Goal: Information Seeking & Learning: Learn about a topic

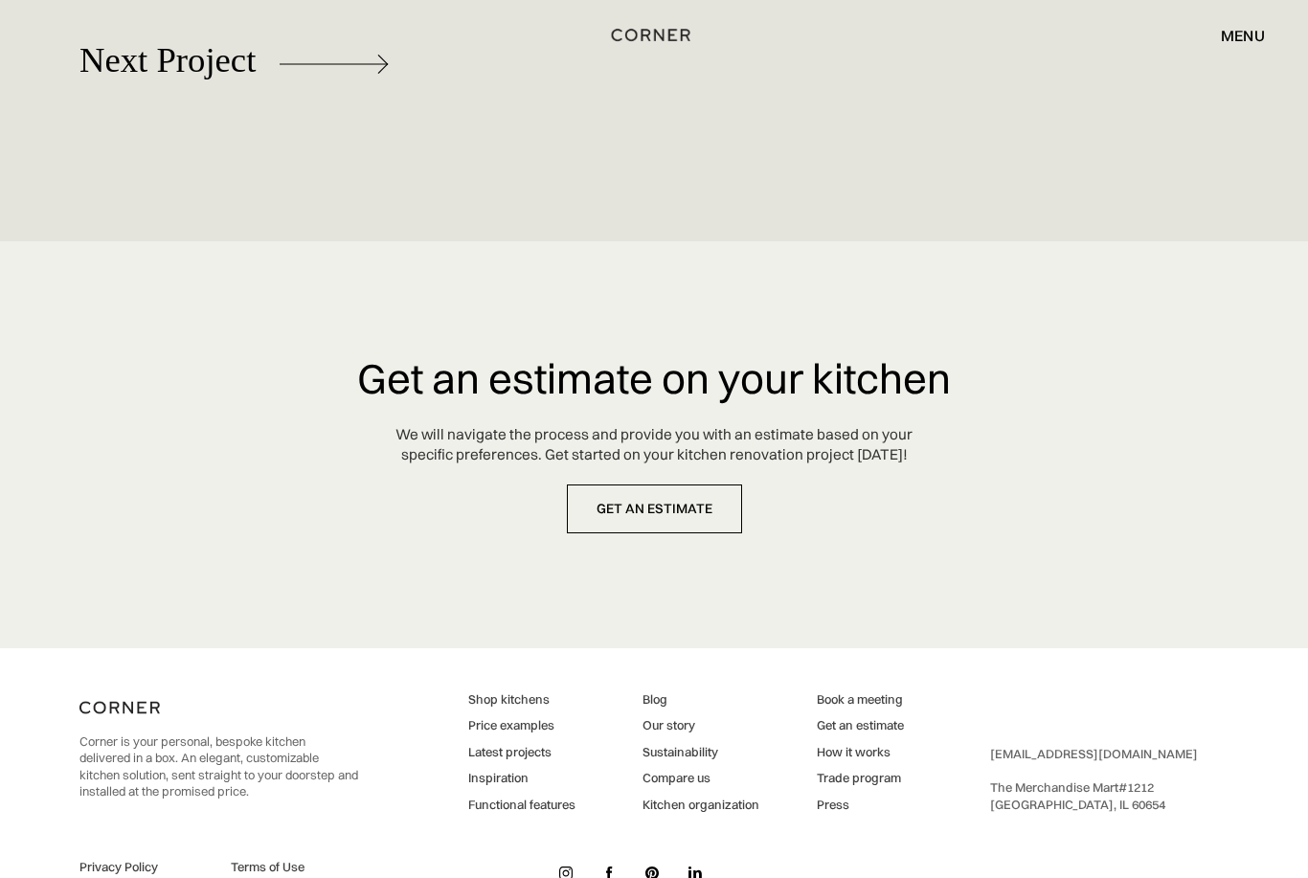
scroll to position [8917, 0]
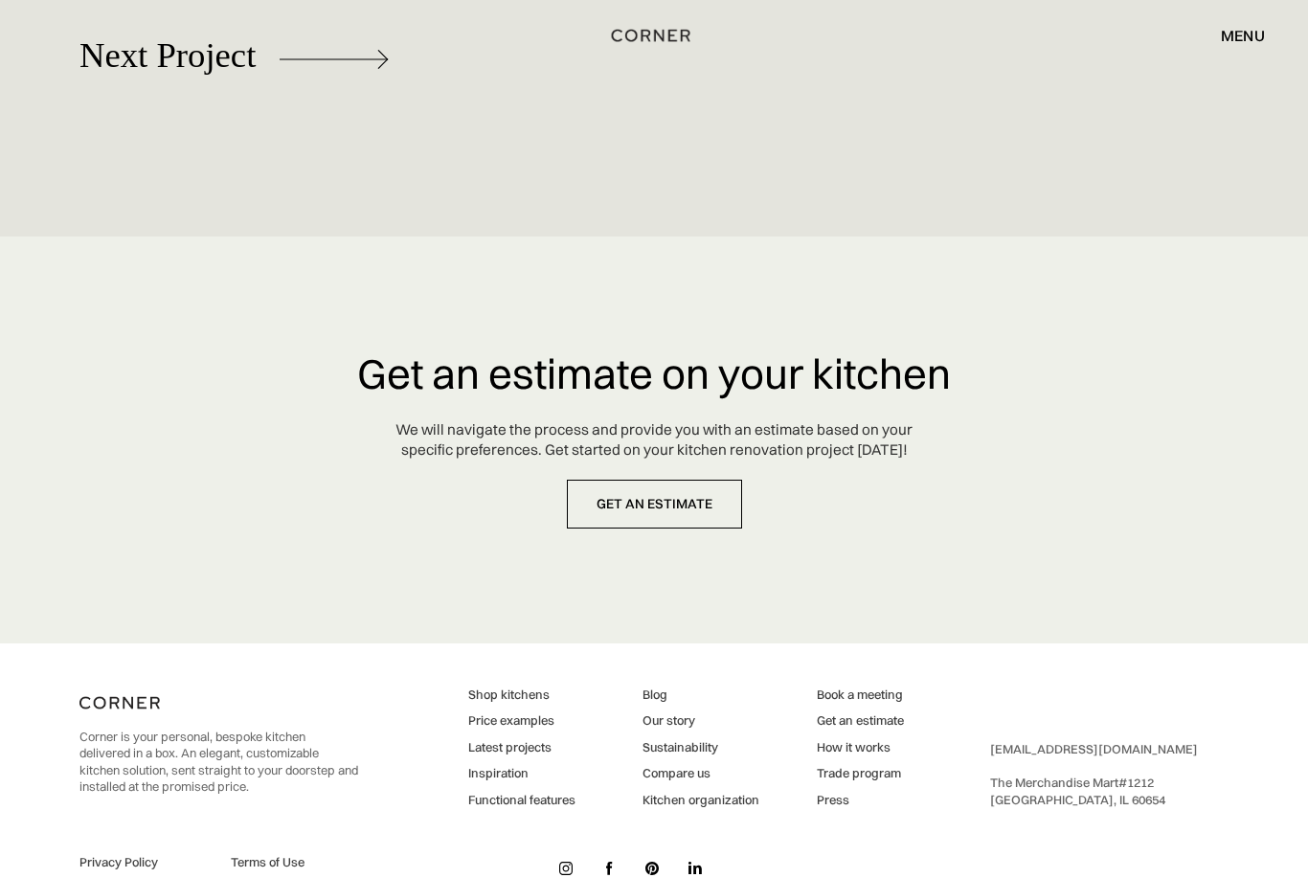
click at [541, 730] on link "Price examples" at bounding box center [521, 720] width 107 height 17
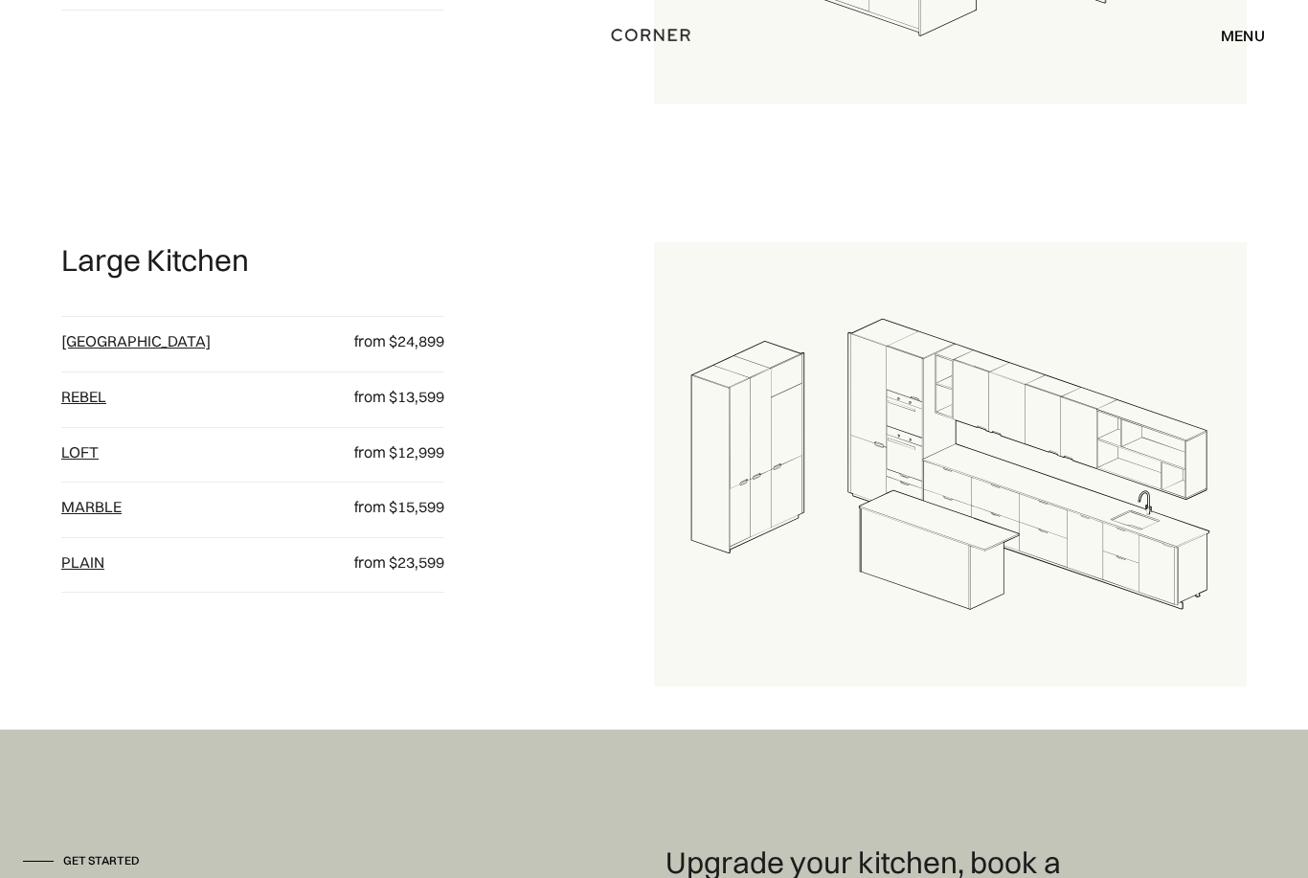
scroll to position [2081, 0]
click at [94, 350] on link "Berlin" at bounding box center [135, 340] width 149 height 19
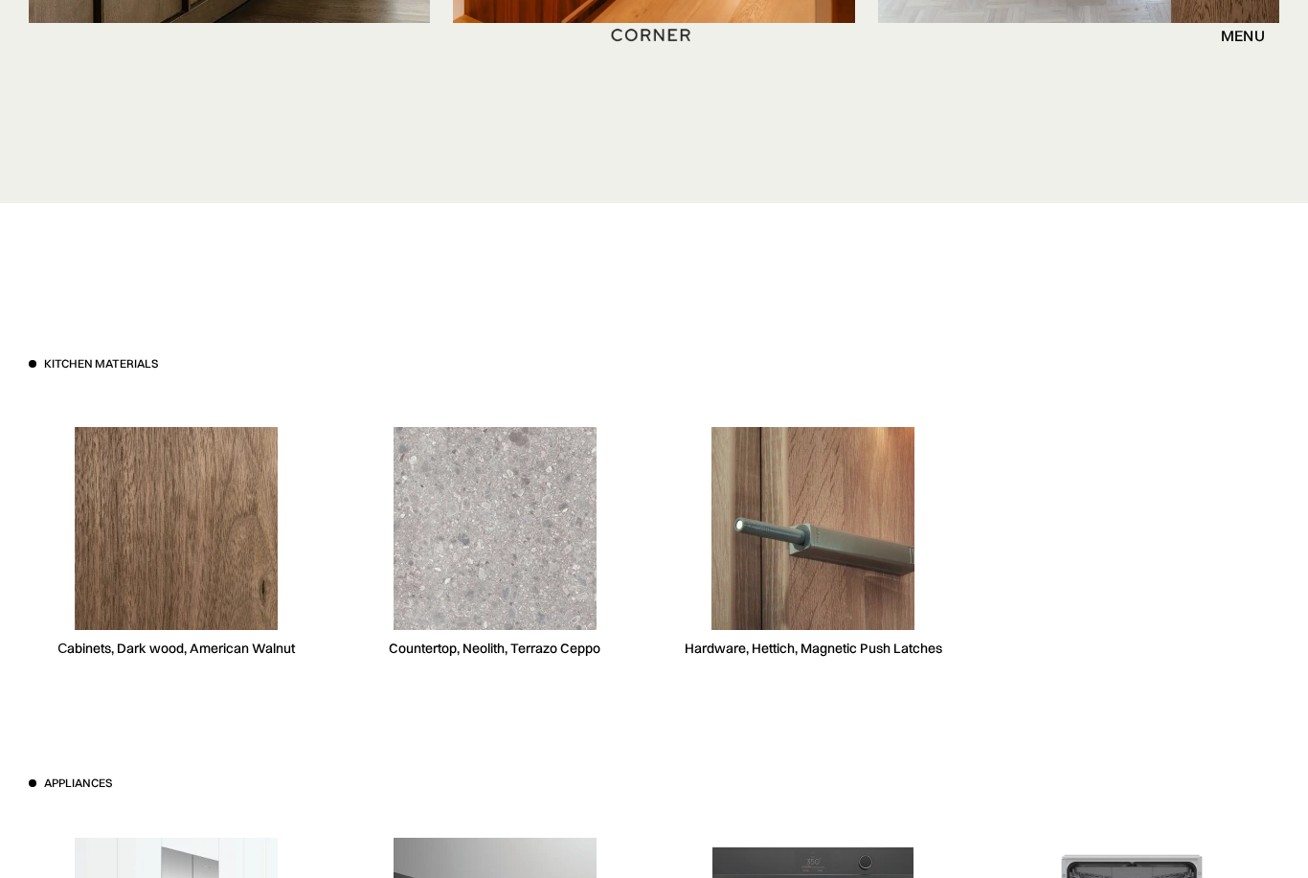
click at [1244, 35] on div "menu" at bounding box center [1243, 35] width 44 height 15
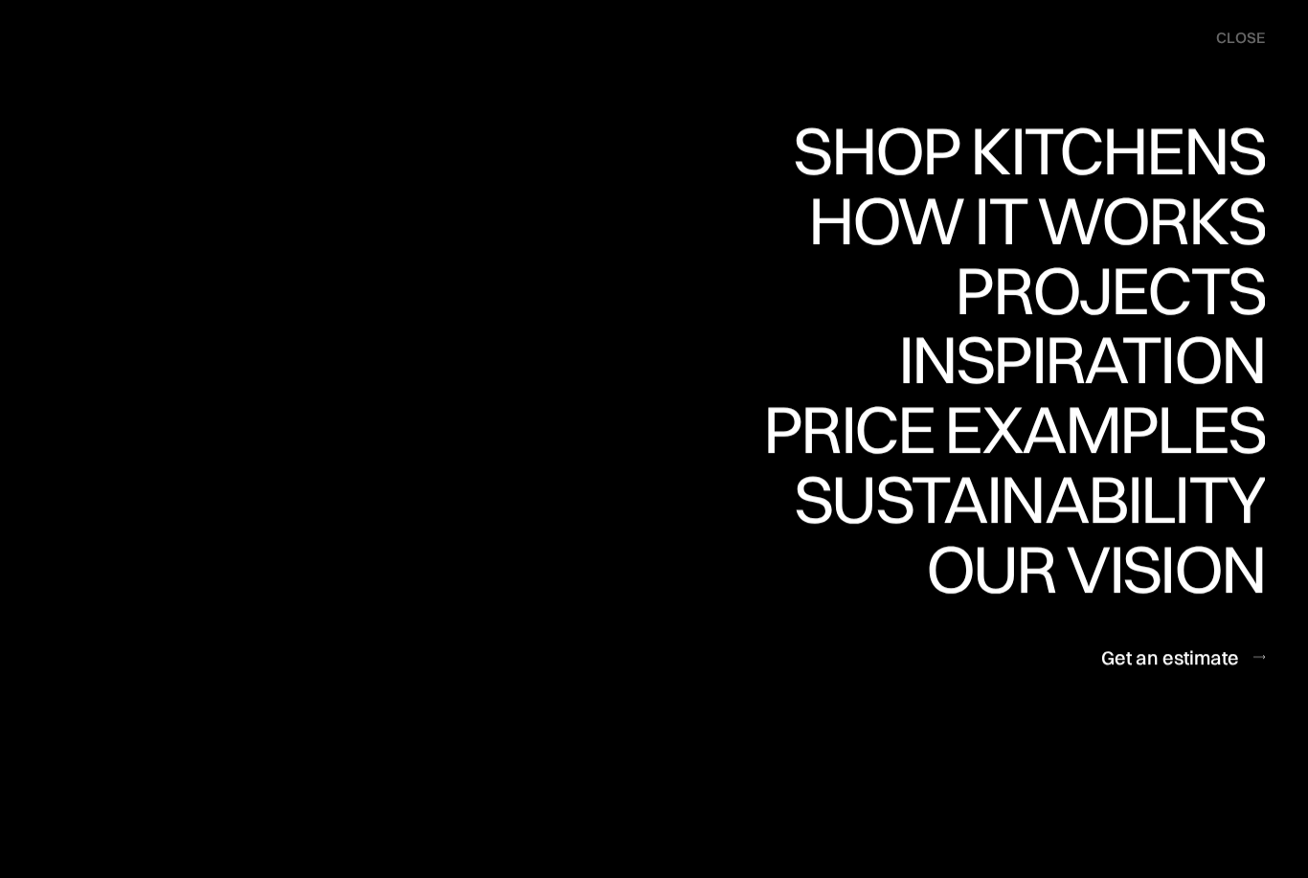
click at [1188, 673] on link "Get an estimate" at bounding box center [1183, 657] width 164 height 47
click at [1244, 36] on div "close" at bounding box center [1240, 38] width 49 height 21
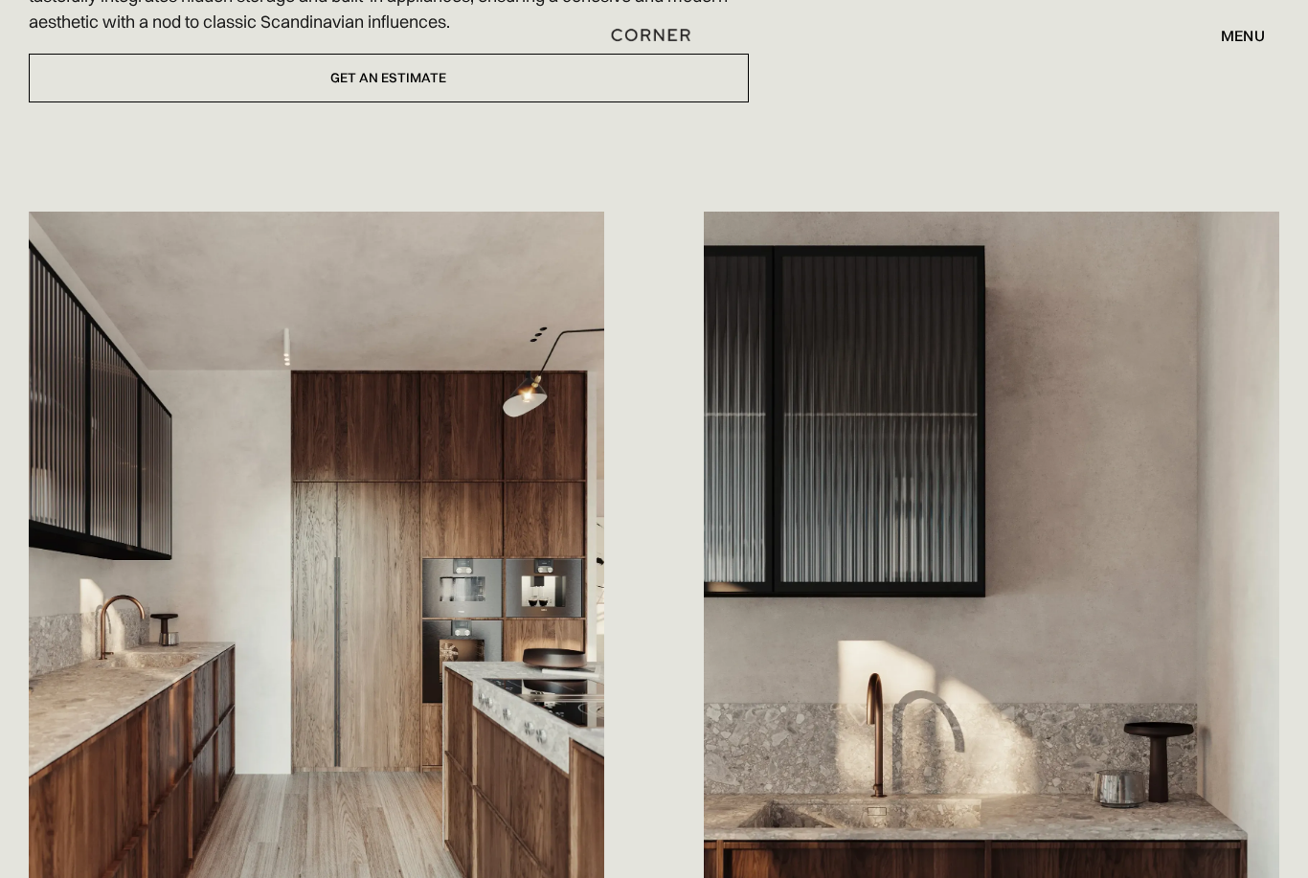
scroll to position [0, 0]
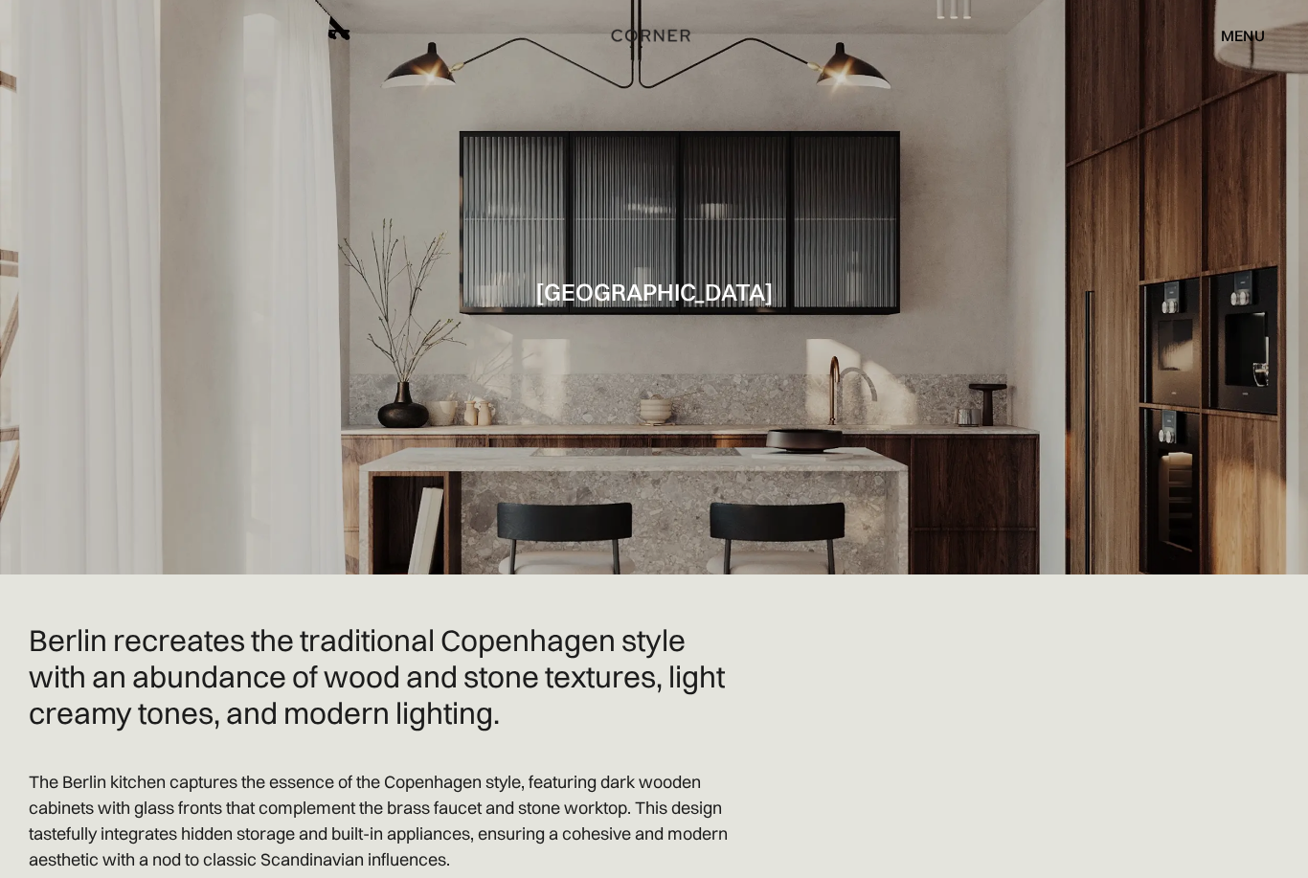
click at [1252, 33] on div "menu" at bounding box center [1243, 35] width 44 height 15
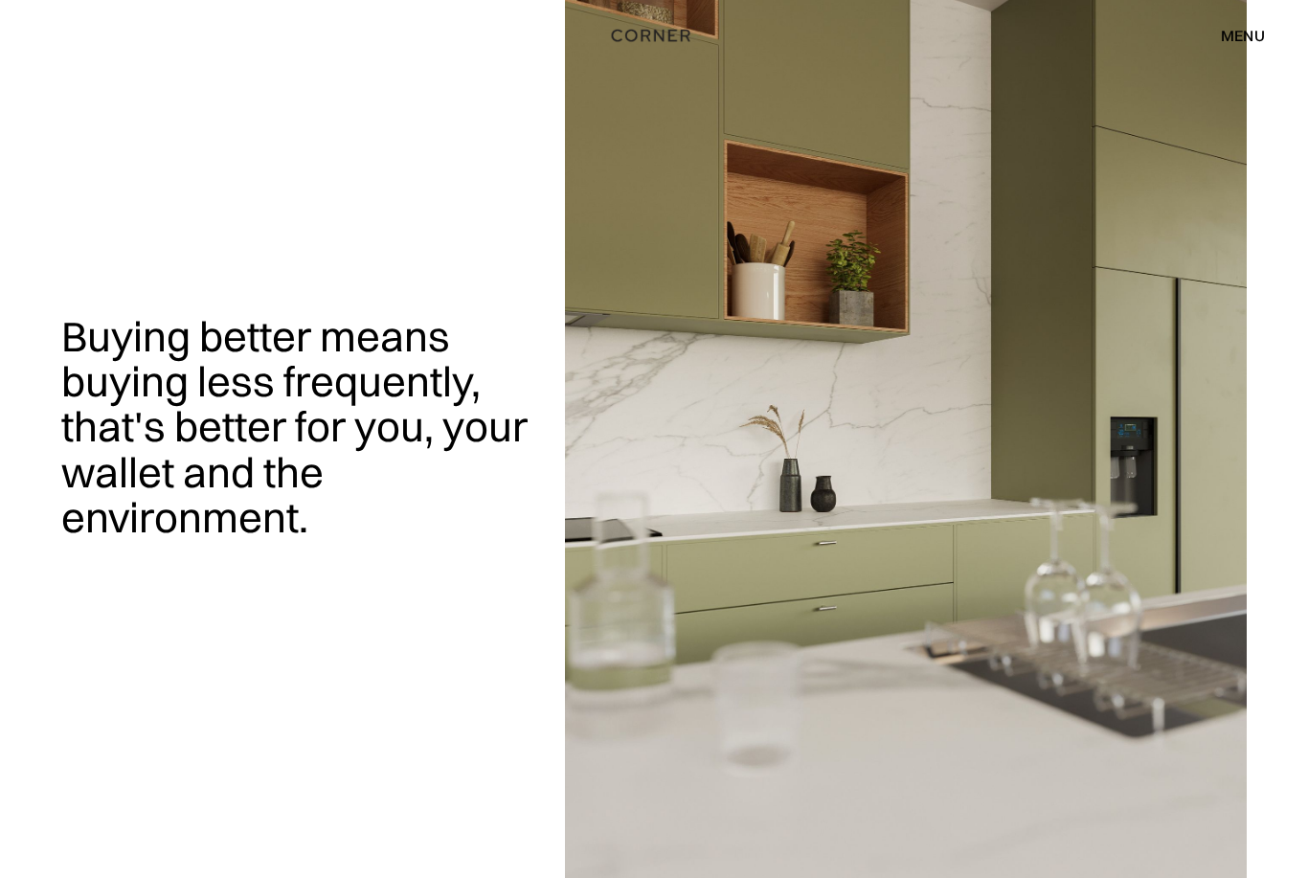
click at [1261, 33] on div "menu" at bounding box center [1243, 35] width 44 height 15
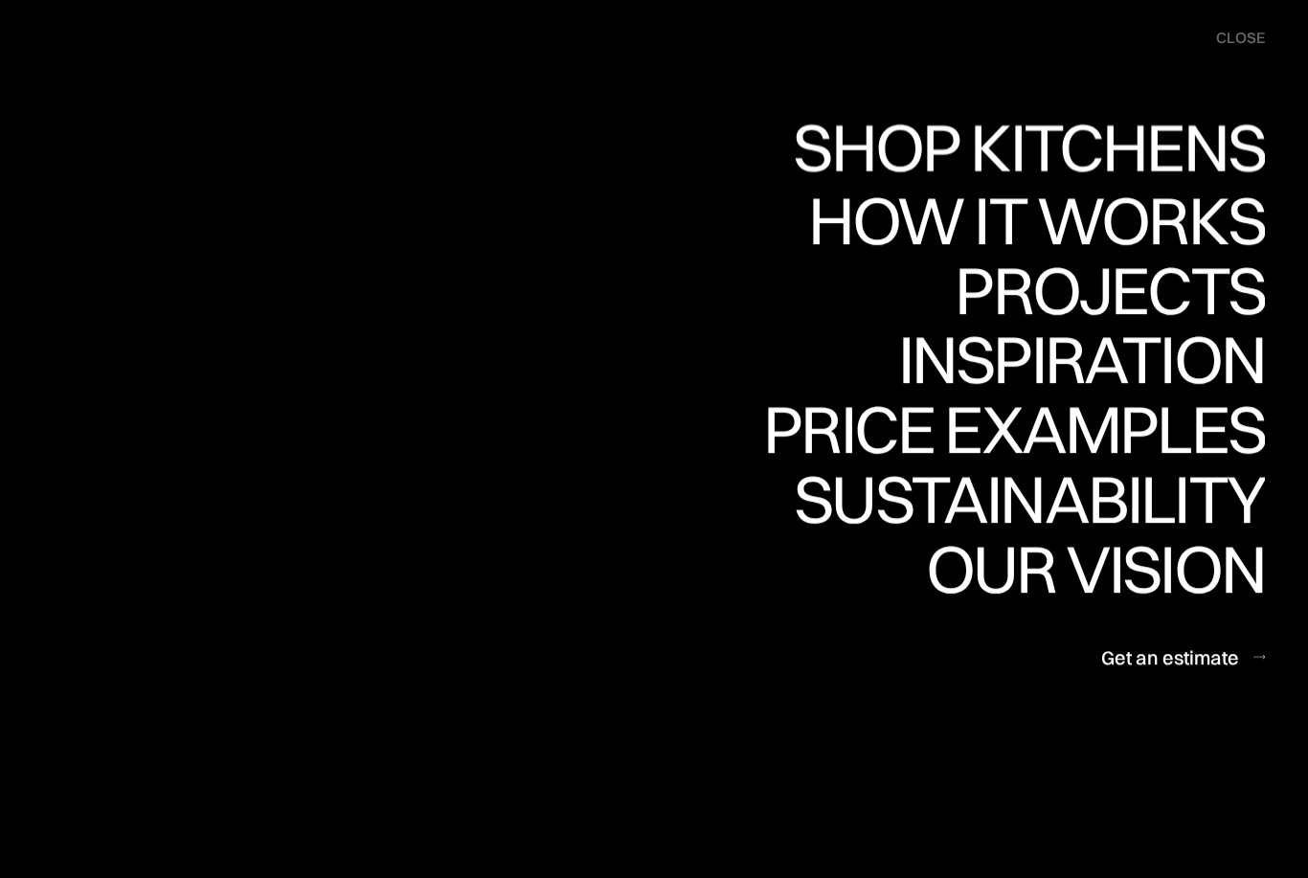
click at [838, 144] on div "Shop Kitchens" at bounding box center [1024, 147] width 482 height 67
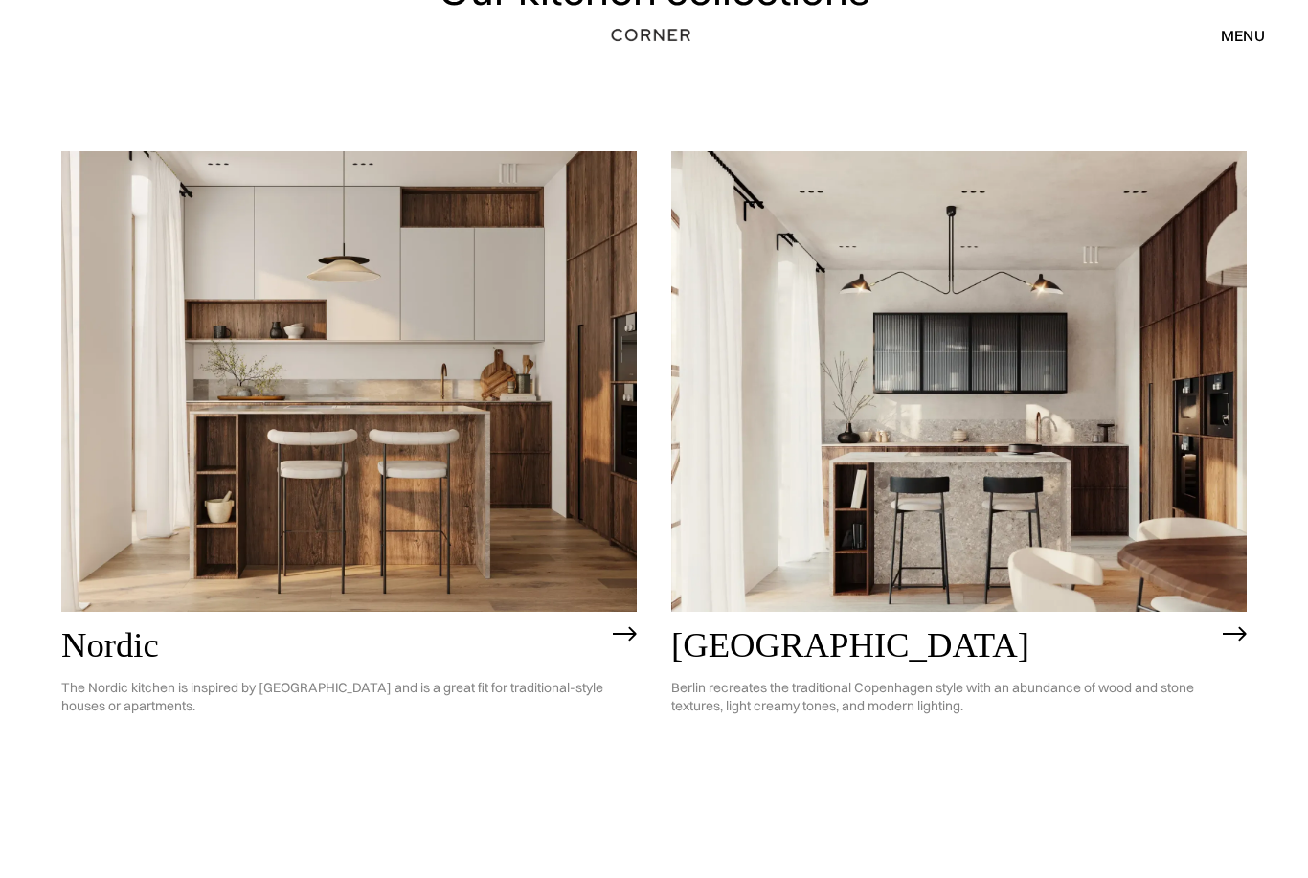
scroll to position [148, 0]
click at [568, 500] on img at bounding box center [348, 380] width 575 height 461
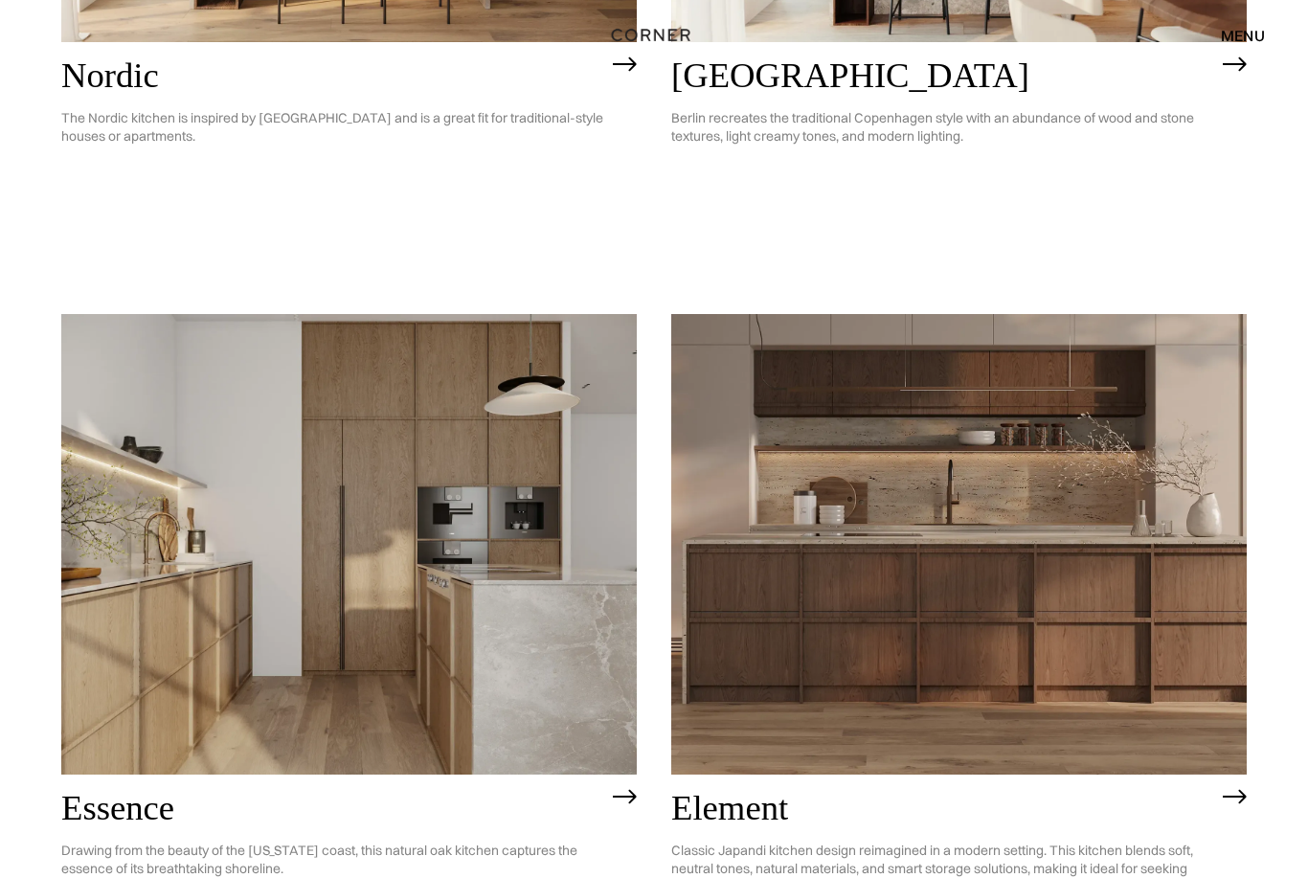
scroll to position [718, 0]
click at [562, 650] on img at bounding box center [348, 543] width 575 height 461
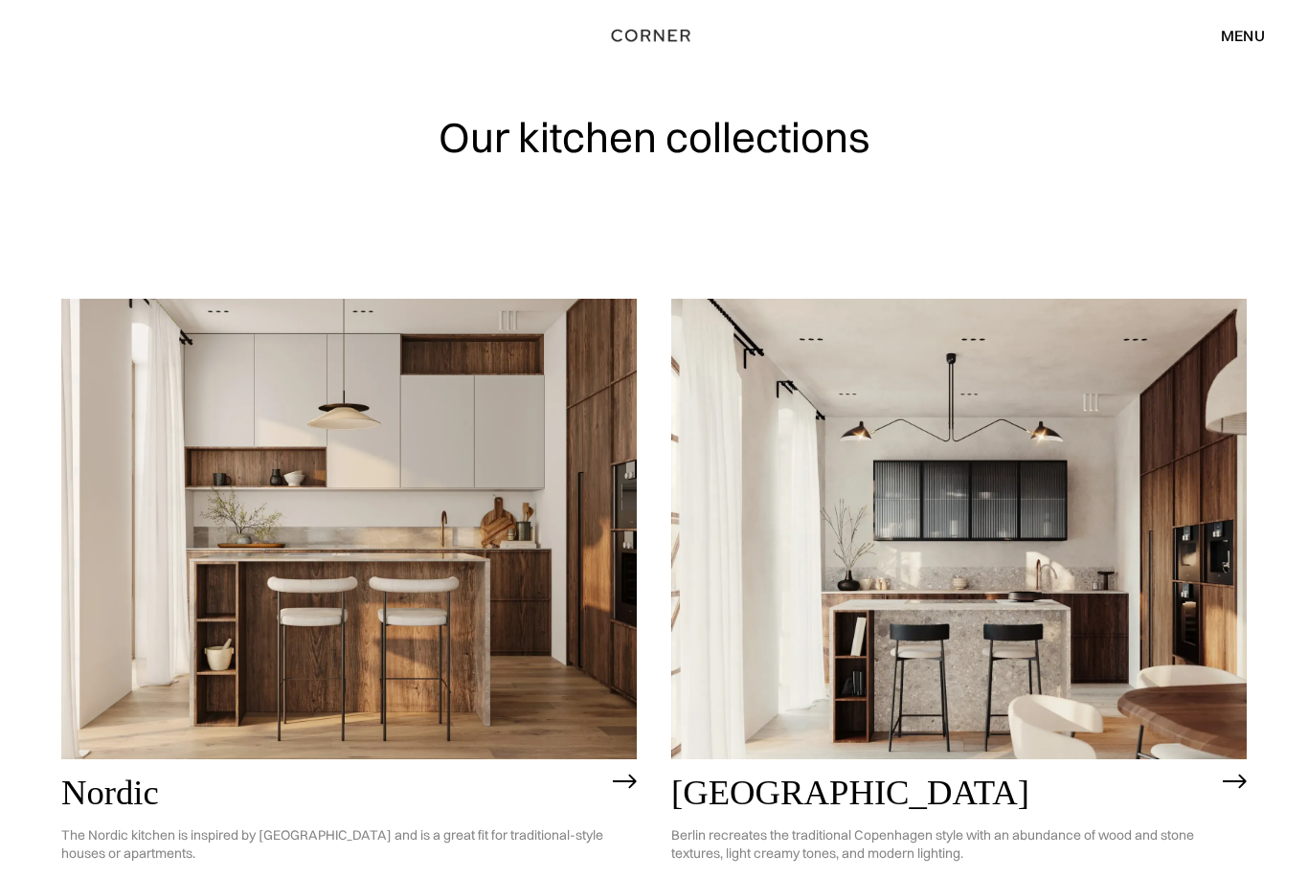
scroll to position [779, 0]
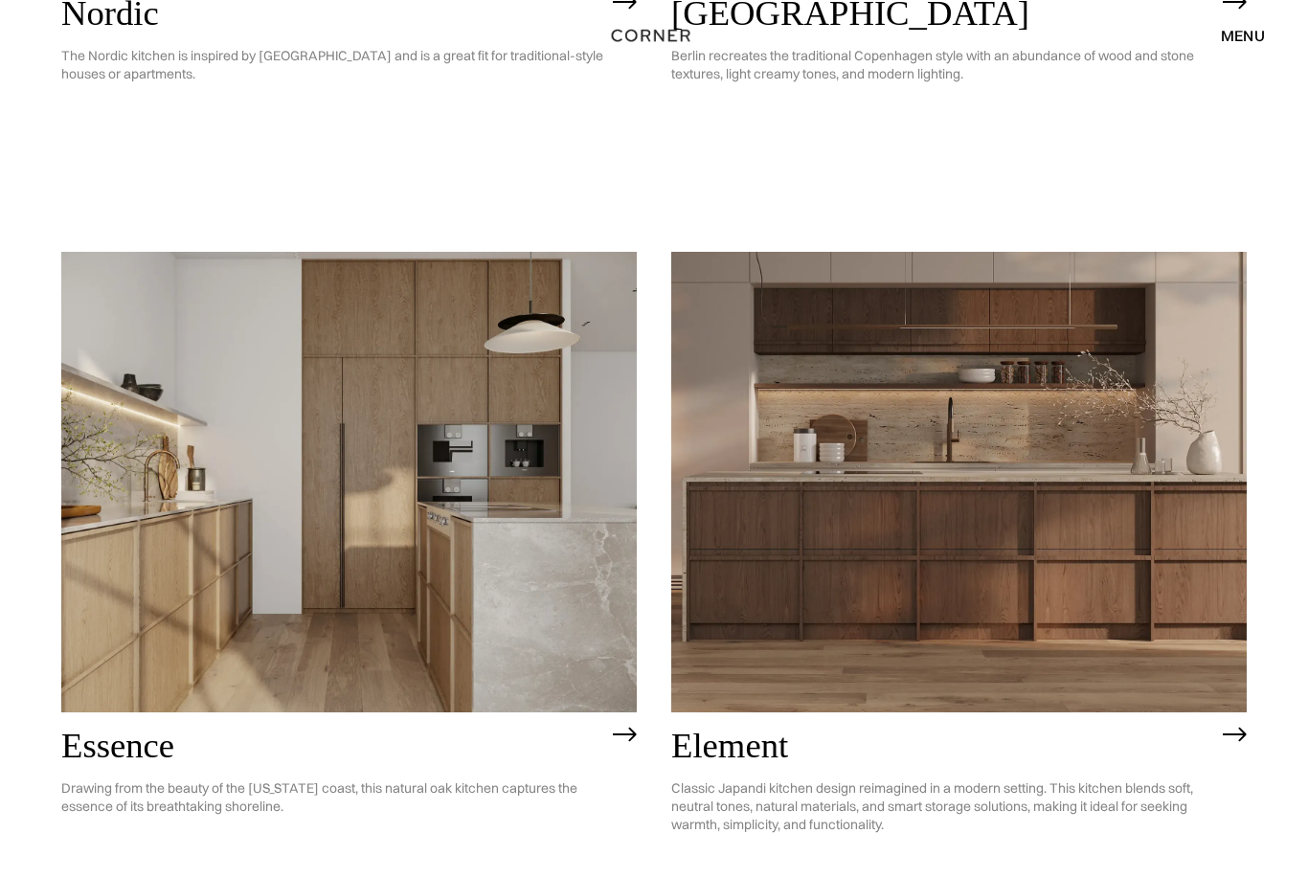
click at [1137, 589] on img at bounding box center [958, 482] width 575 height 461
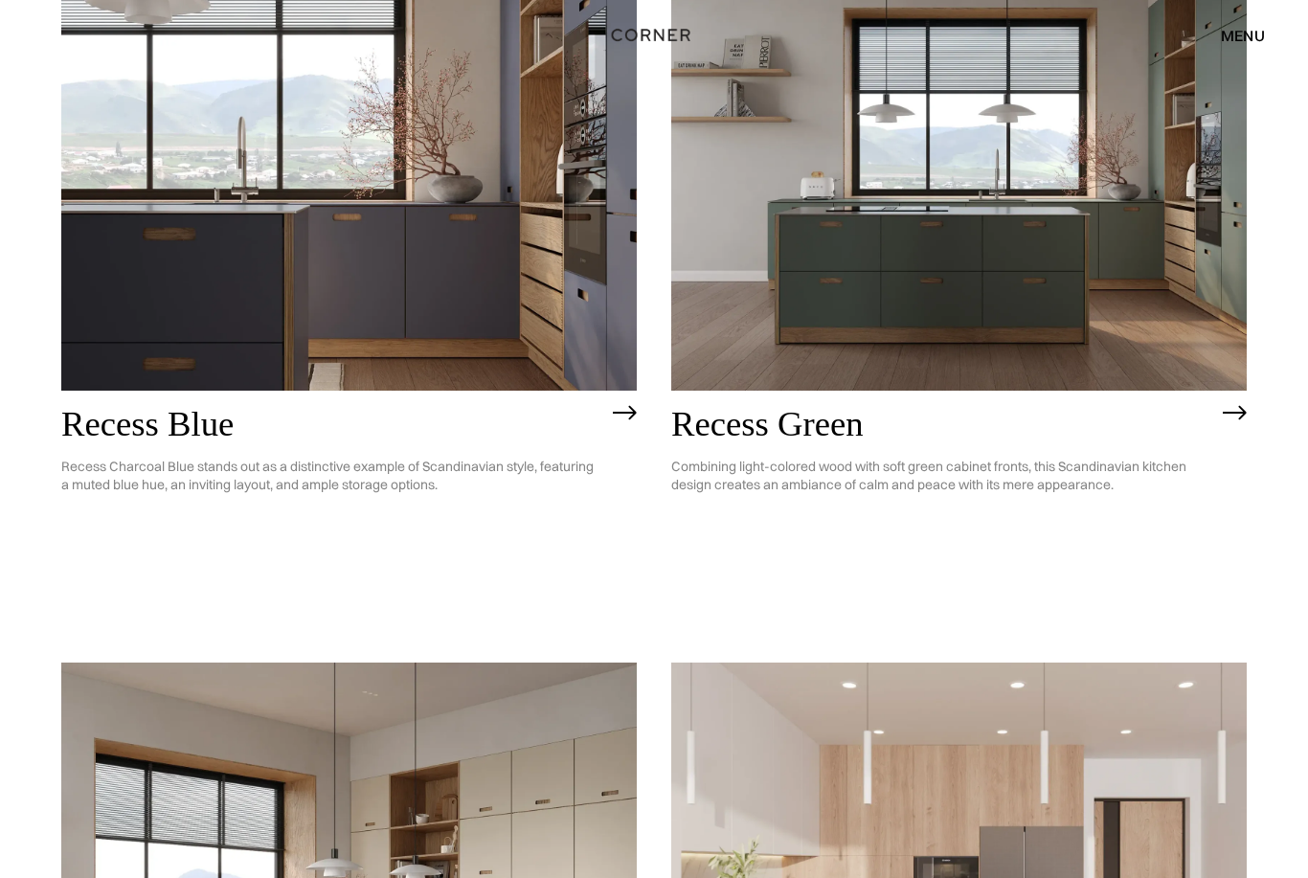
scroll to position [1853, 0]
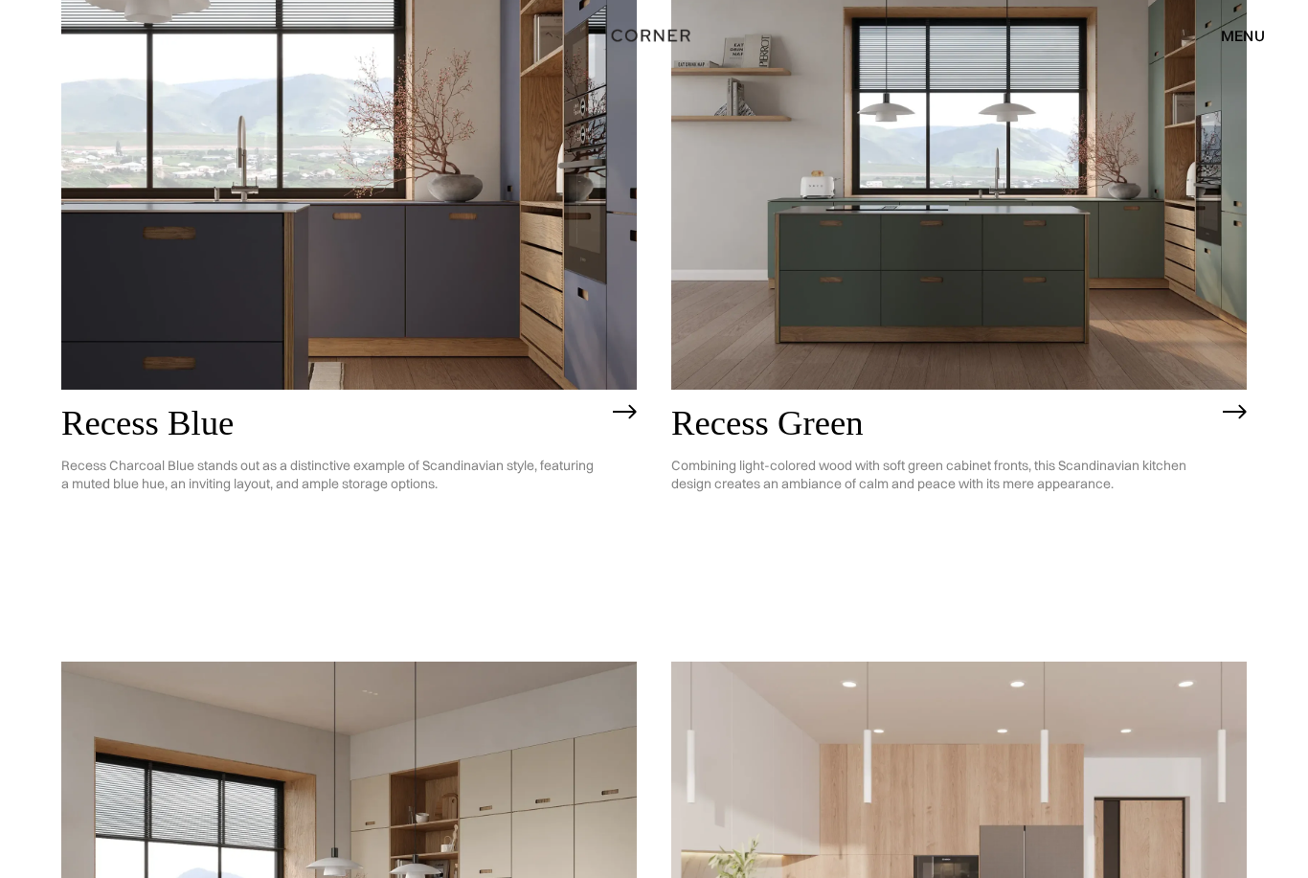
click at [611, 423] on div "Recess Blue Recess Charcoal Blue stands out as a distinctive example of Scandin…" at bounding box center [348, 456] width 575 height 132
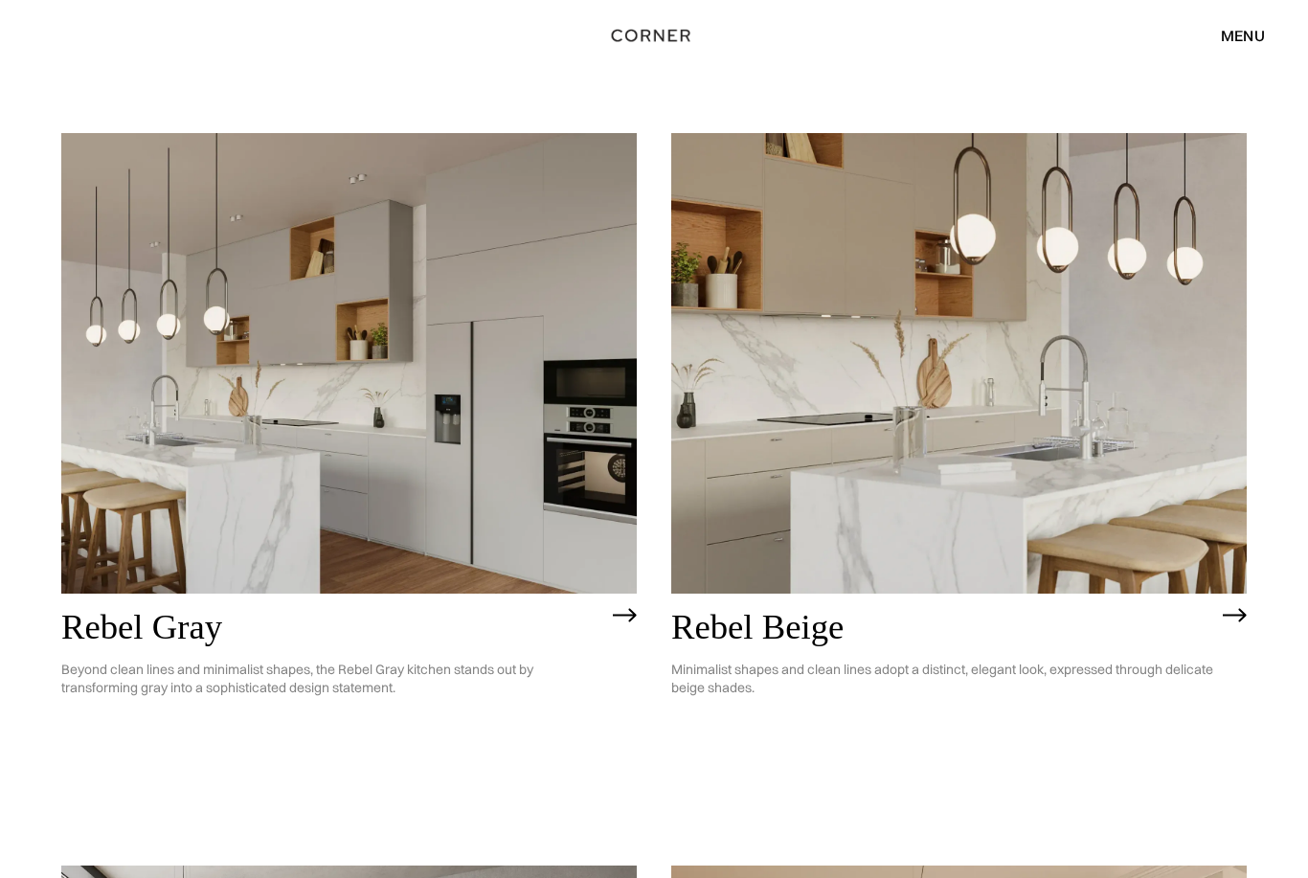
scroll to position [3838, 0]
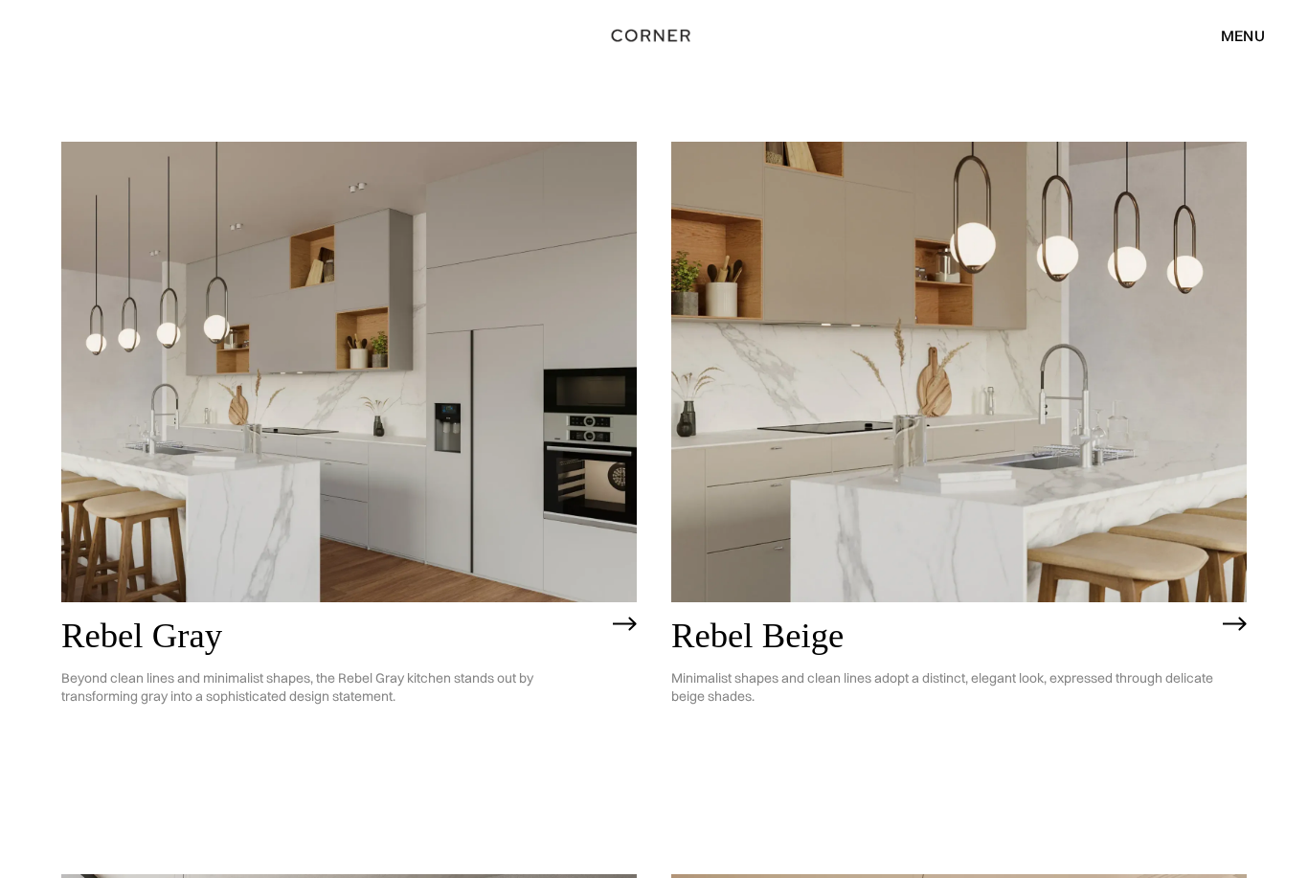
click at [1234, 627] on img at bounding box center [1235, 624] width 24 height 15
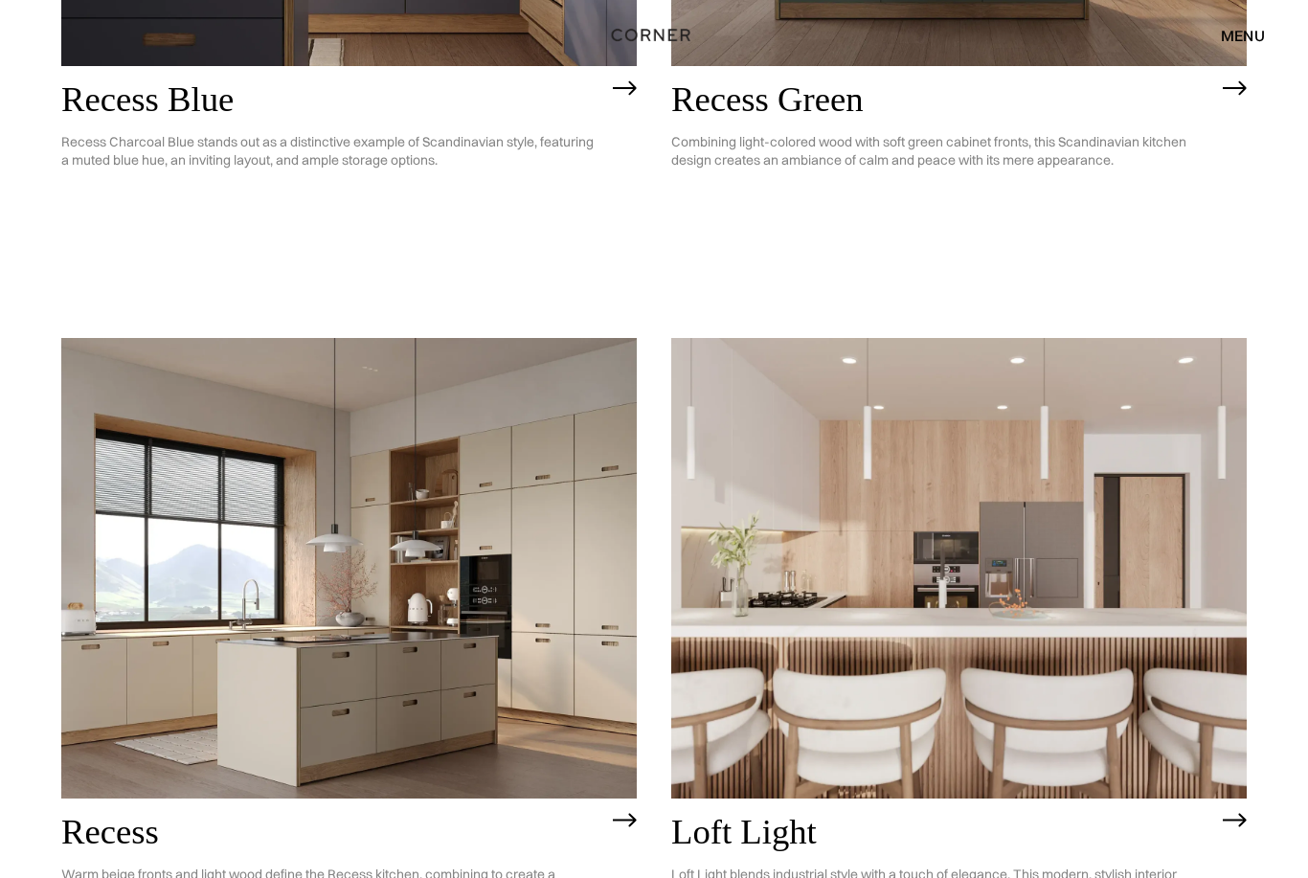
scroll to position [2183, 0]
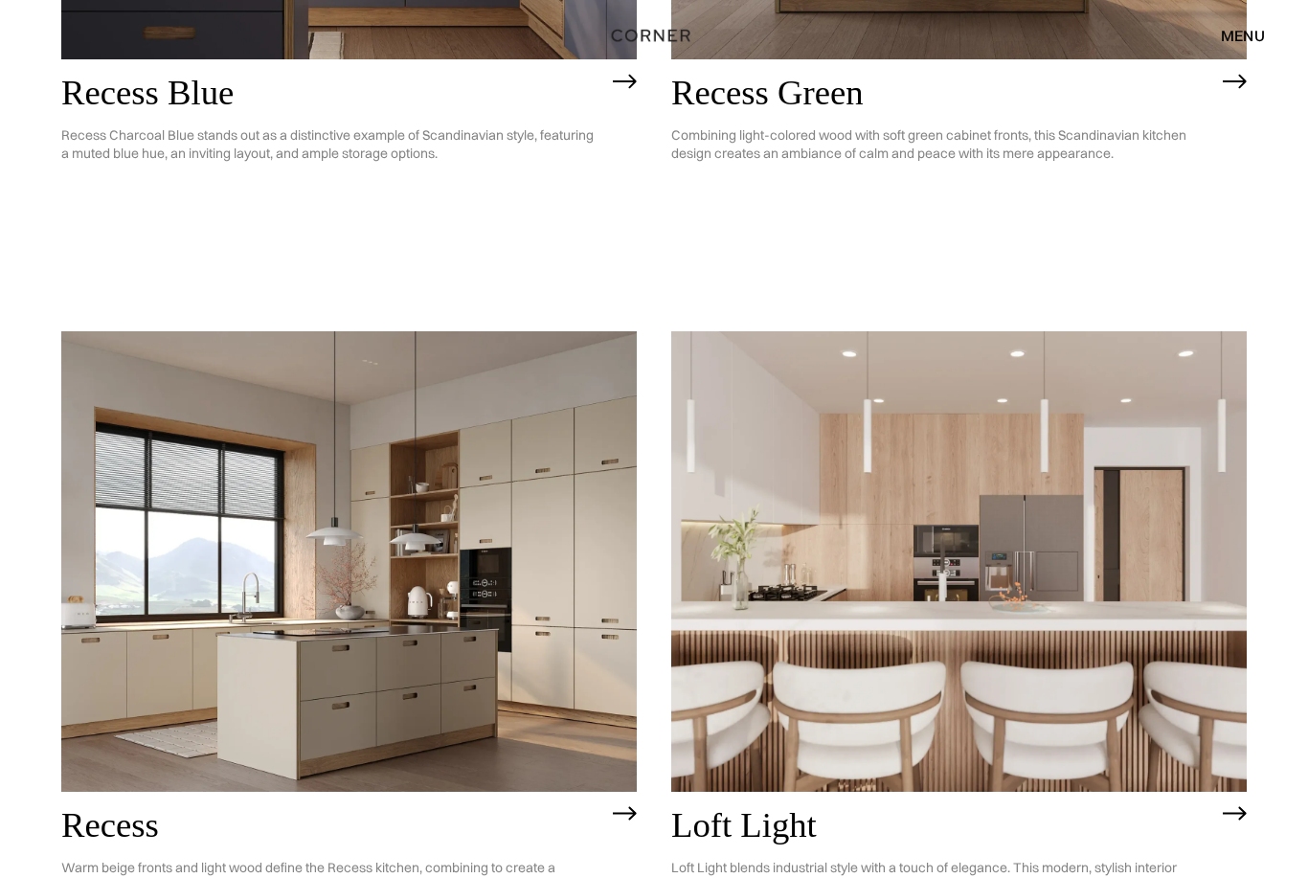
click at [470, 623] on img at bounding box center [348, 561] width 575 height 461
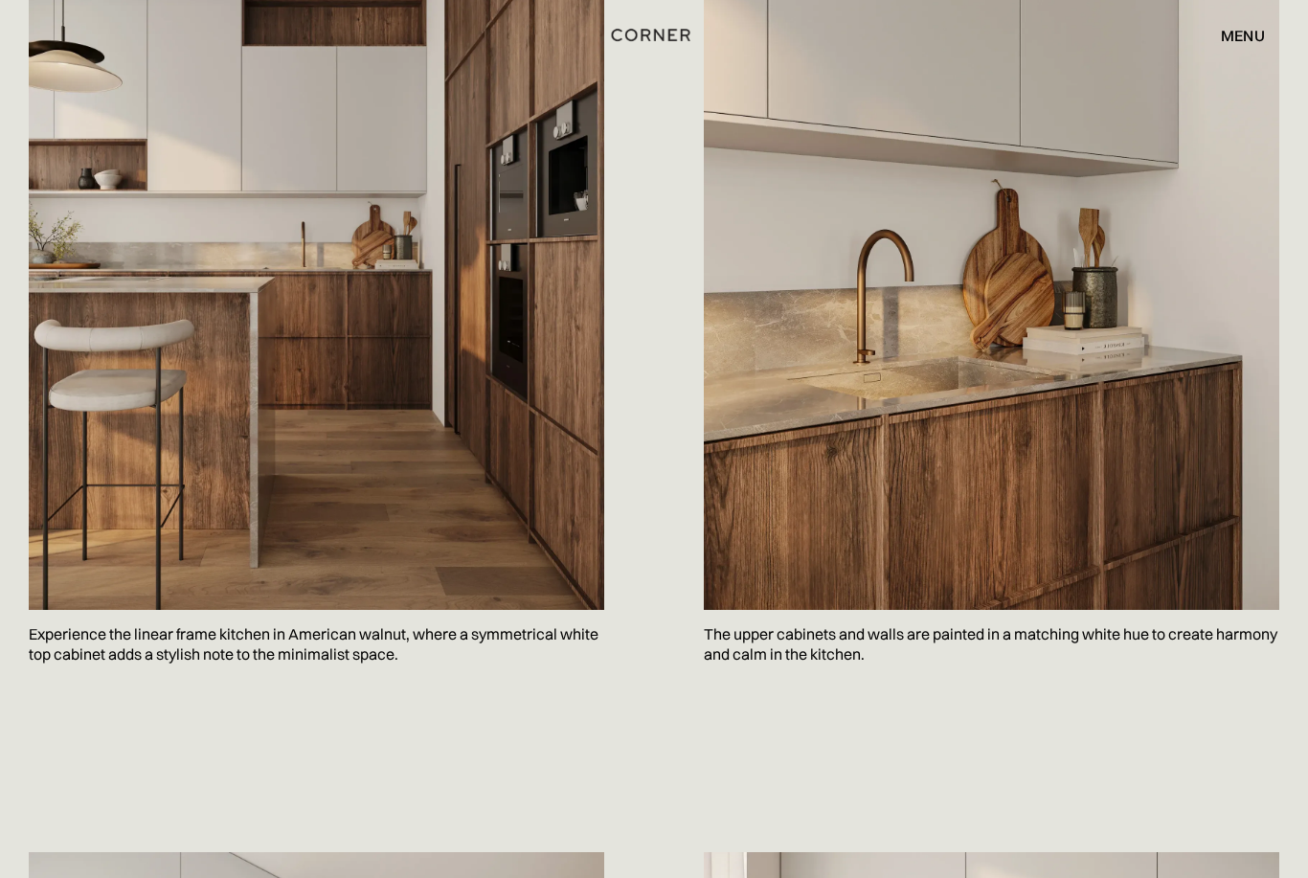
scroll to position [1119, 0]
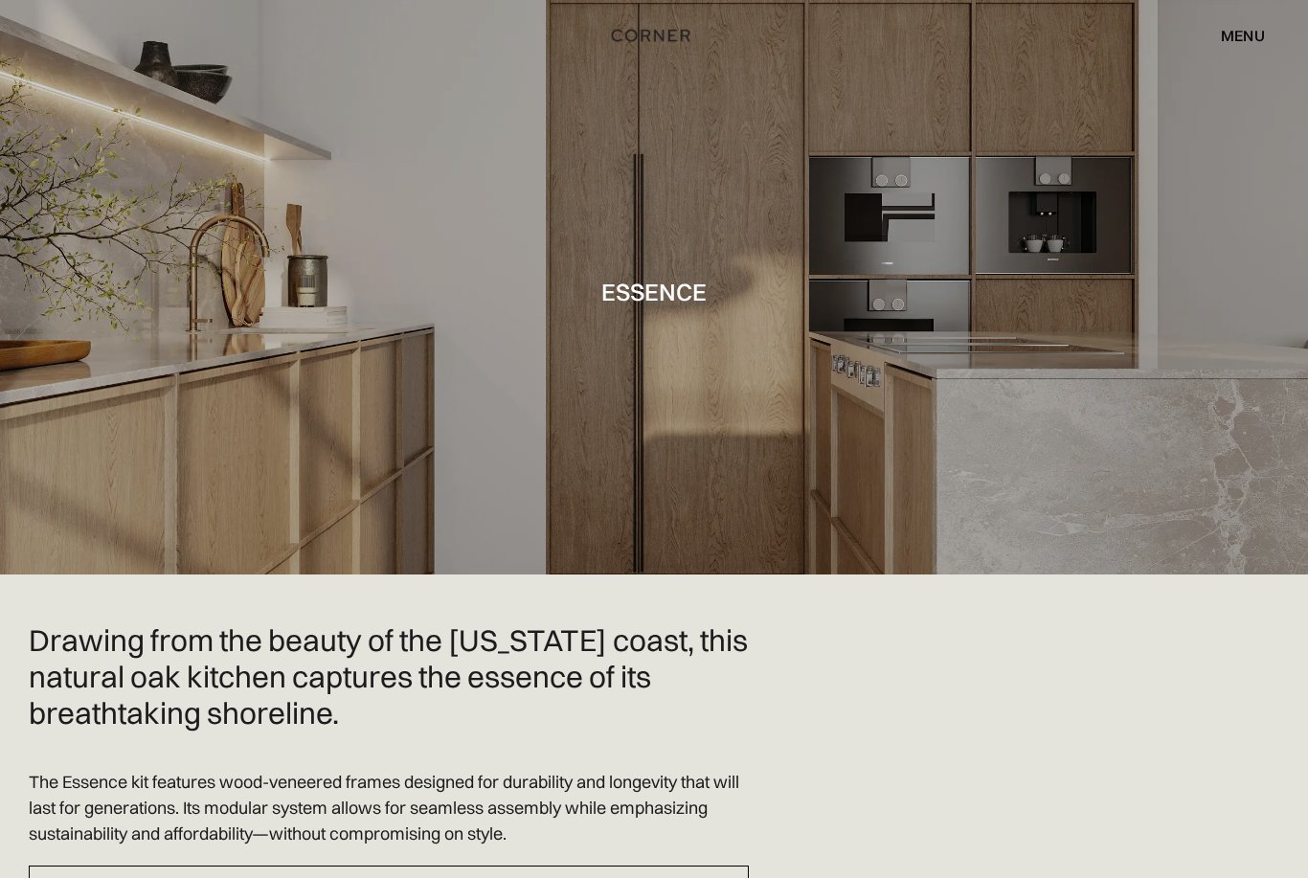
click at [951, 378] on div at bounding box center [654, 287] width 1308 height 574
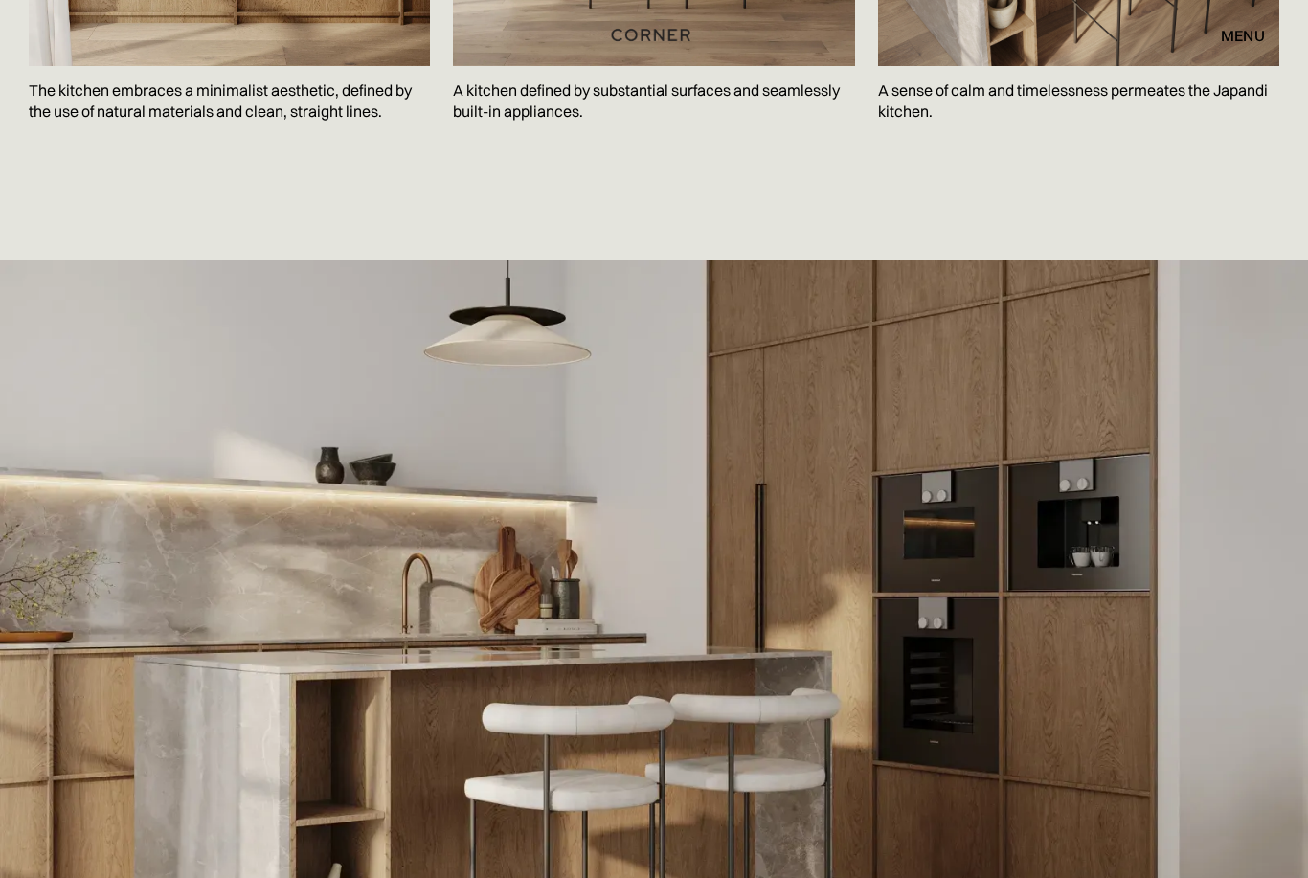
scroll to position [3313, 0]
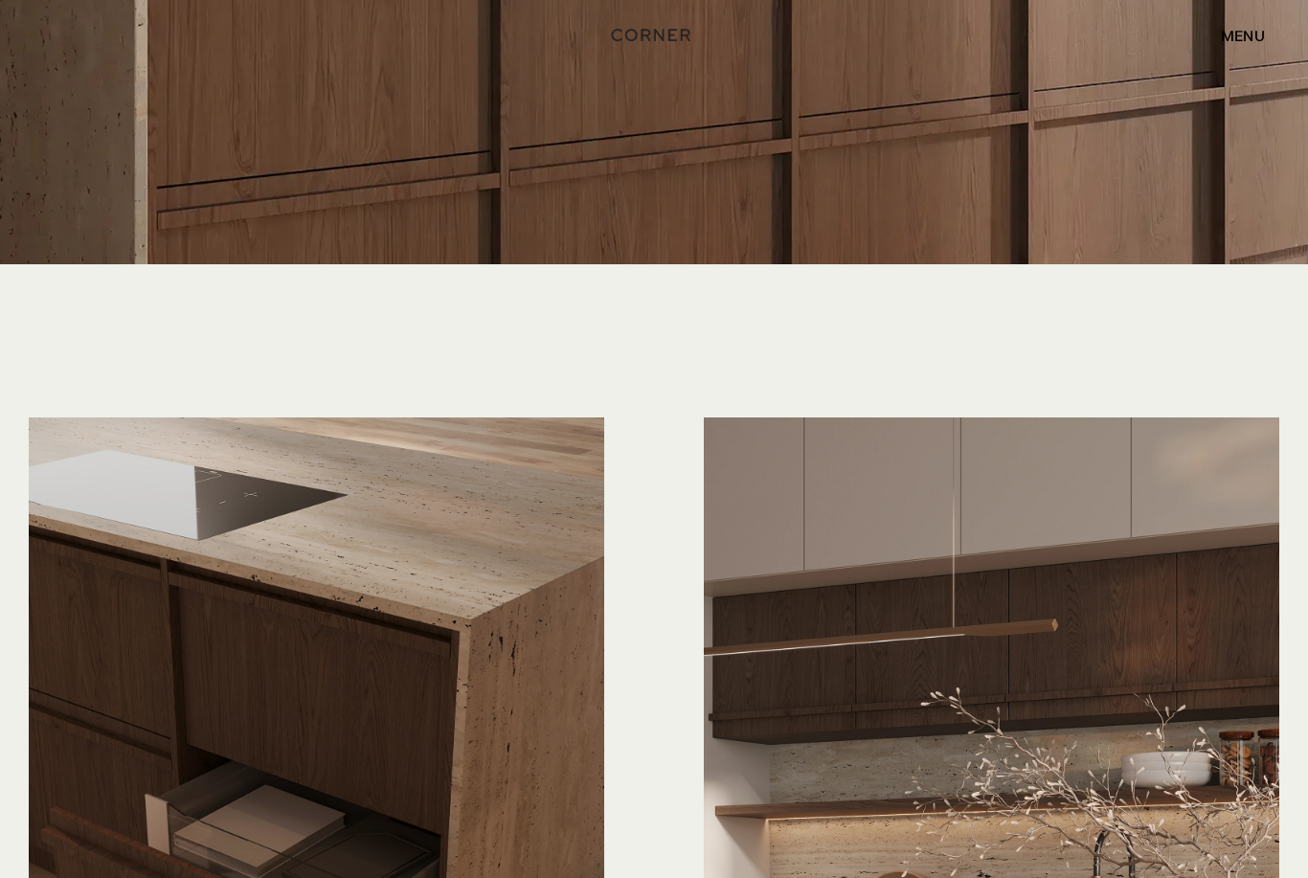
scroll to position [4327, 0]
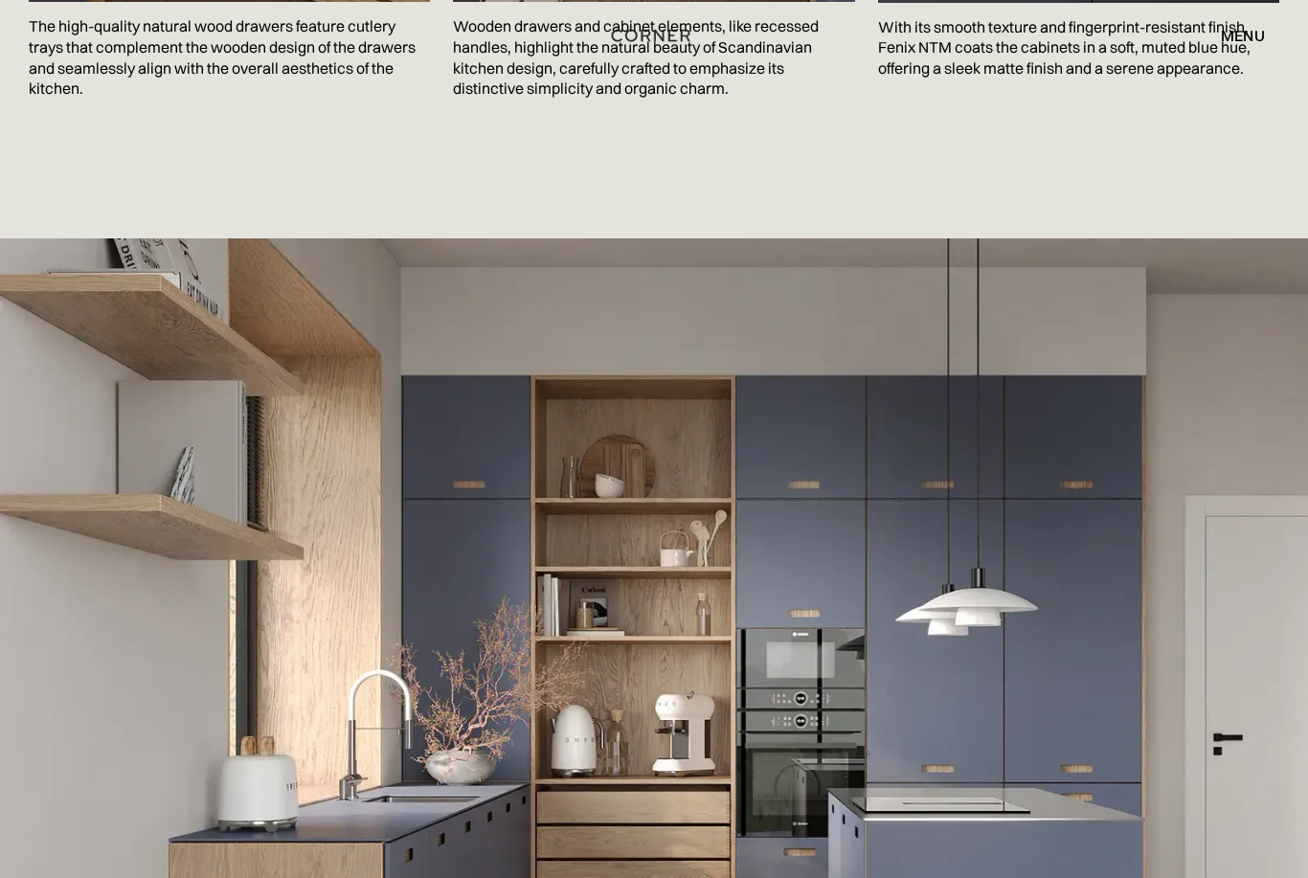
scroll to position [3758, 0]
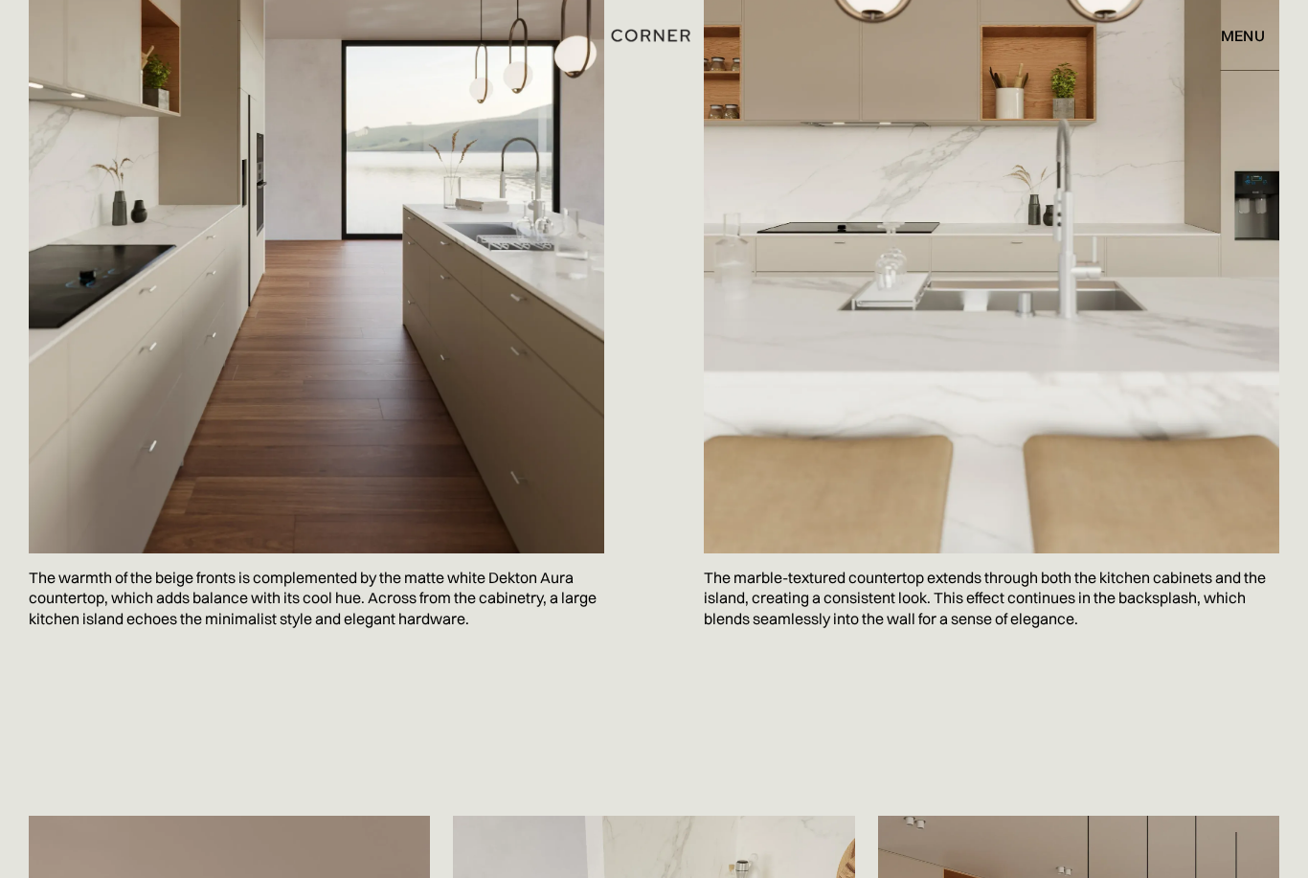
scroll to position [2906, 0]
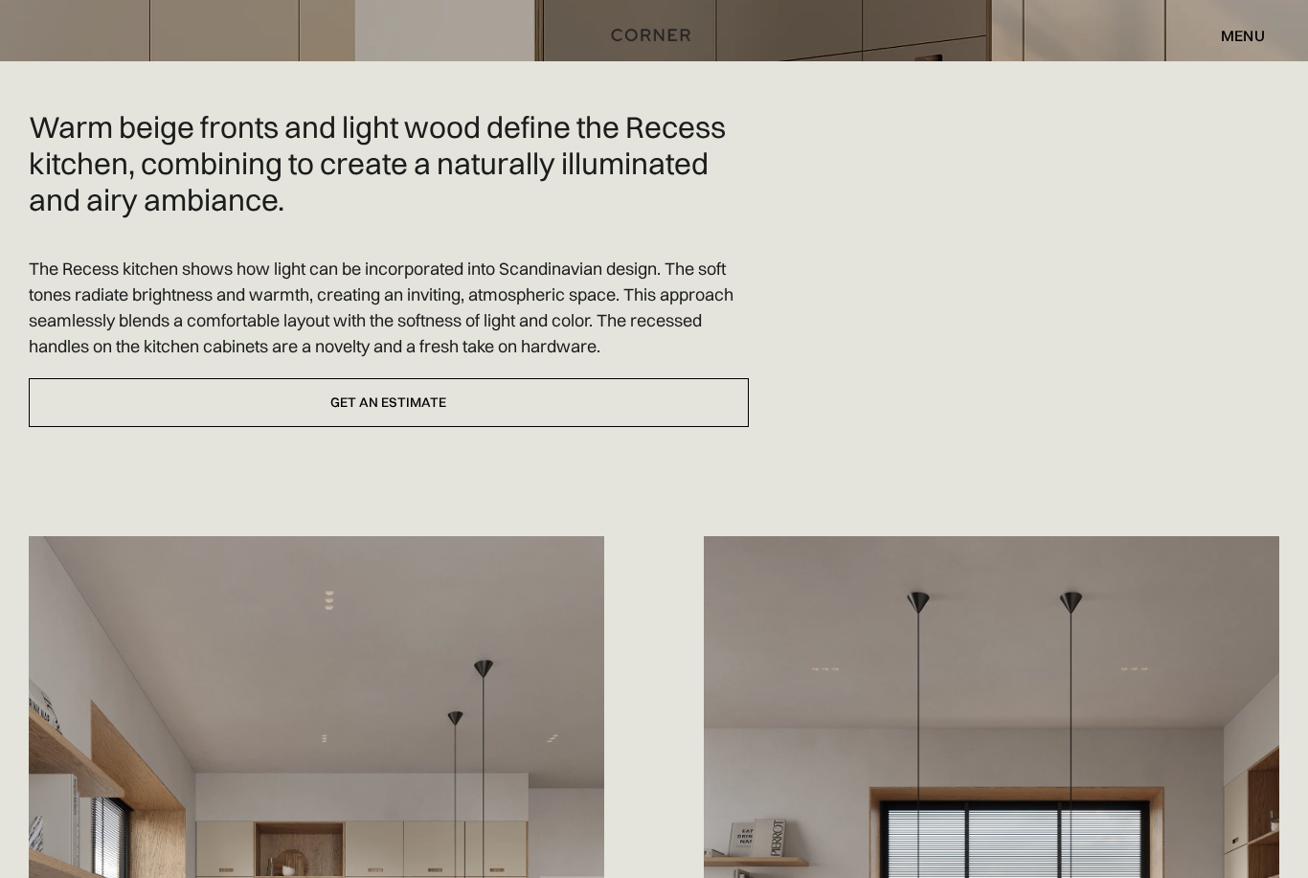
scroll to position [514, 0]
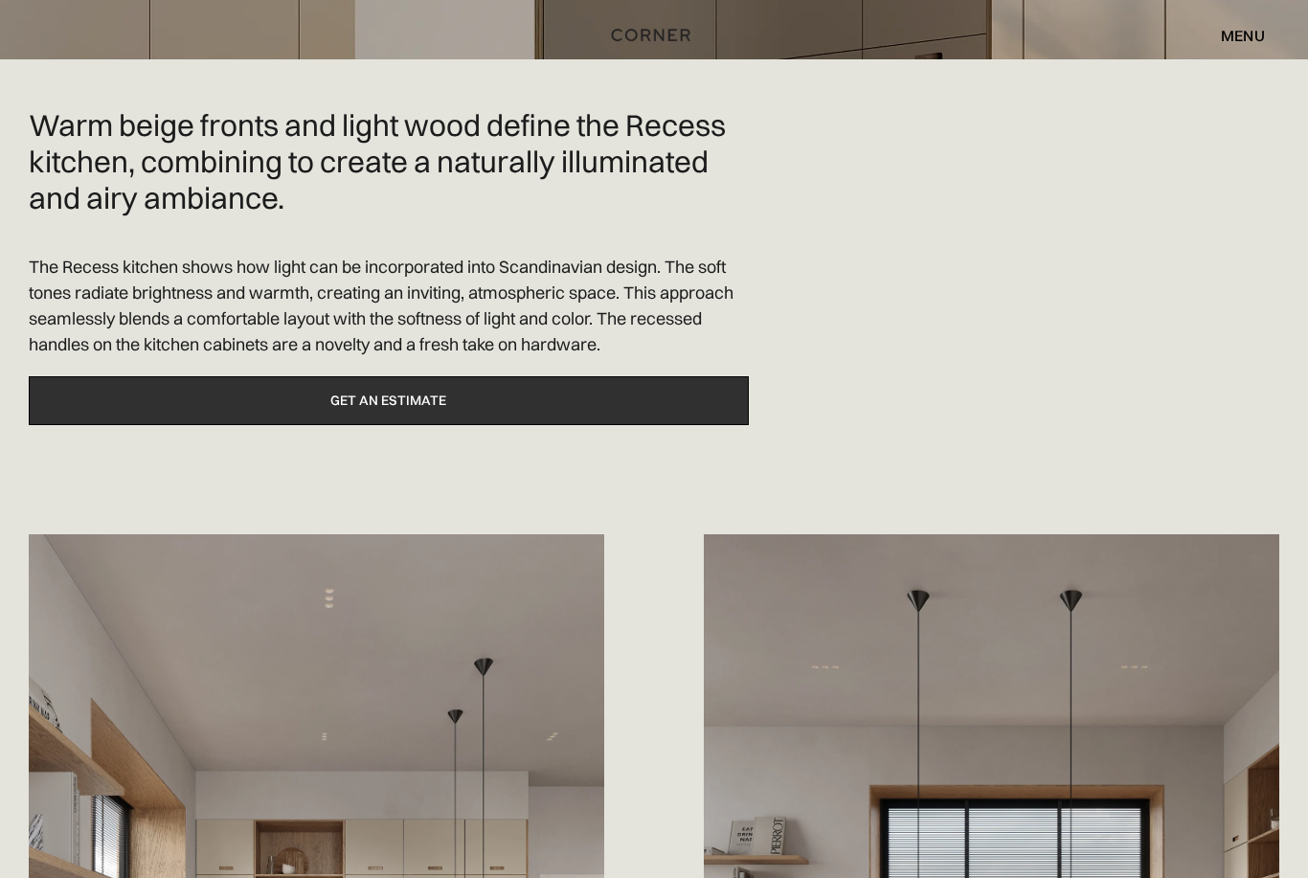
click at [442, 411] on link "Get an estimate" at bounding box center [389, 401] width 720 height 49
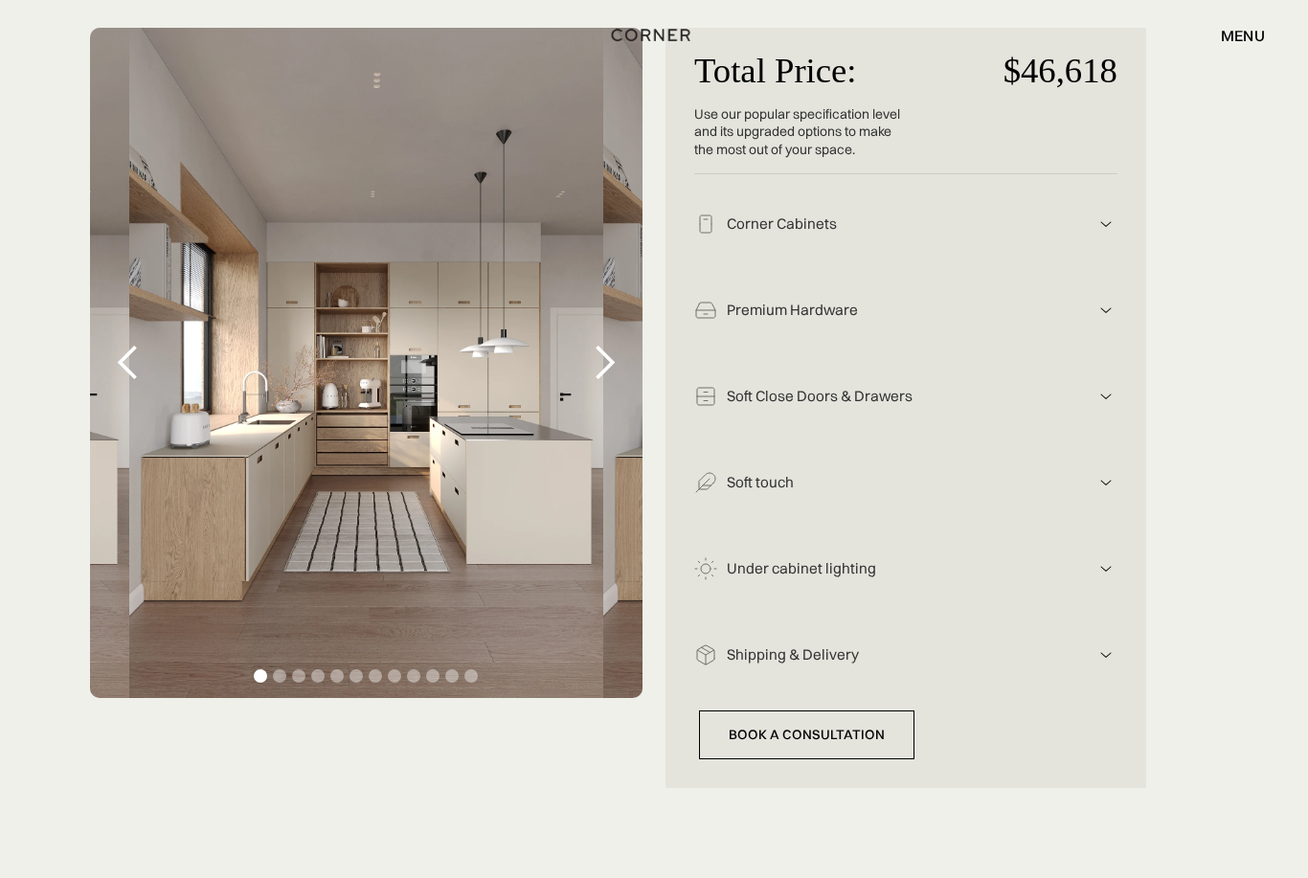
scroll to position [346, 0]
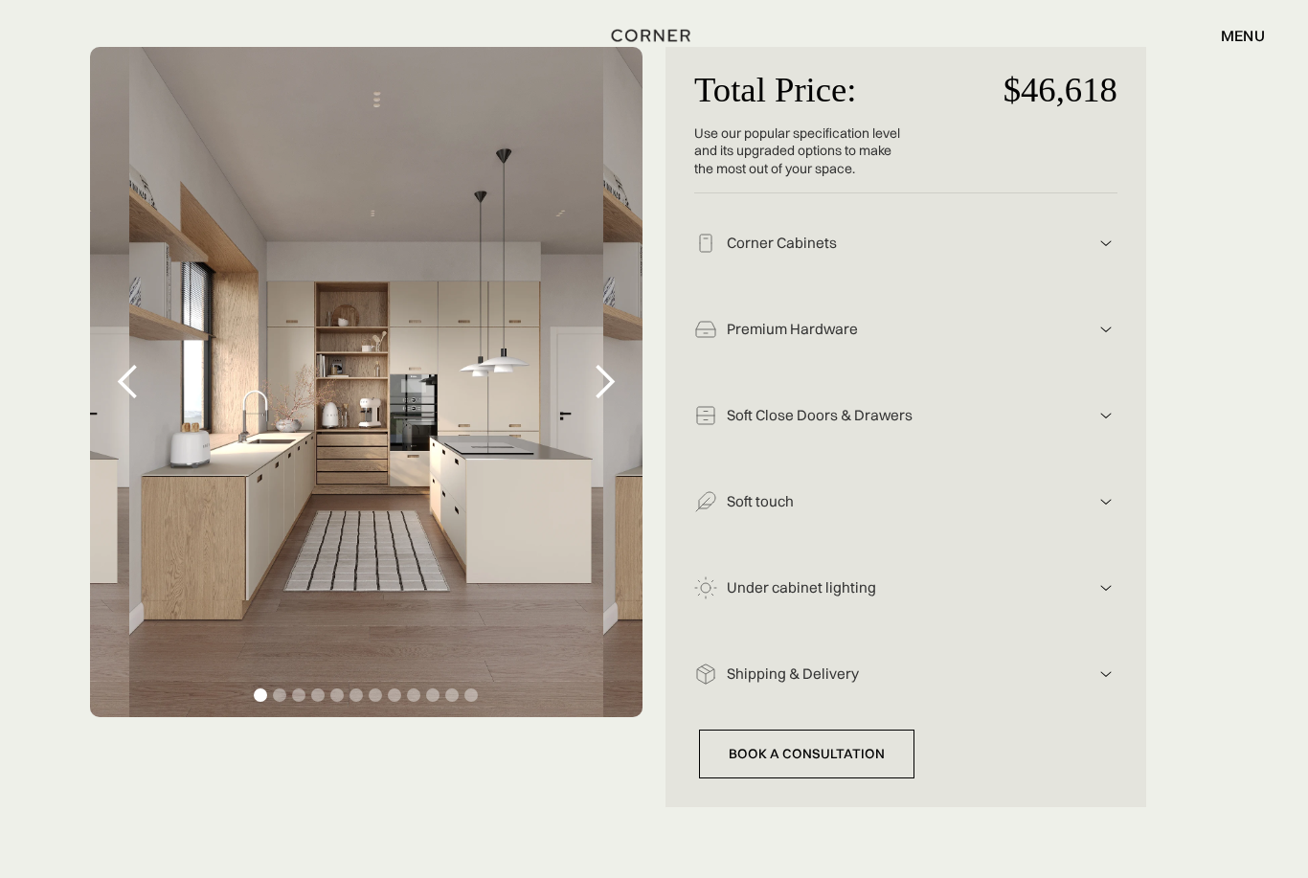
click at [599, 394] on div "next slide" at bounding box center [604, 382] width 38 height 38
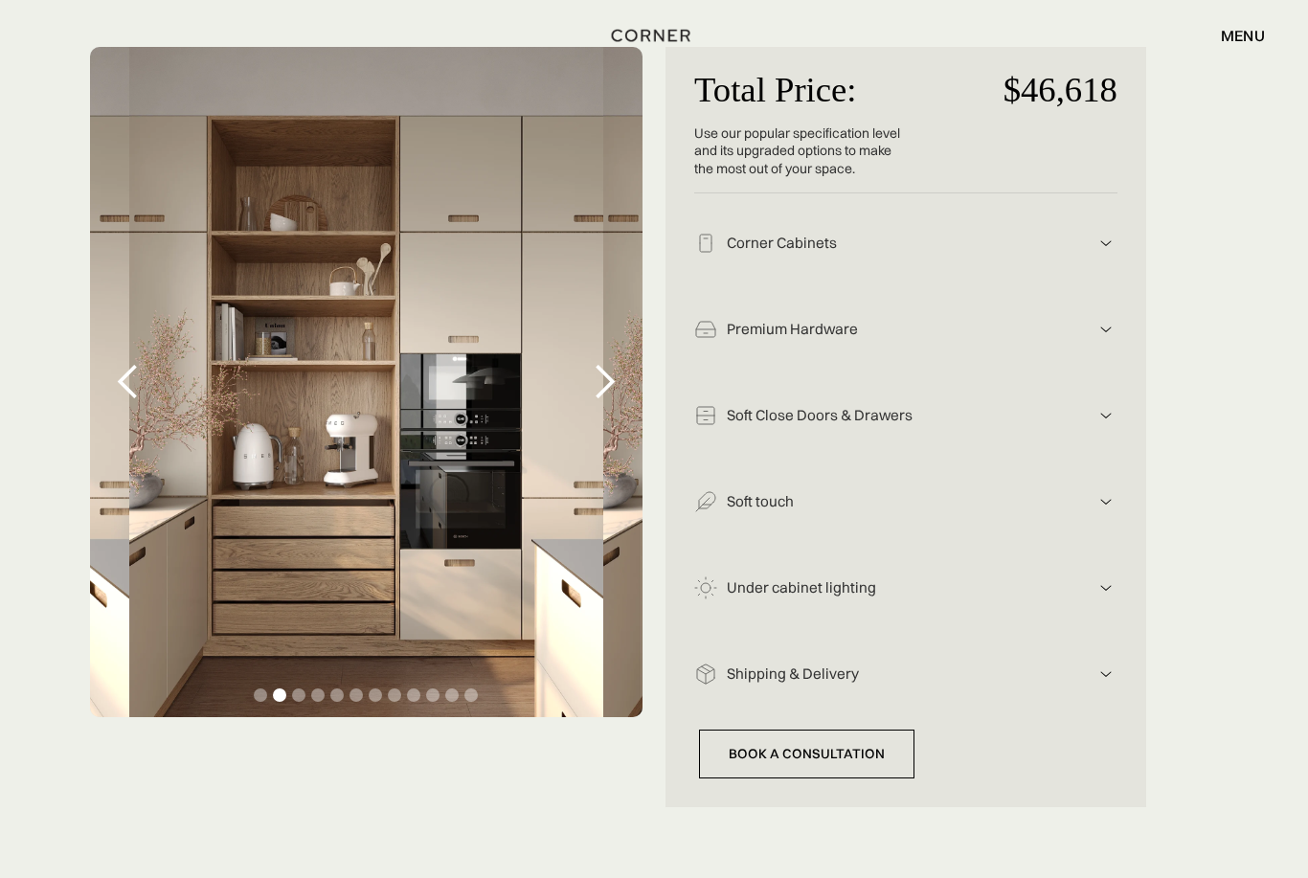
click at [606, 381] on div "next slide" at bounding box center [604, 382] width 38 height 38
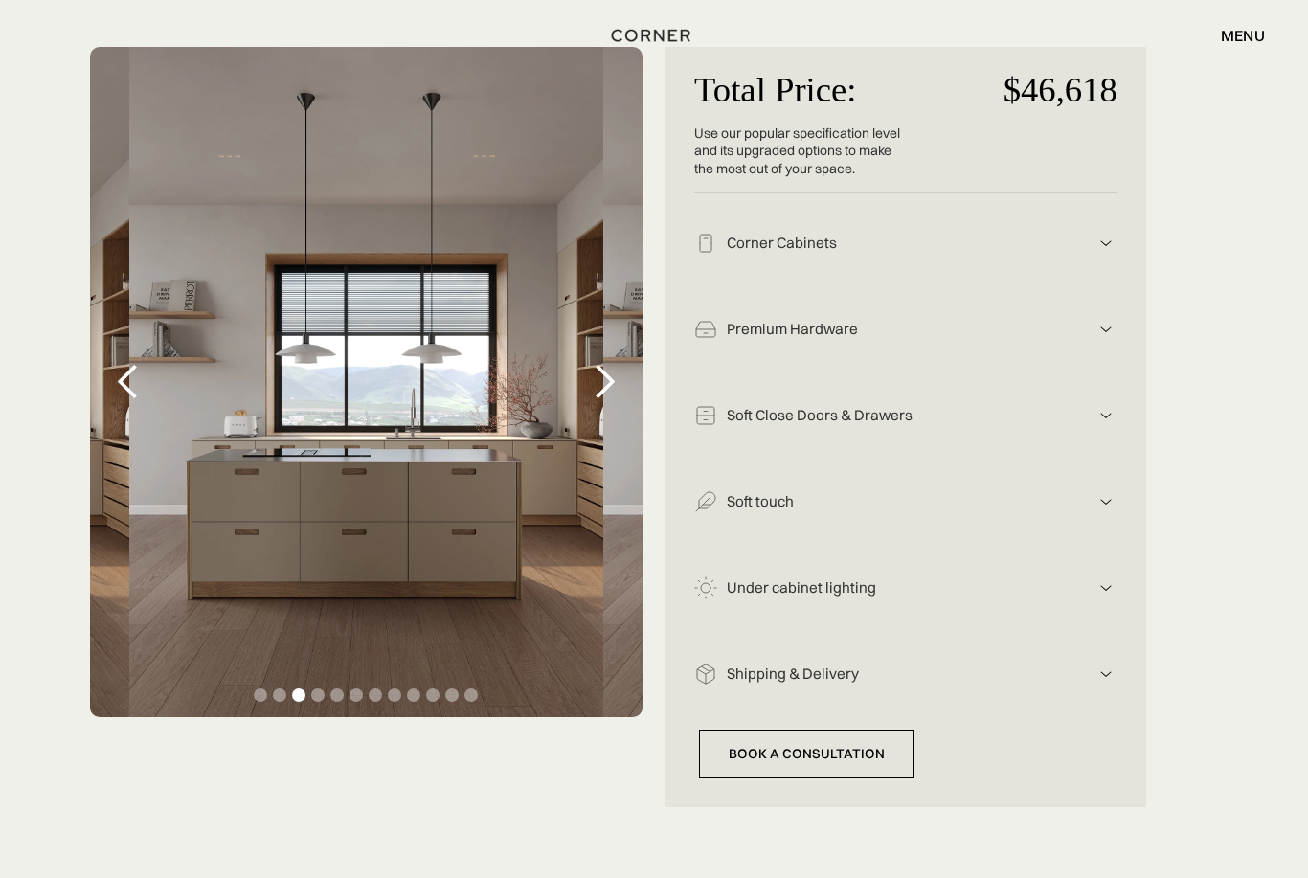
click at [607, 390] on div "next slide" at bounding box center [604, 382] width 38 height 38
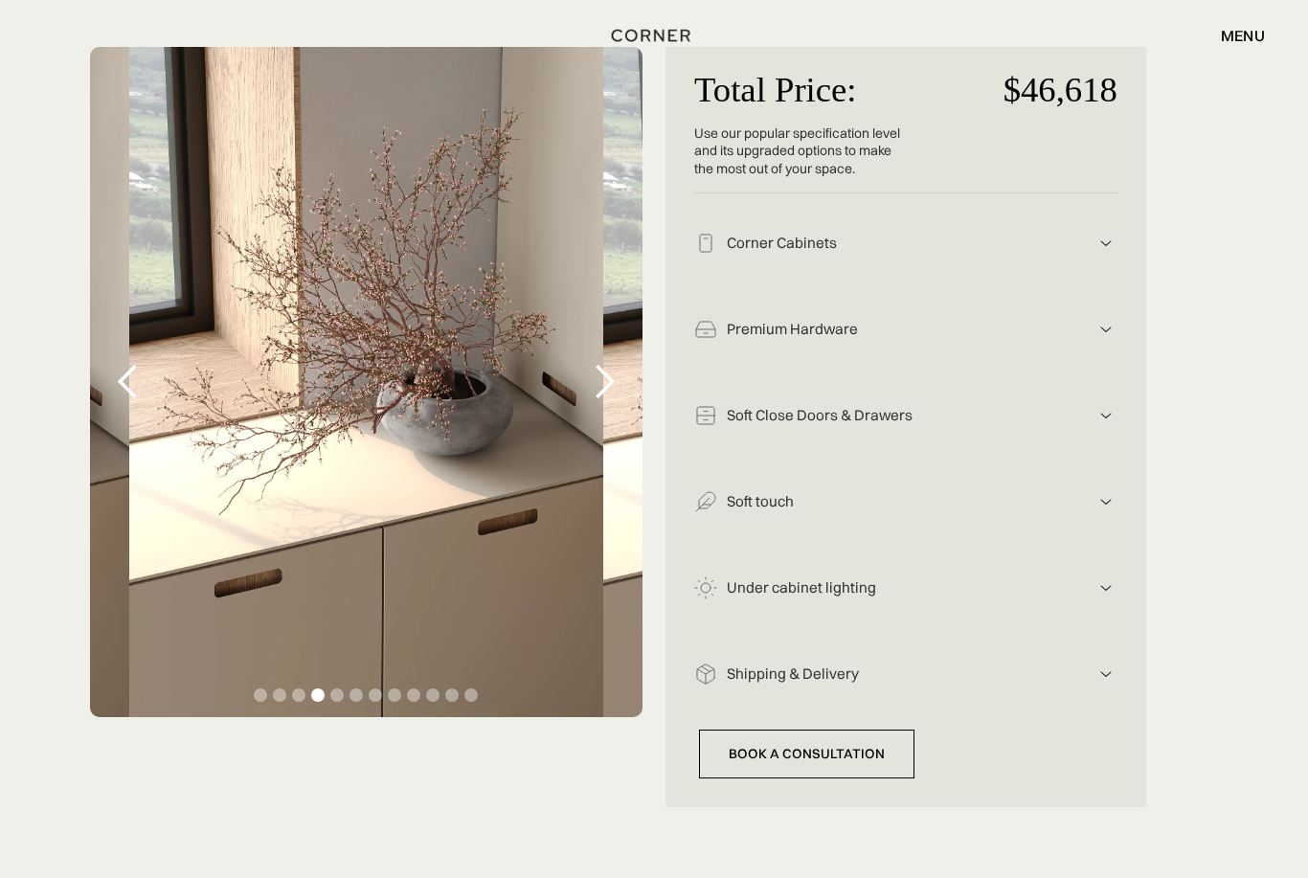
click at [593, 390] on div "next slide" at bounding box center [604, 382] width 38 height 38
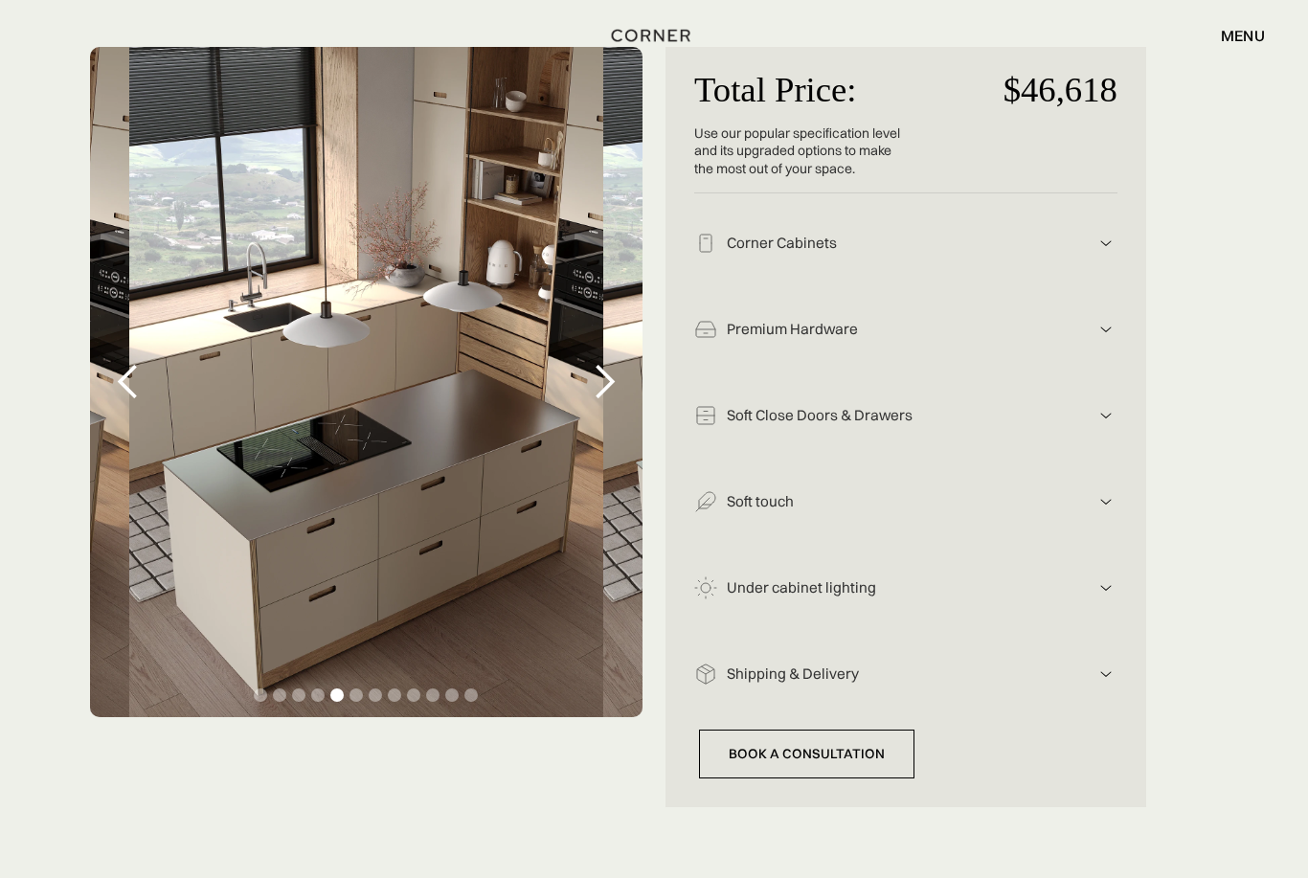
click at [613, 396] on div "next slide" at bounding box center [604, 382] width 38 height 38
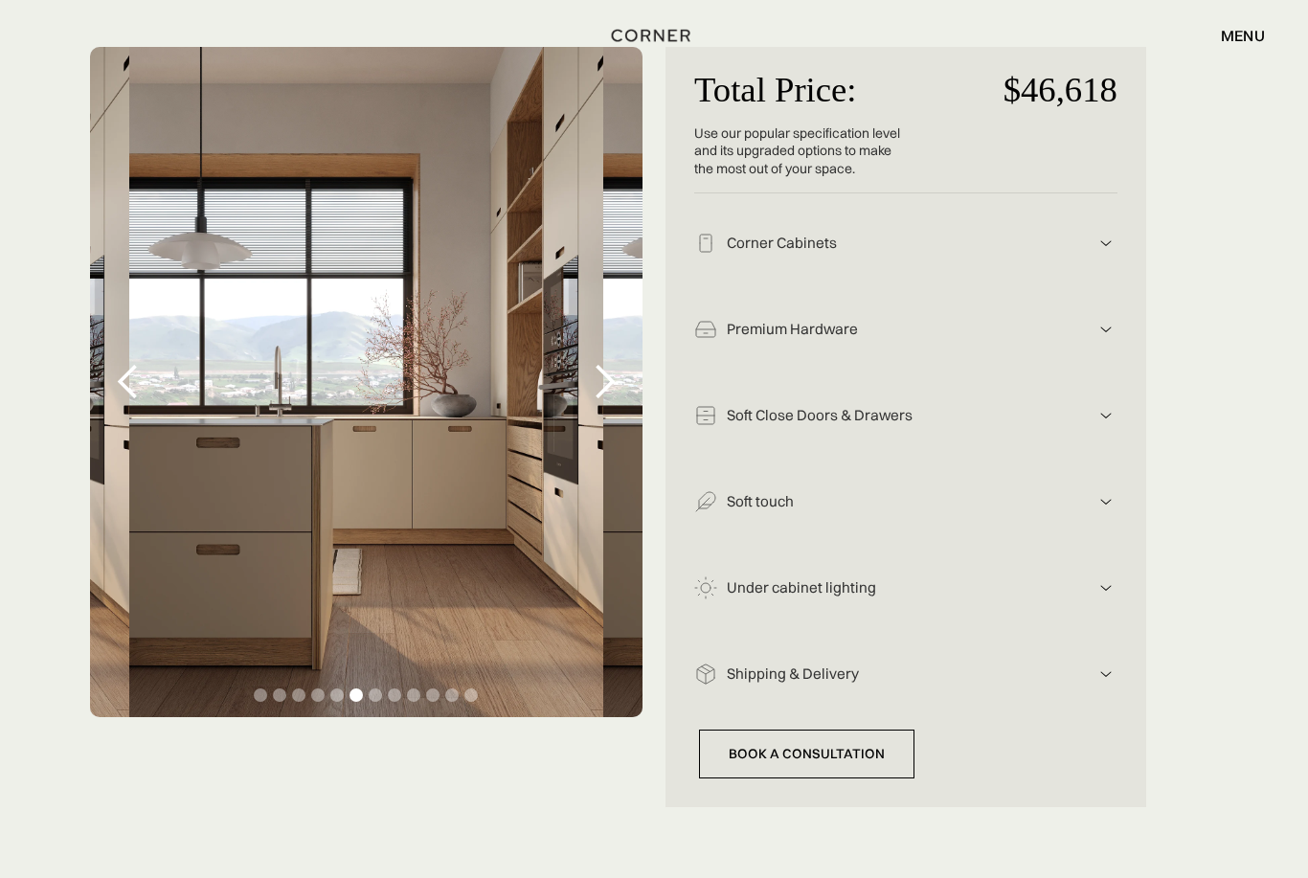
click at [617, 371] on div "next slide" at bounding box center [604, 382] width 38 height 38
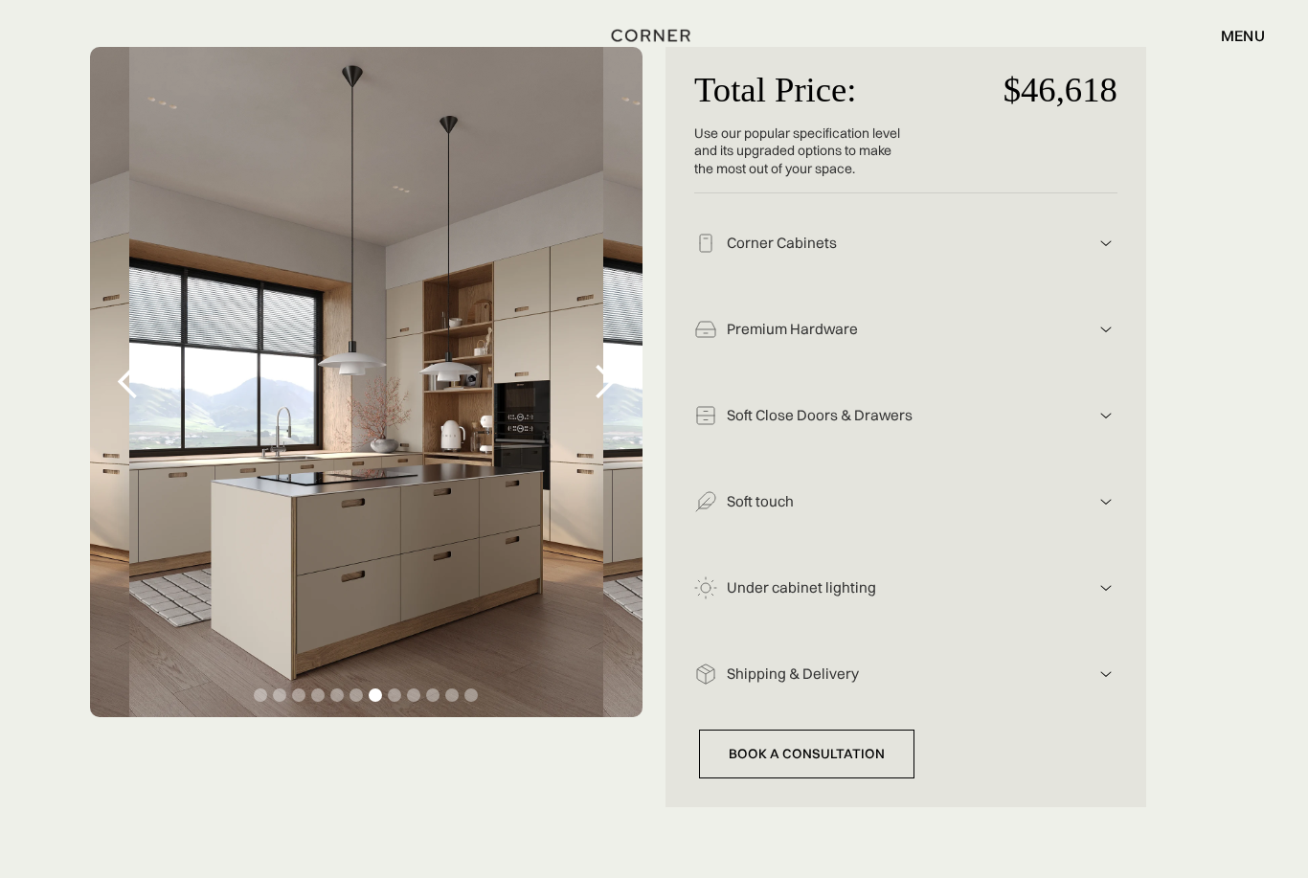
click at [617, 388] on div "next slide" at bounding box center [604, 382] width 38 height 38
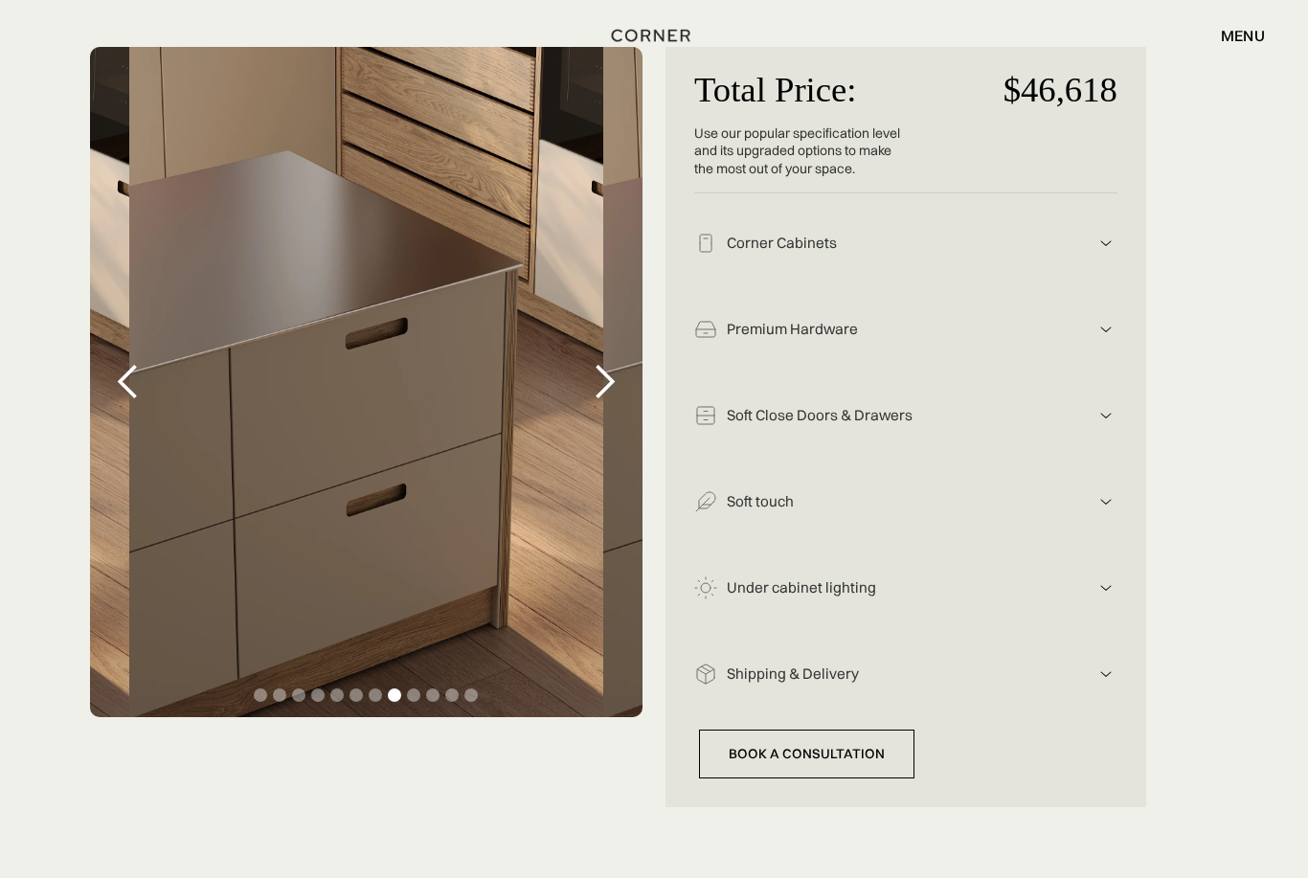
click at [595, 374] on div "next slide" at bounding box center [604, 382] width 38 height 38
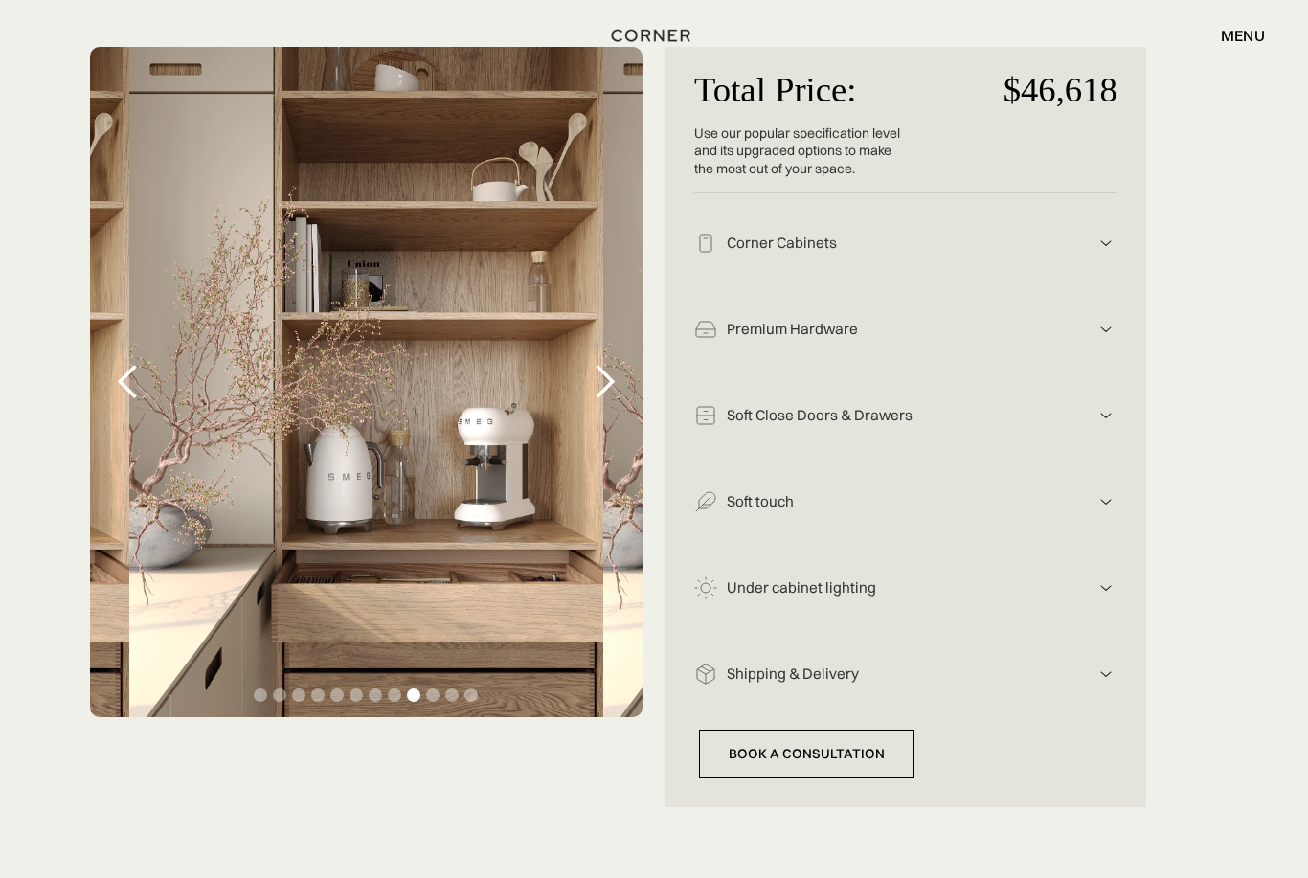
click at [616, 374] on div "next slide" at bounding box center [604, 382] width 38 height 38
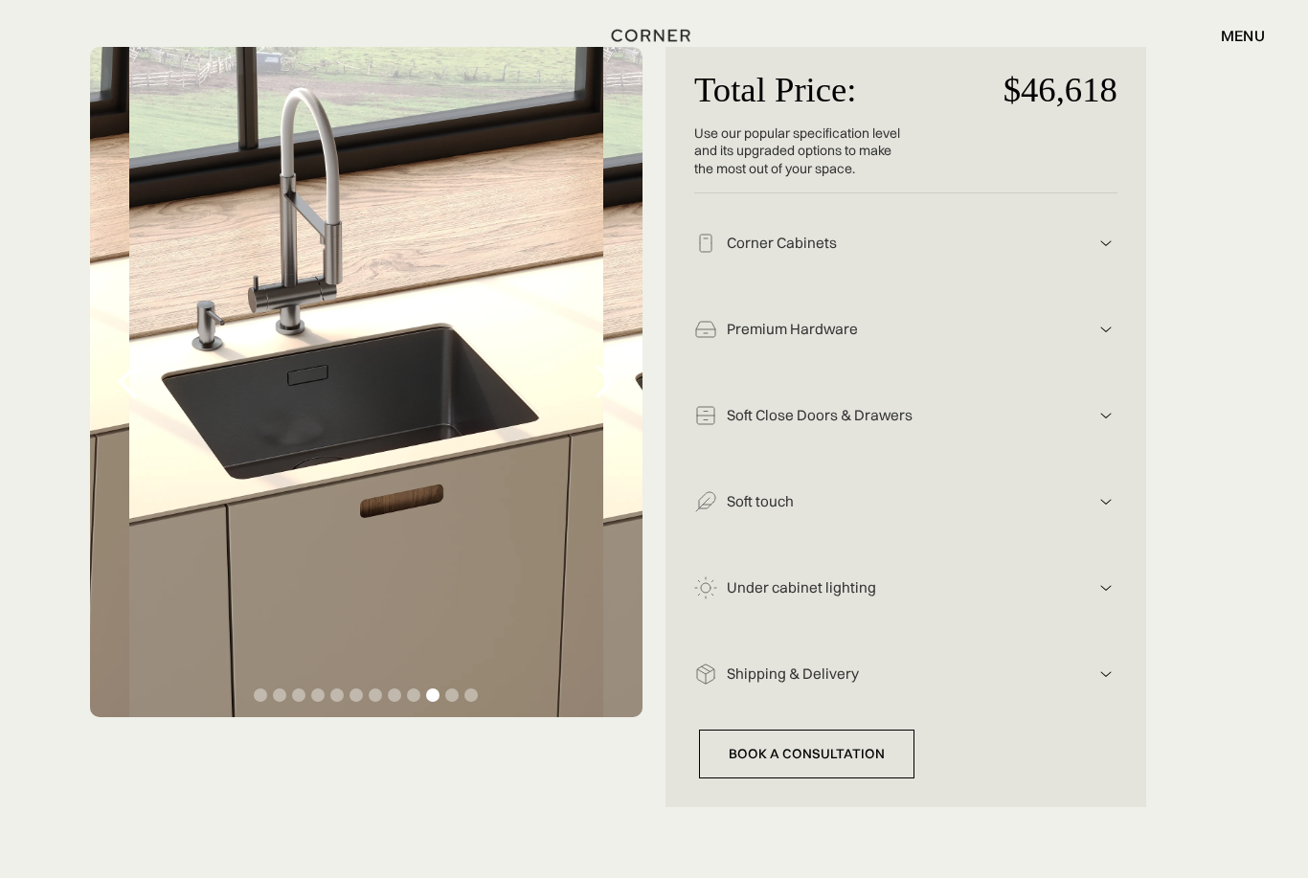
click at [576, 433] on div "next slide" at bounding box center [604, 382] width 77 height 670
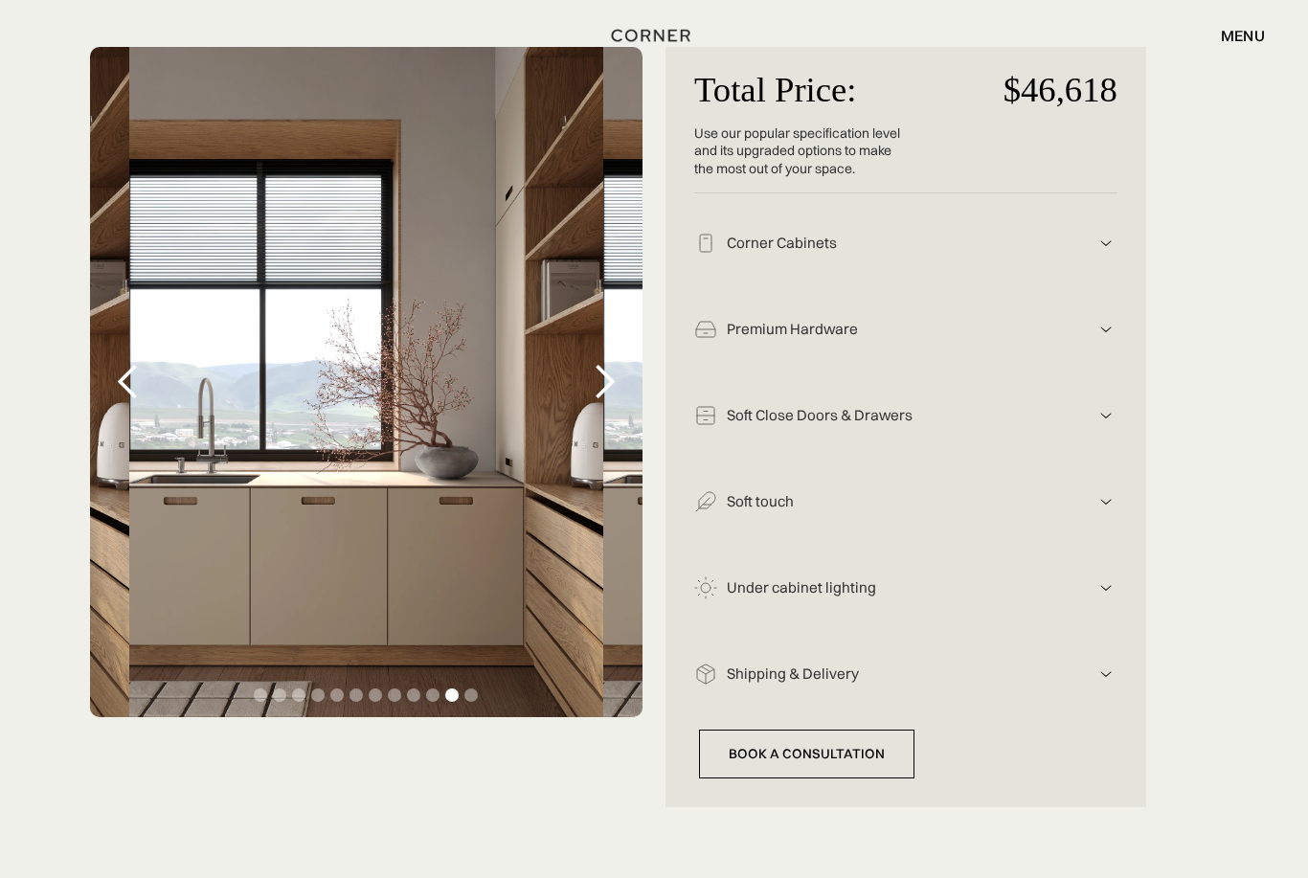
click at [586, 392] on div "next slide" at bounding box center [604, 382] width 38 height 38
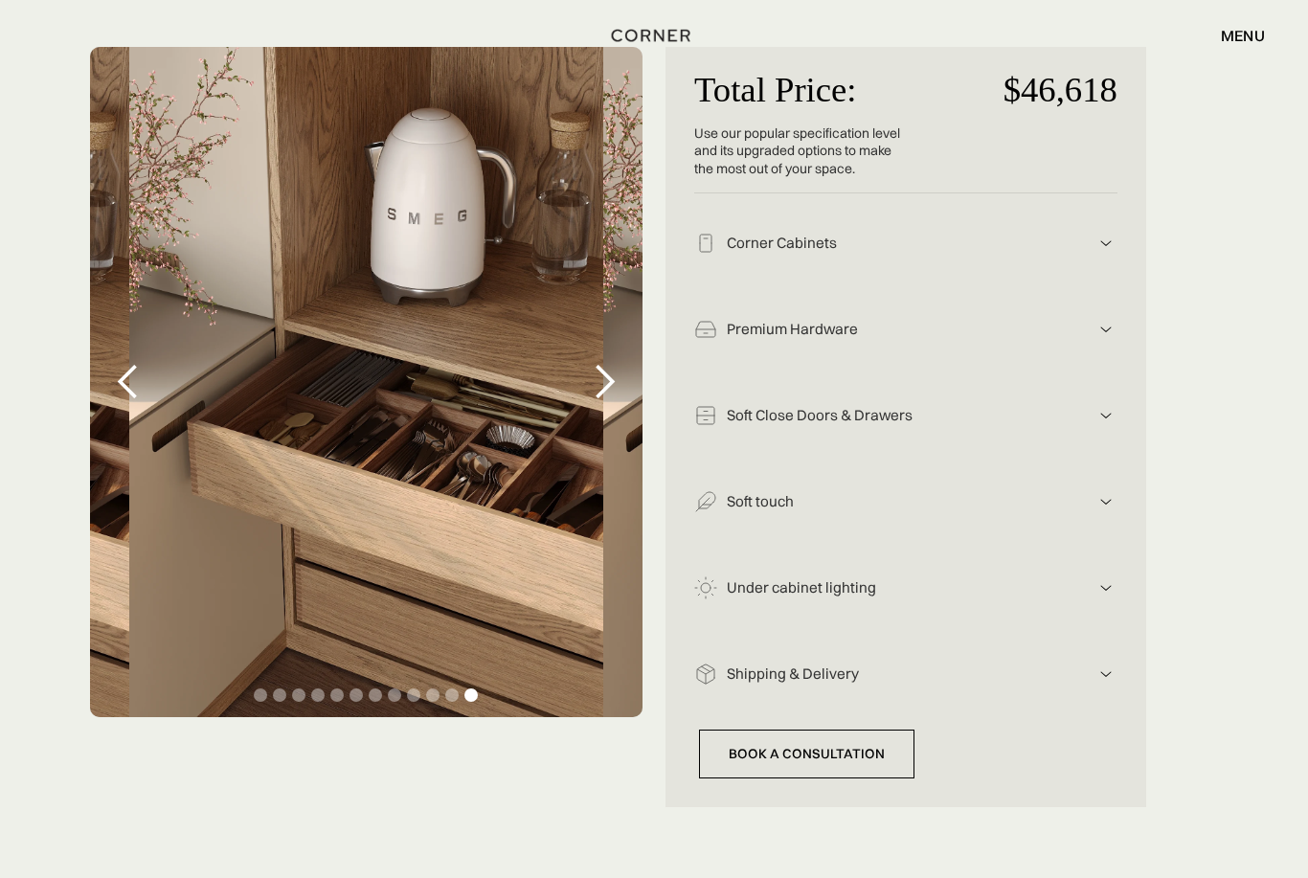
click at [607, 386] on div "next slide" at bounding box center [604, 382] width 38 height 38
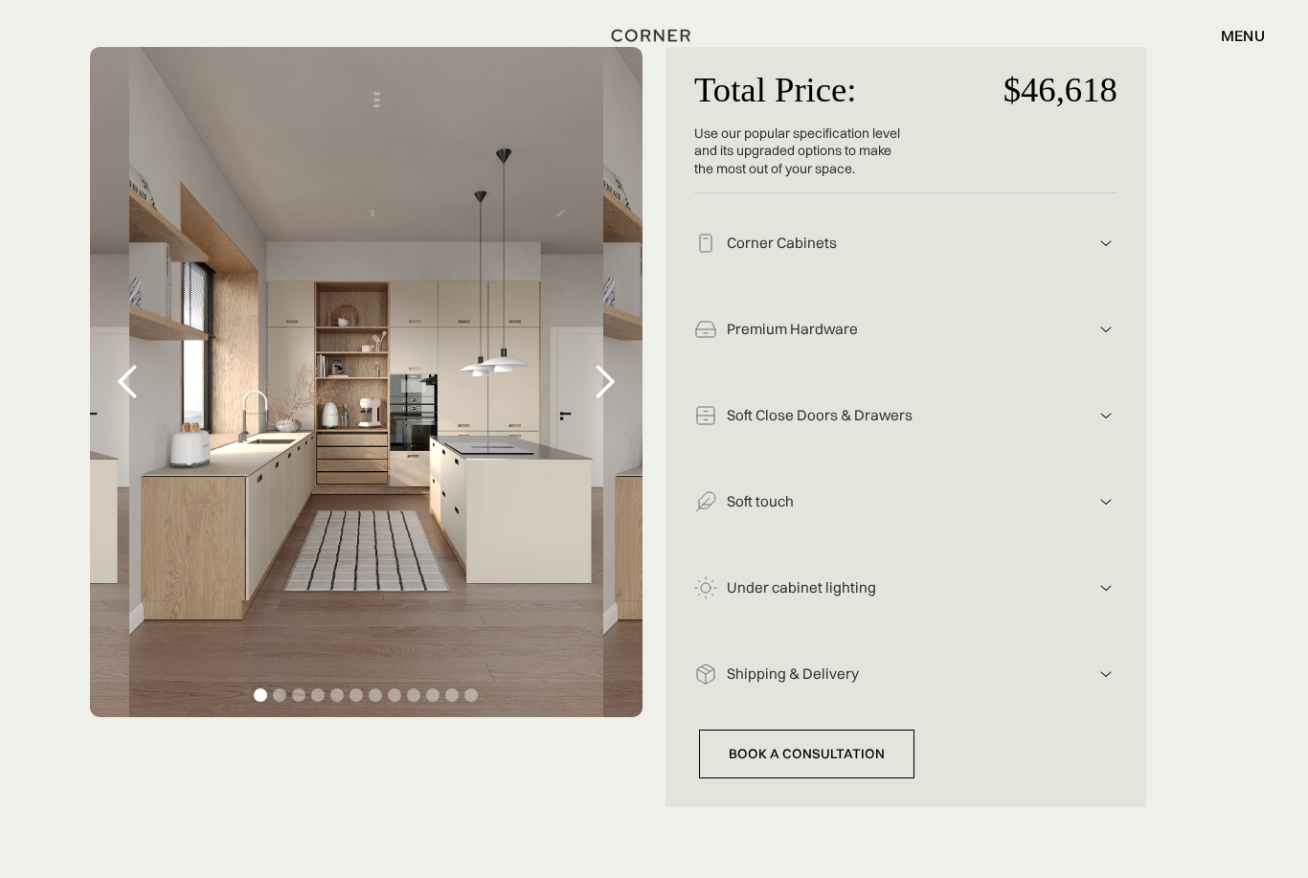
click at [1110, 253] on img at bounding box center [1105, 243] width 23 height 23
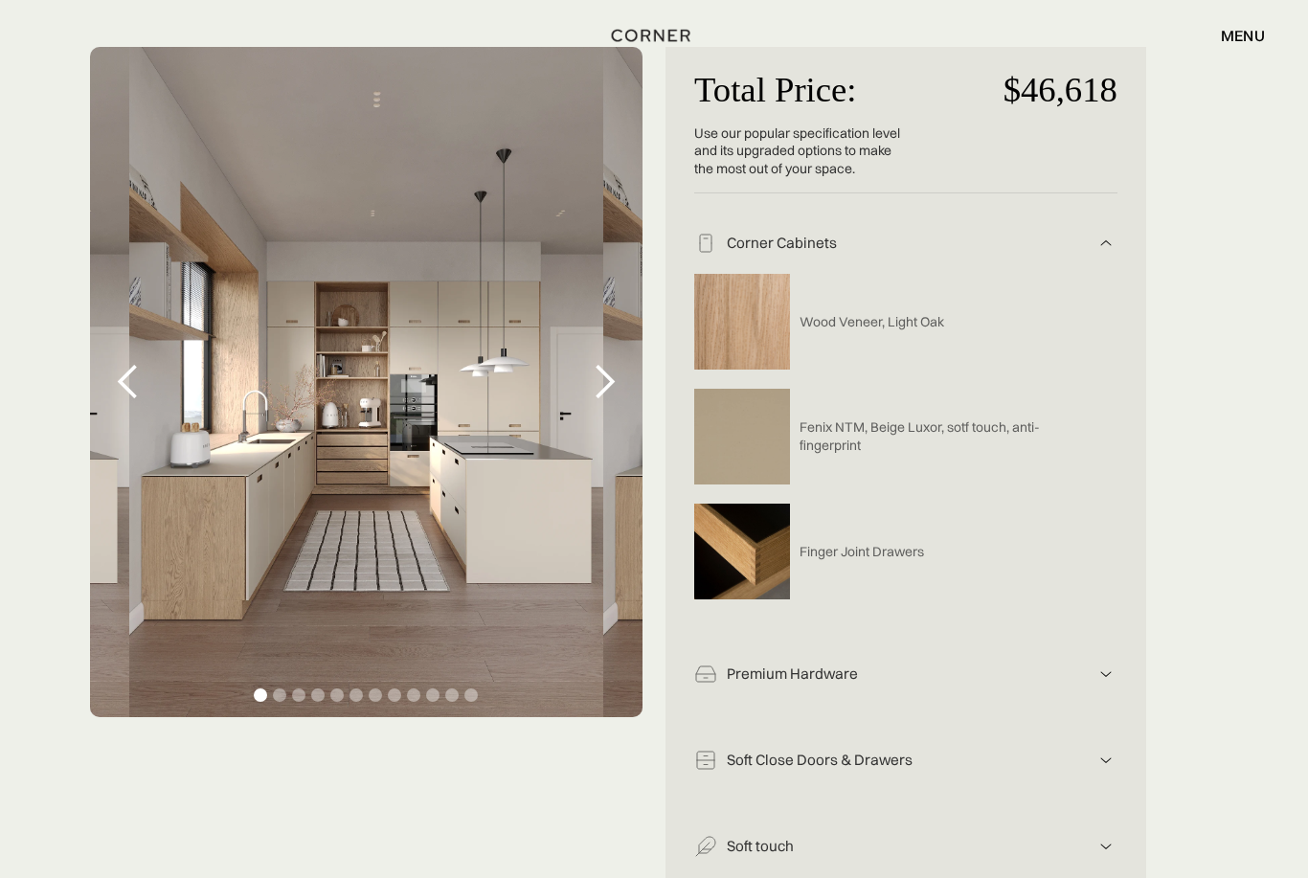
click at [1116, 235] on img at bounding box center [1105, 243] width 23 height 23
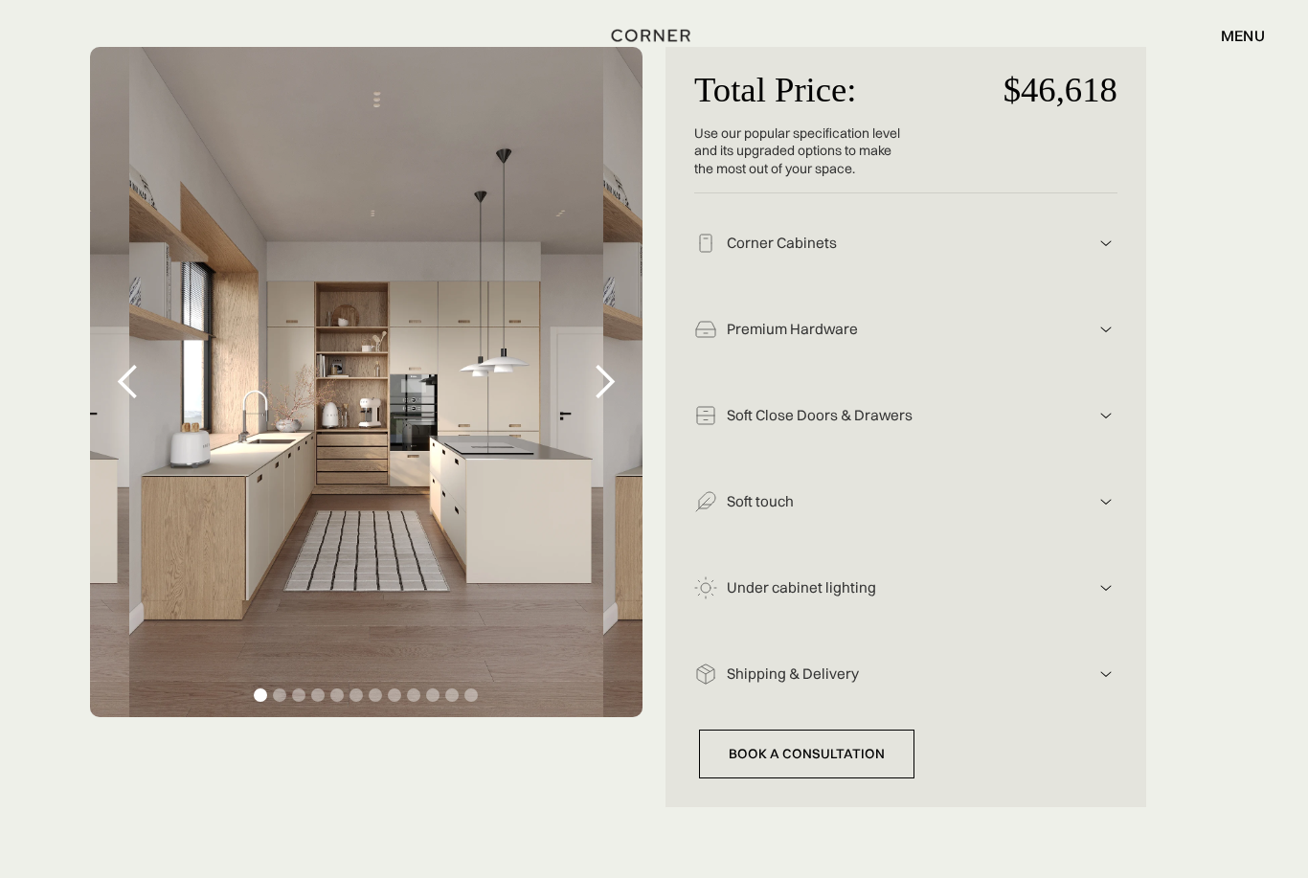
click at [1115, 255] on img at bounding box center [1105, 243] width 23 height 23
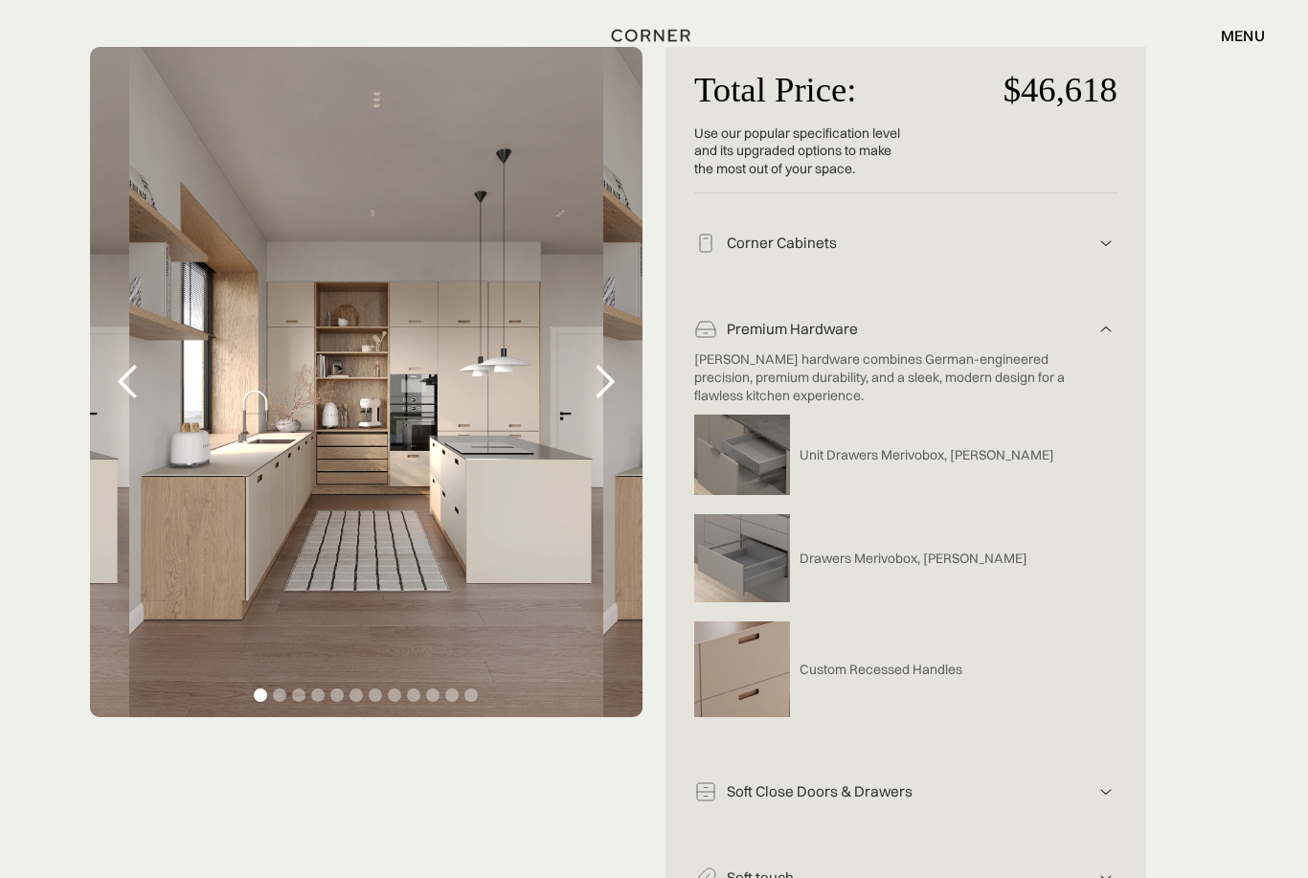
click at [1128, 339] on div "Total Price: Use our popular specification level and its upgraded options to ma…" at bounding box center [905, 615] width 481 height 1137
click at [1113, 255] on img at bounding box center [1105, 243] width 23 height 23
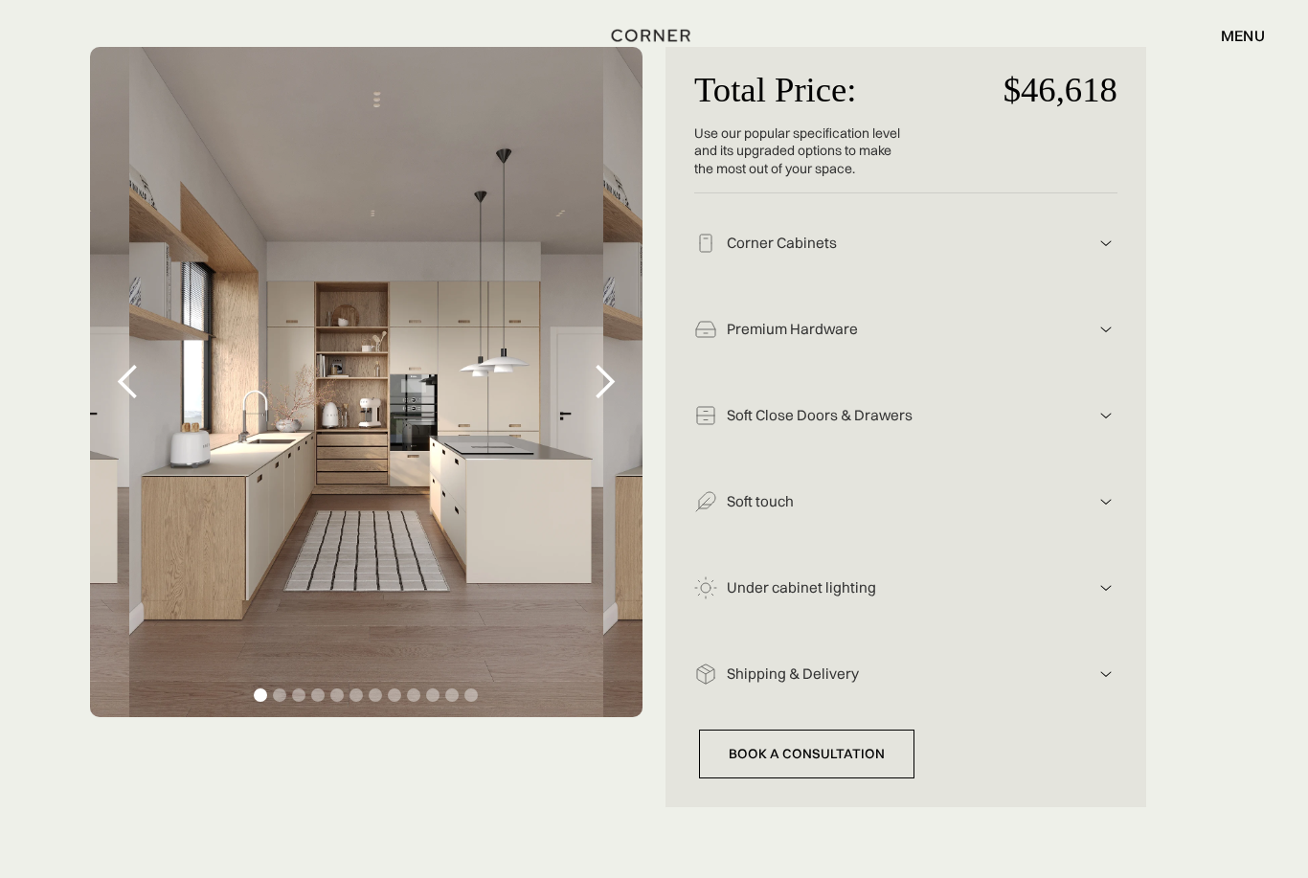
click at [1114, 255] on img at bounding box center [1105, 243] width 23 height 23
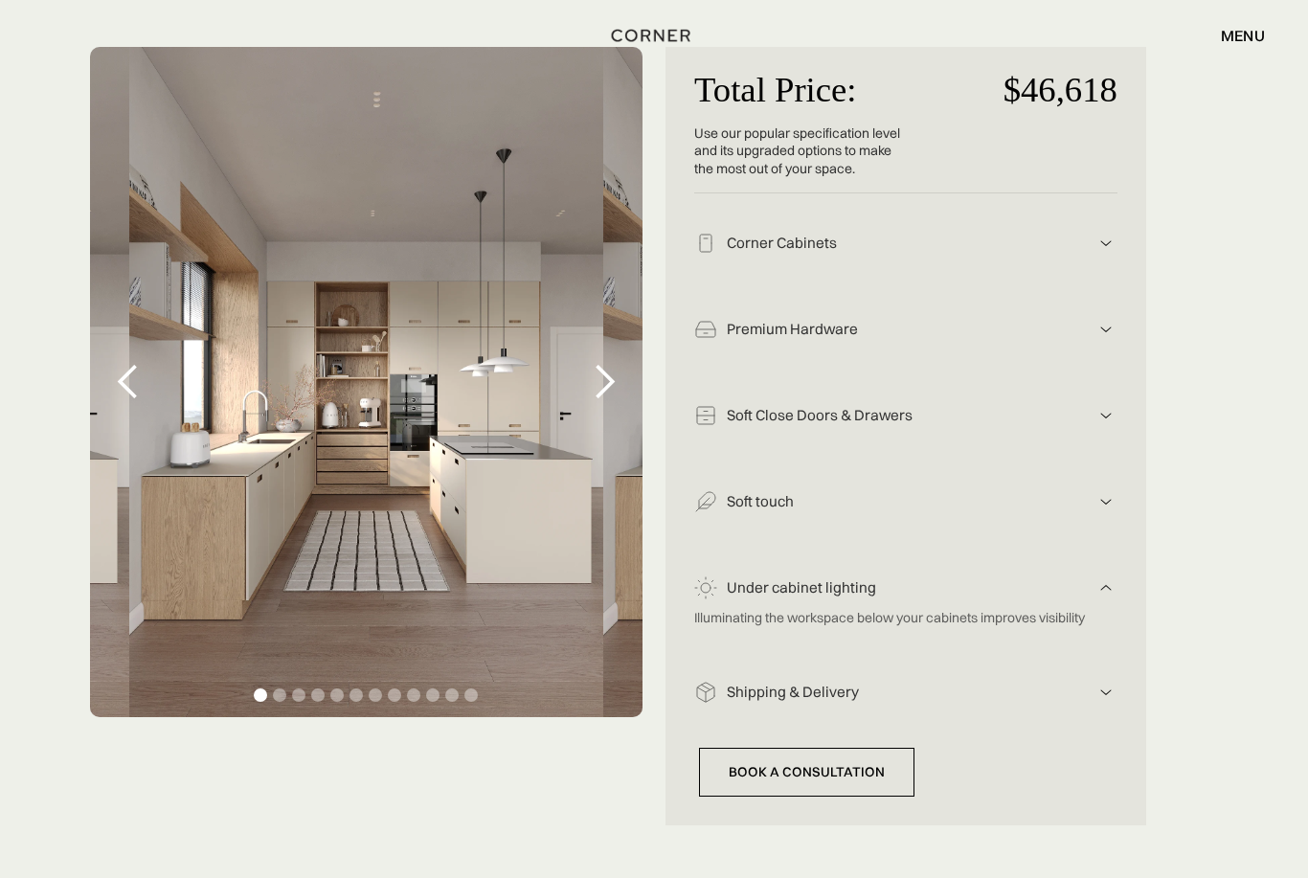
click at [1121, 579] on div "Total Price: Use our popular specification level and its upgraded options to ma…" at bounding box center [905, 436] width 481 height 778
click at [1101, 255] on img at bounding box center [1105, 243] width 23 height 23
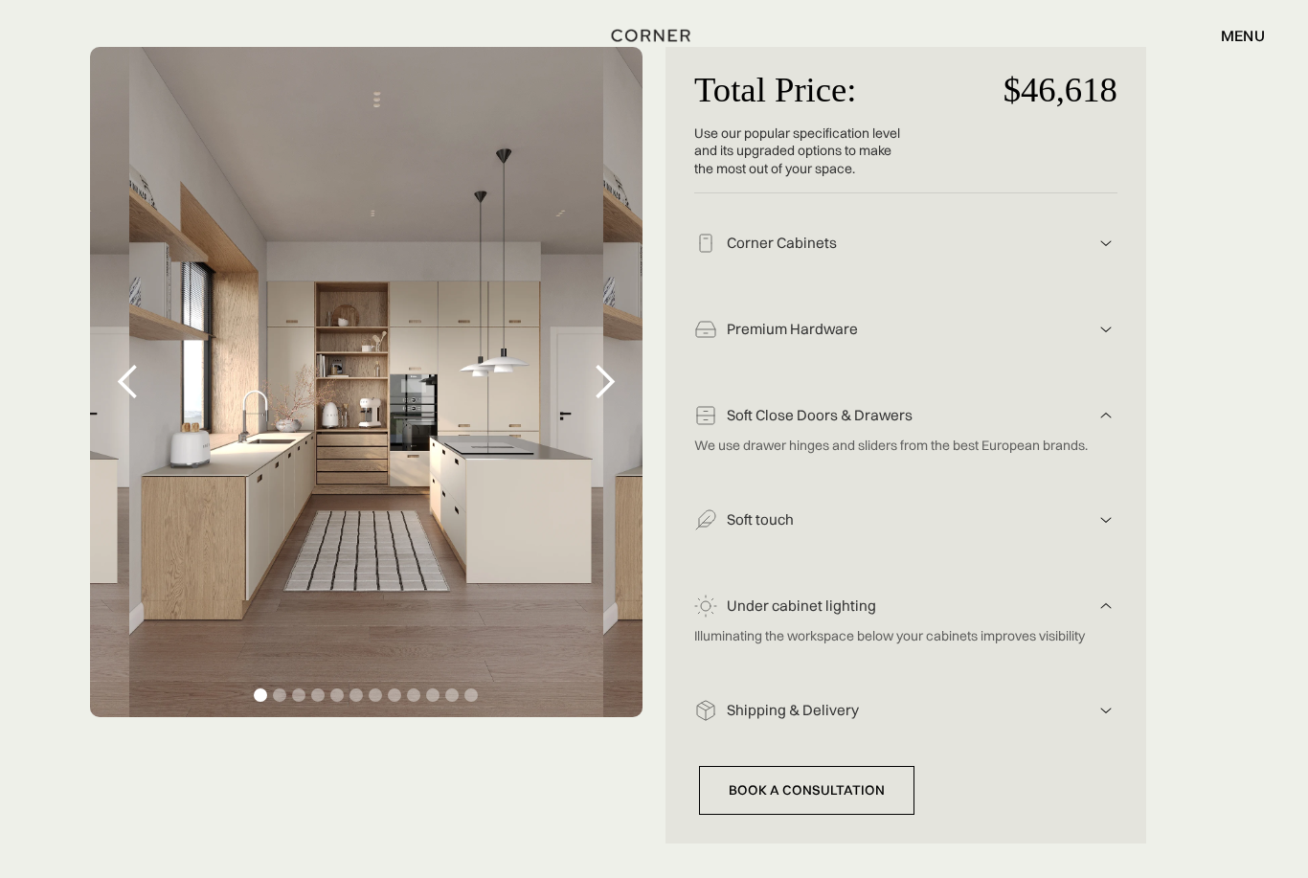
click at [1109, 255] on img at bounding box center [1105, 243] width 23 height 23
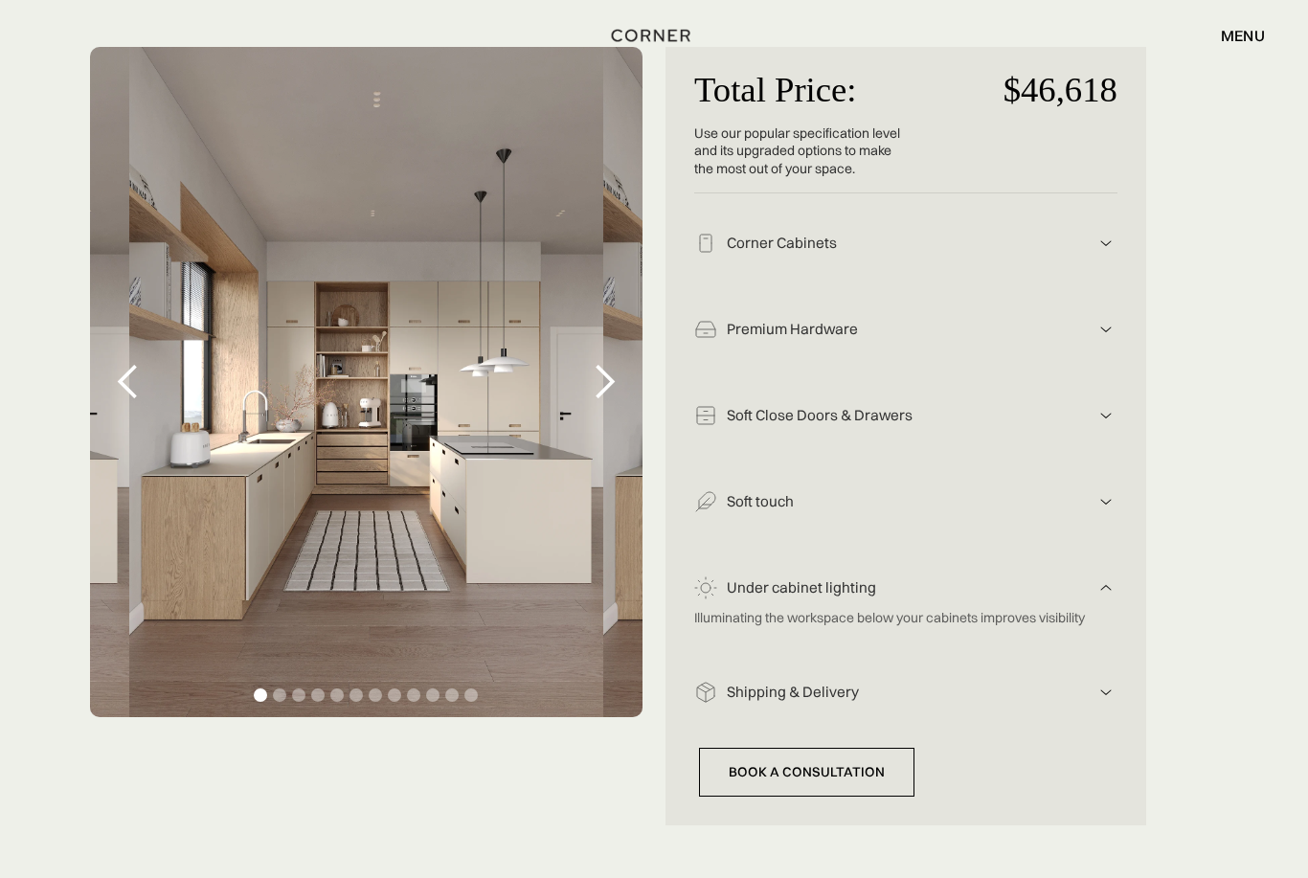
click at [1115, 255] on img at bounding box center [1105, 243] width 23 height 23
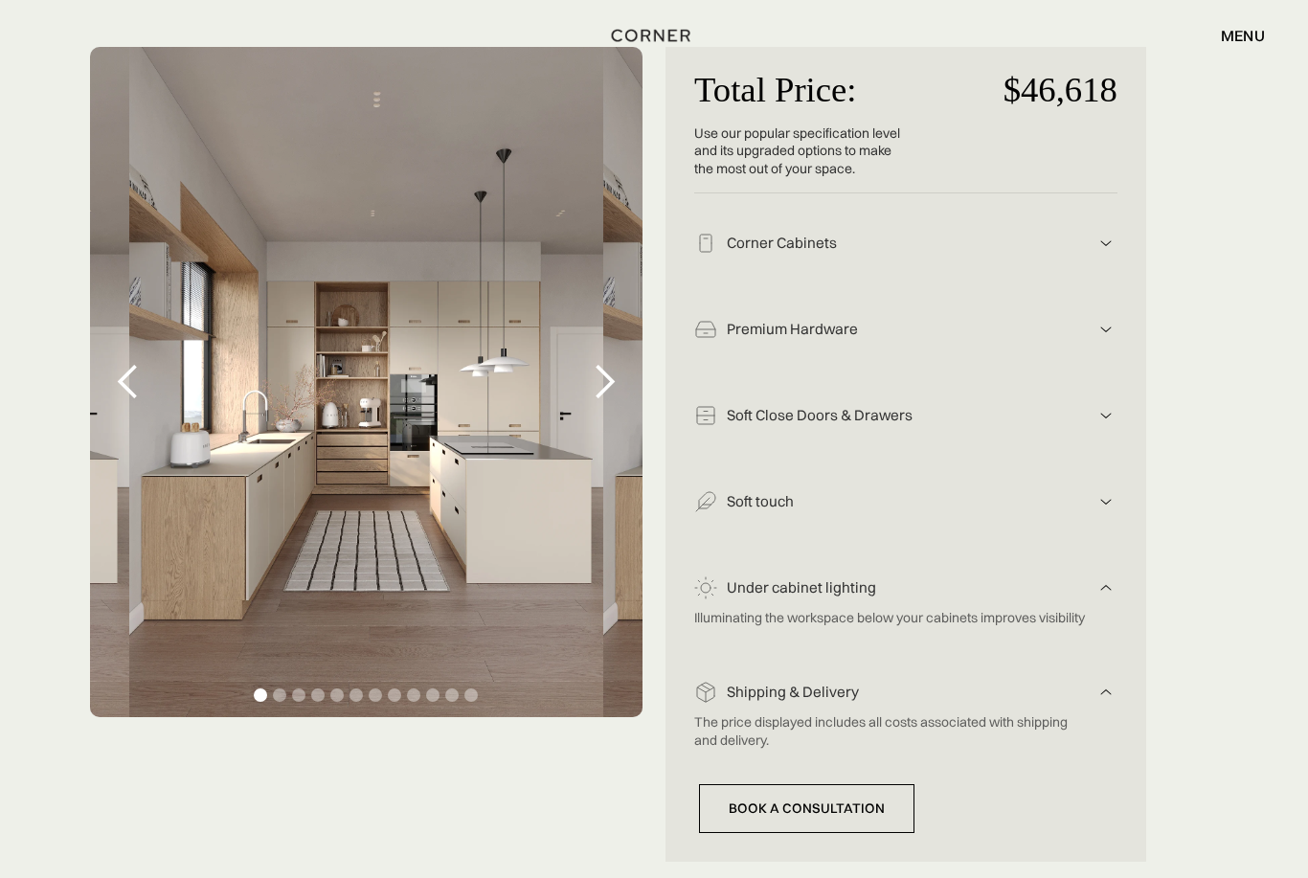
click at [1127, 713] on div "Total Price: Use our popular specification level and its upgraded options to ma…" at bounding box center [905, 454] width 481 height 815
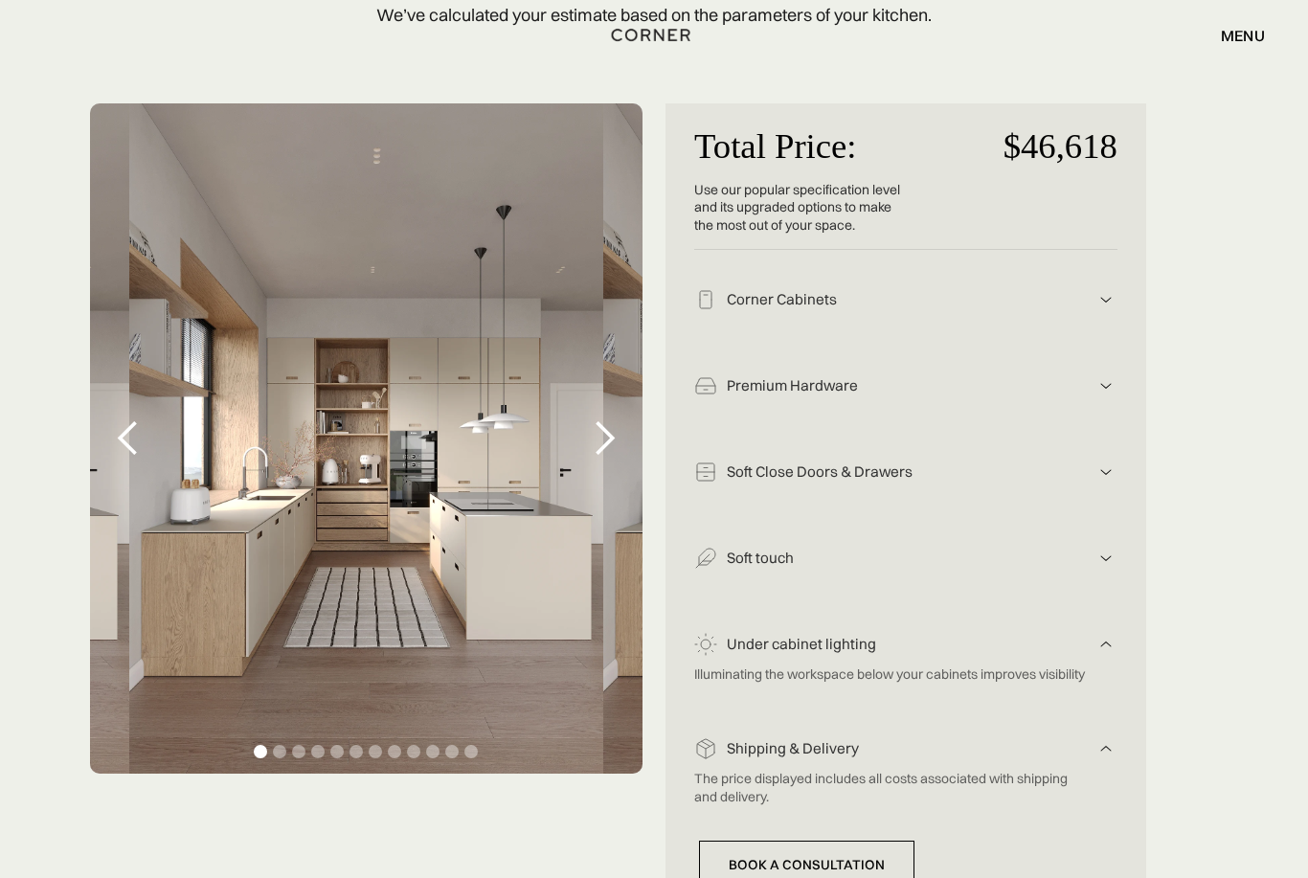
scroll to position [289, 0]
click at [1244, 28] on div "menu" at bounding box center [1243, 35] width 44 height 15
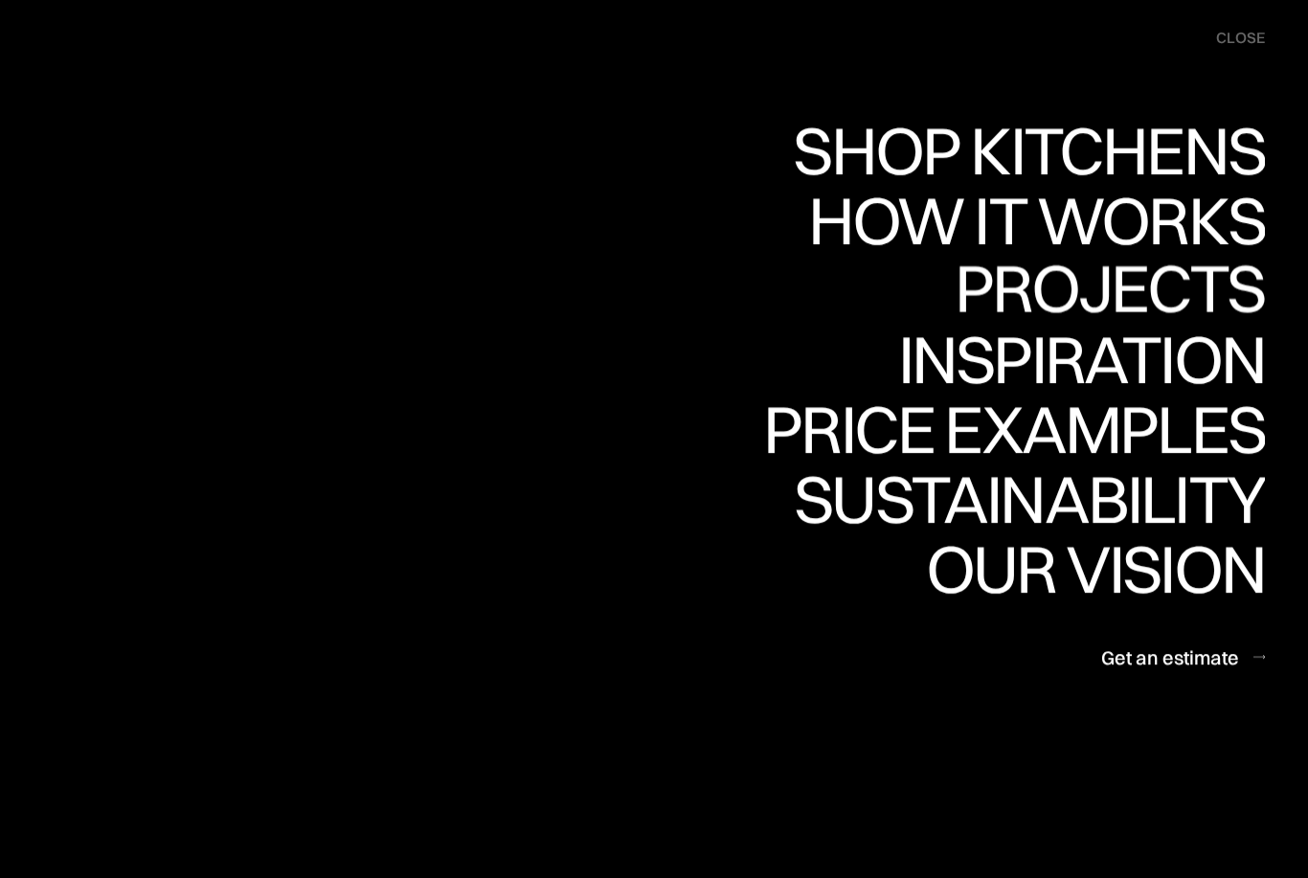
click at [1237, 289] on div "Projects" at bounding box center [1110, 287] width 310 height 67
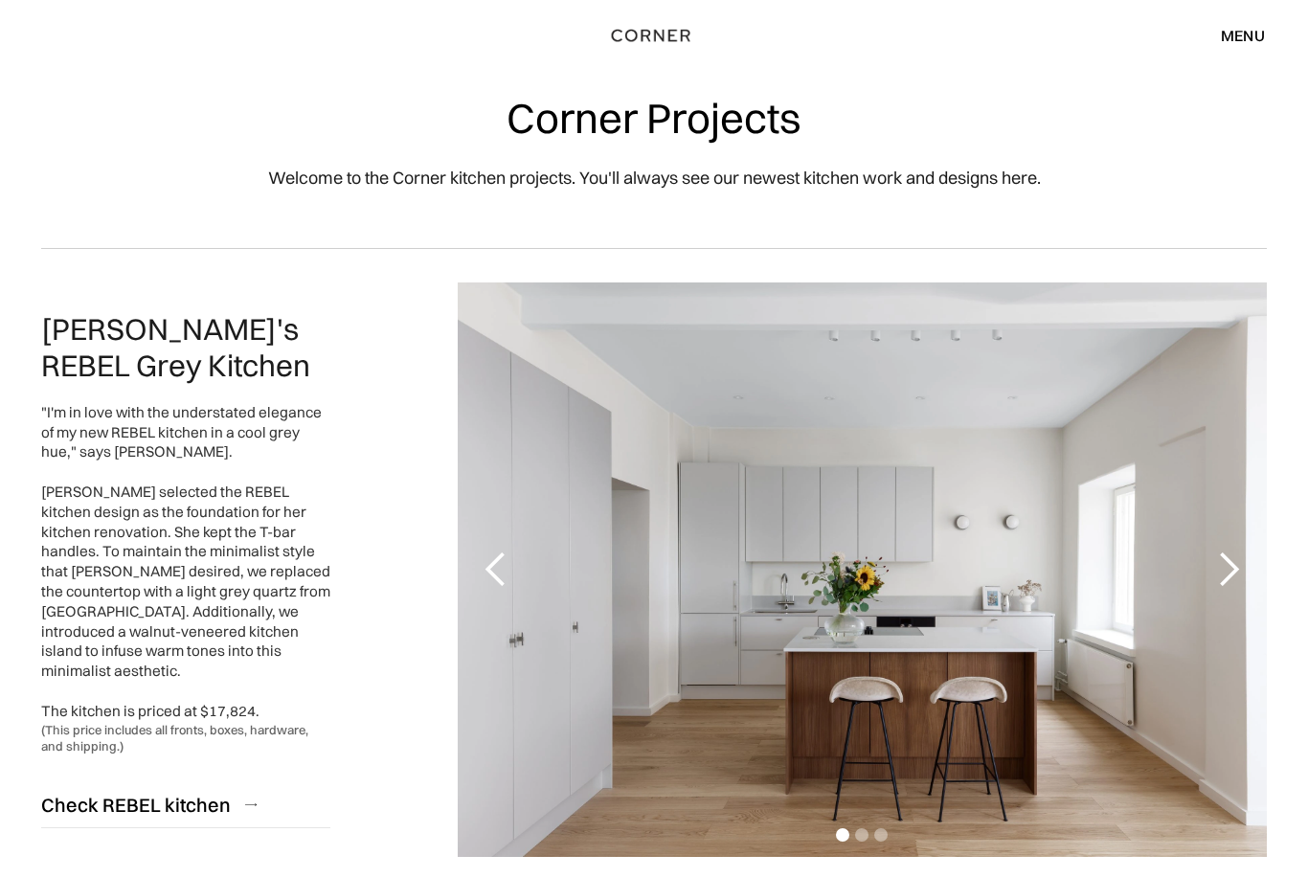
click at [1253, 41] on div "menu" at bounding box center [1243, 35] width 44 height 15
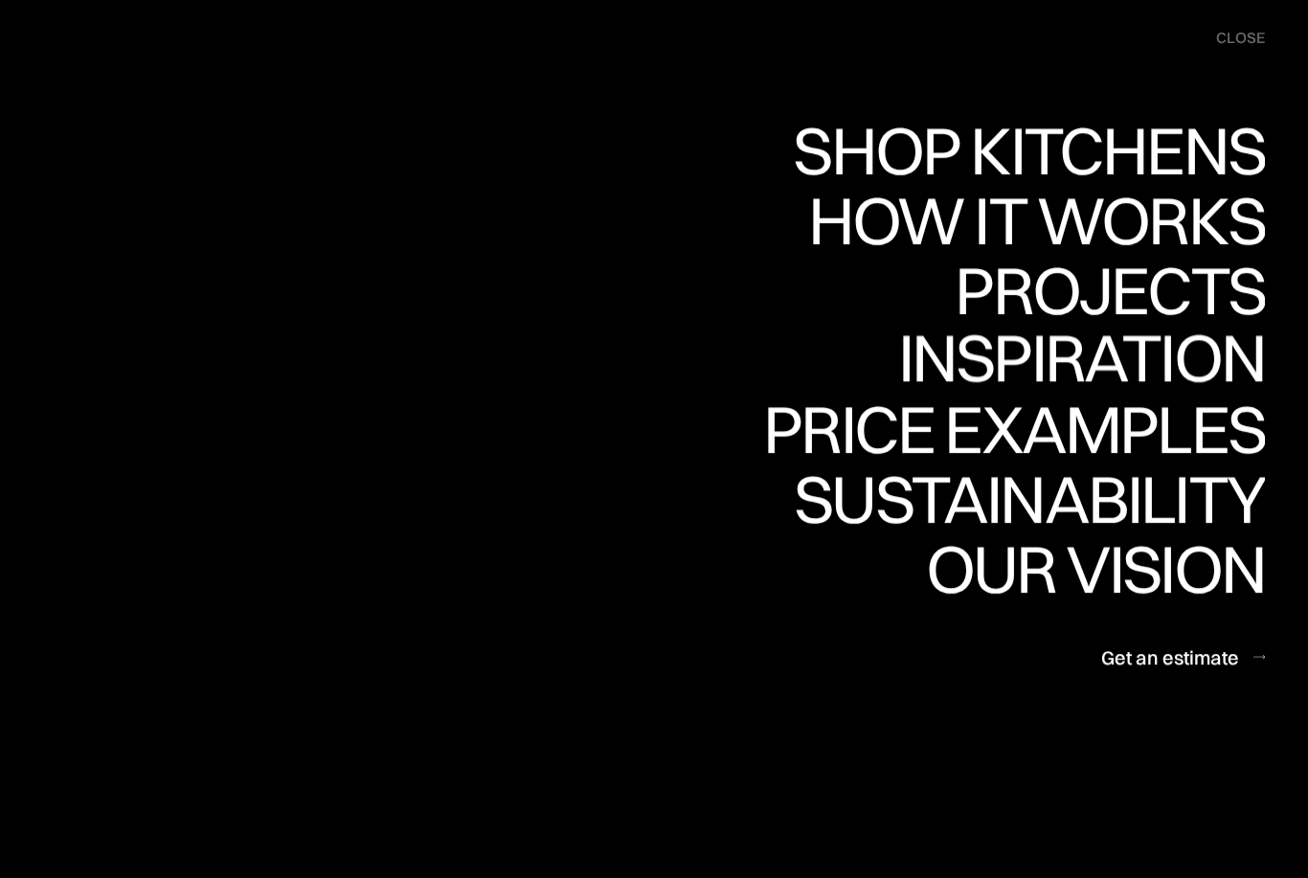
click at [1149, 362] on div "Inspiration" at bounding box center [1068, 358] width 394 height 67
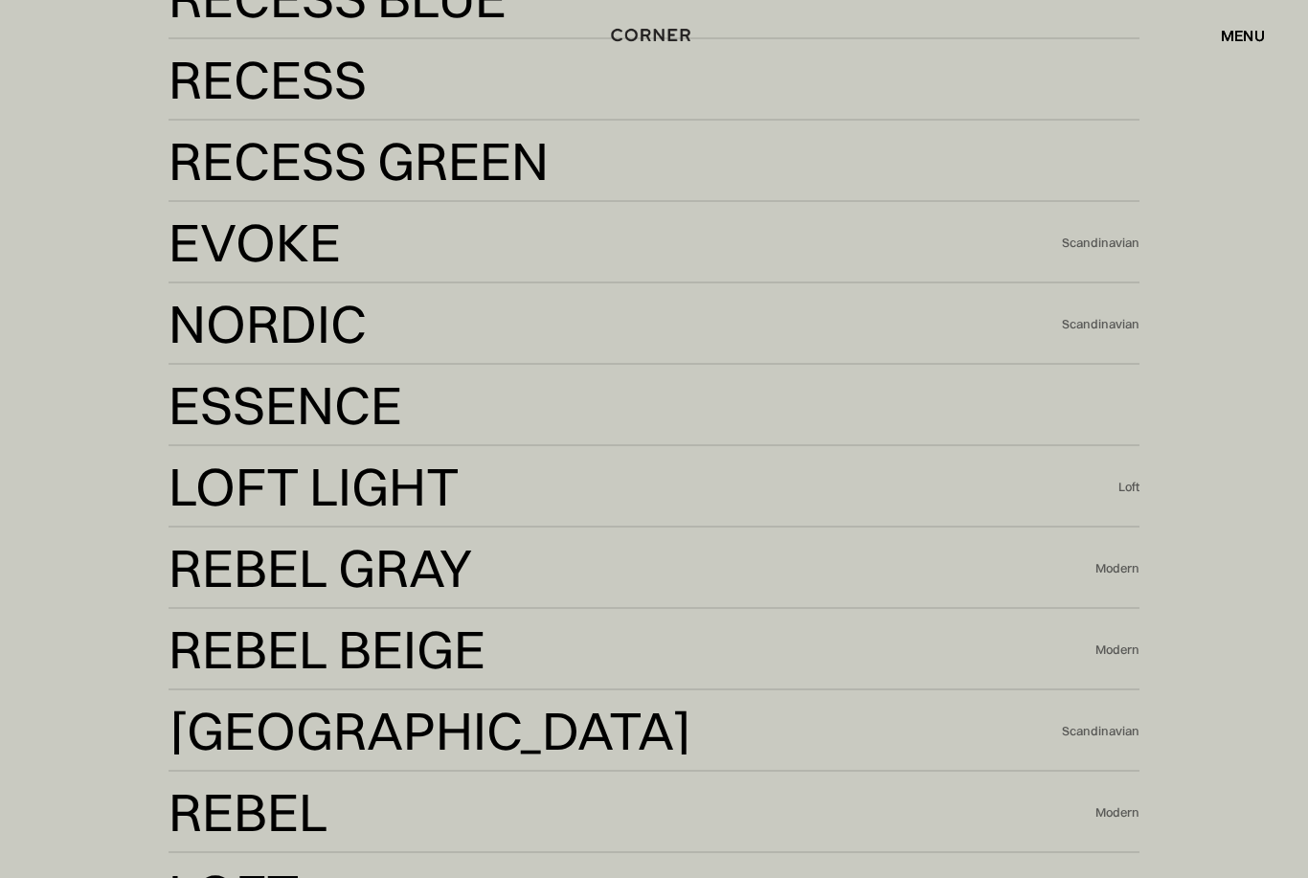
scroll to position [4461, 0]
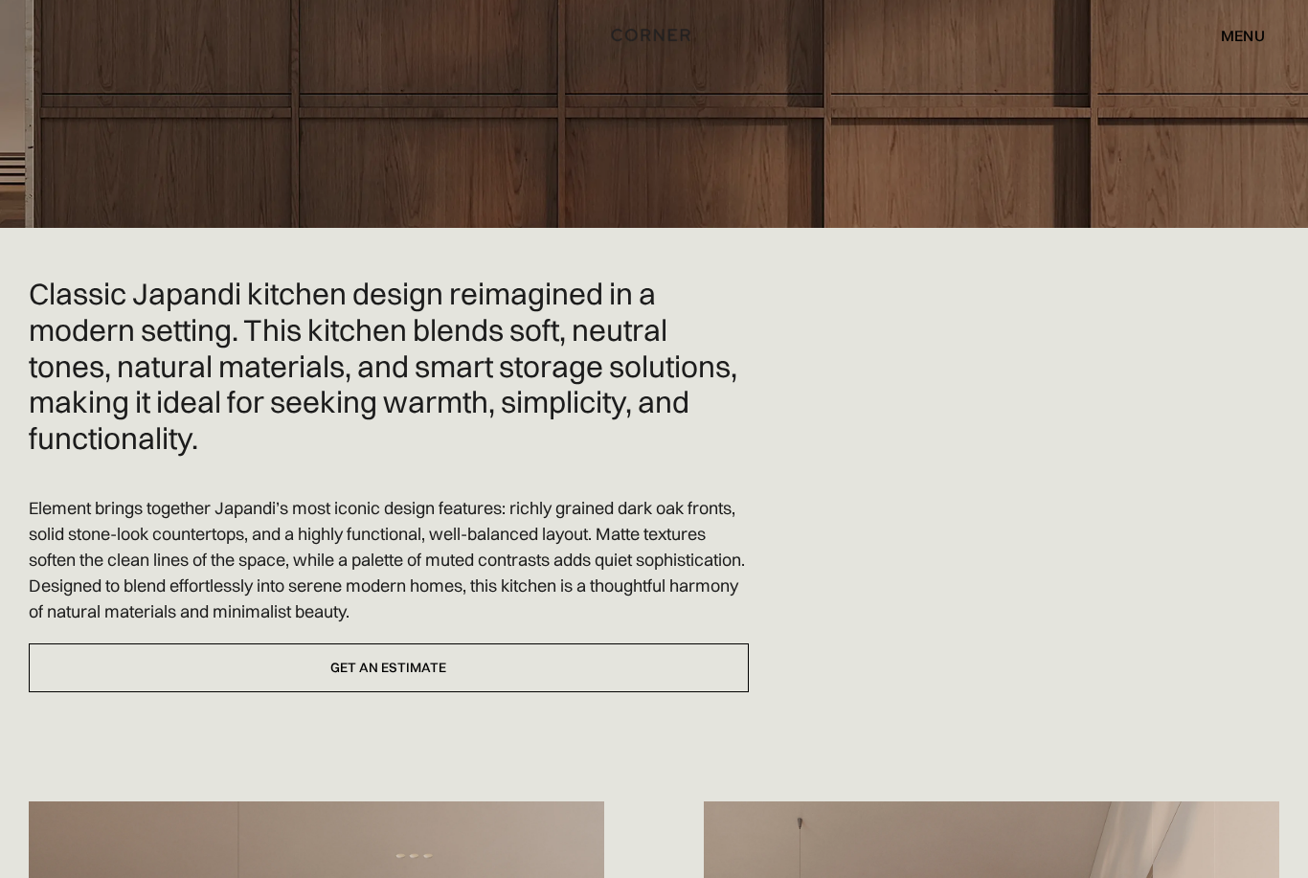
scroll to position [492, 0]
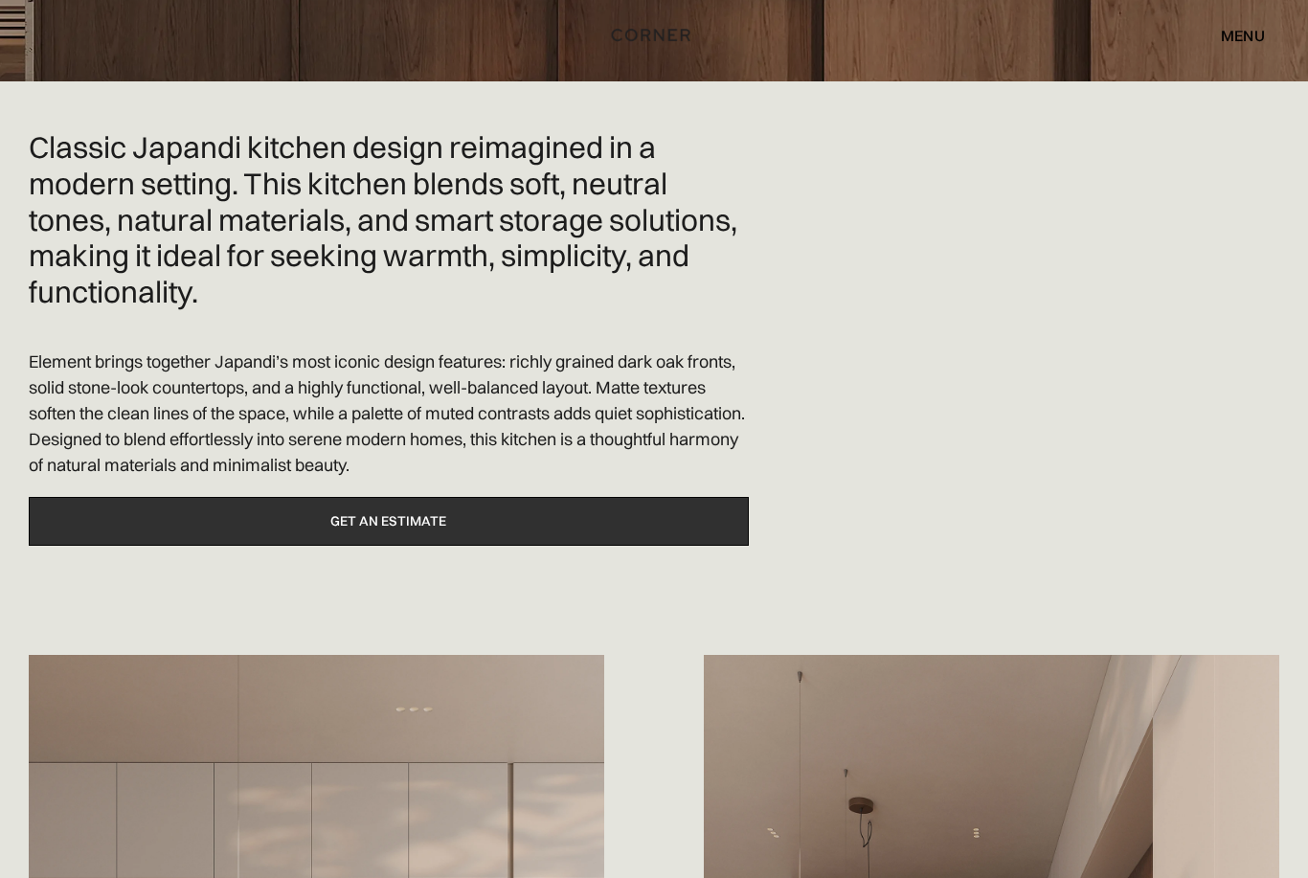
click at [436, 539] on link "Get an estimate" at bounding box center [389, 522] width 720 height 49
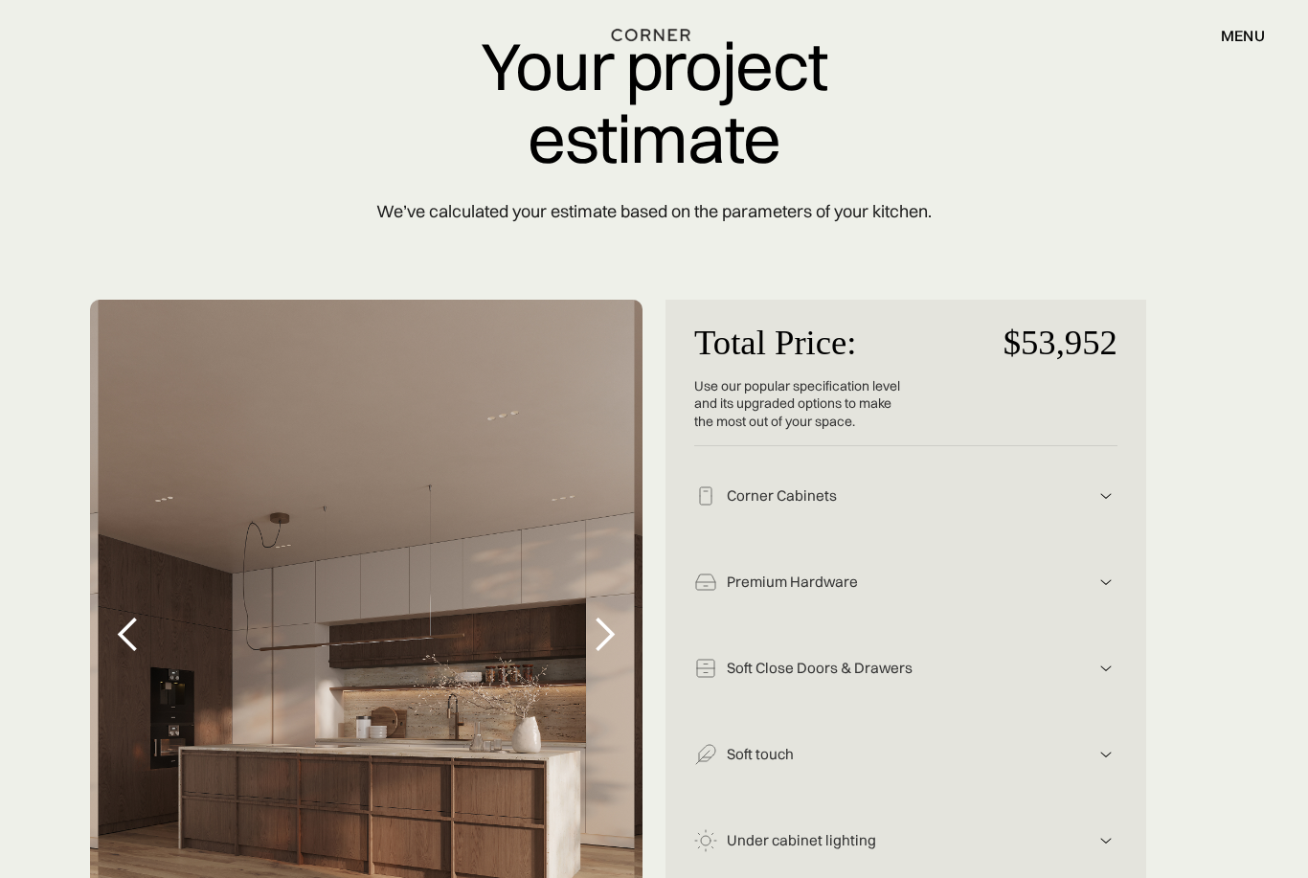
click at [610, 636] on div "next slide" at bounding box center [604, 636] width 38 height 38
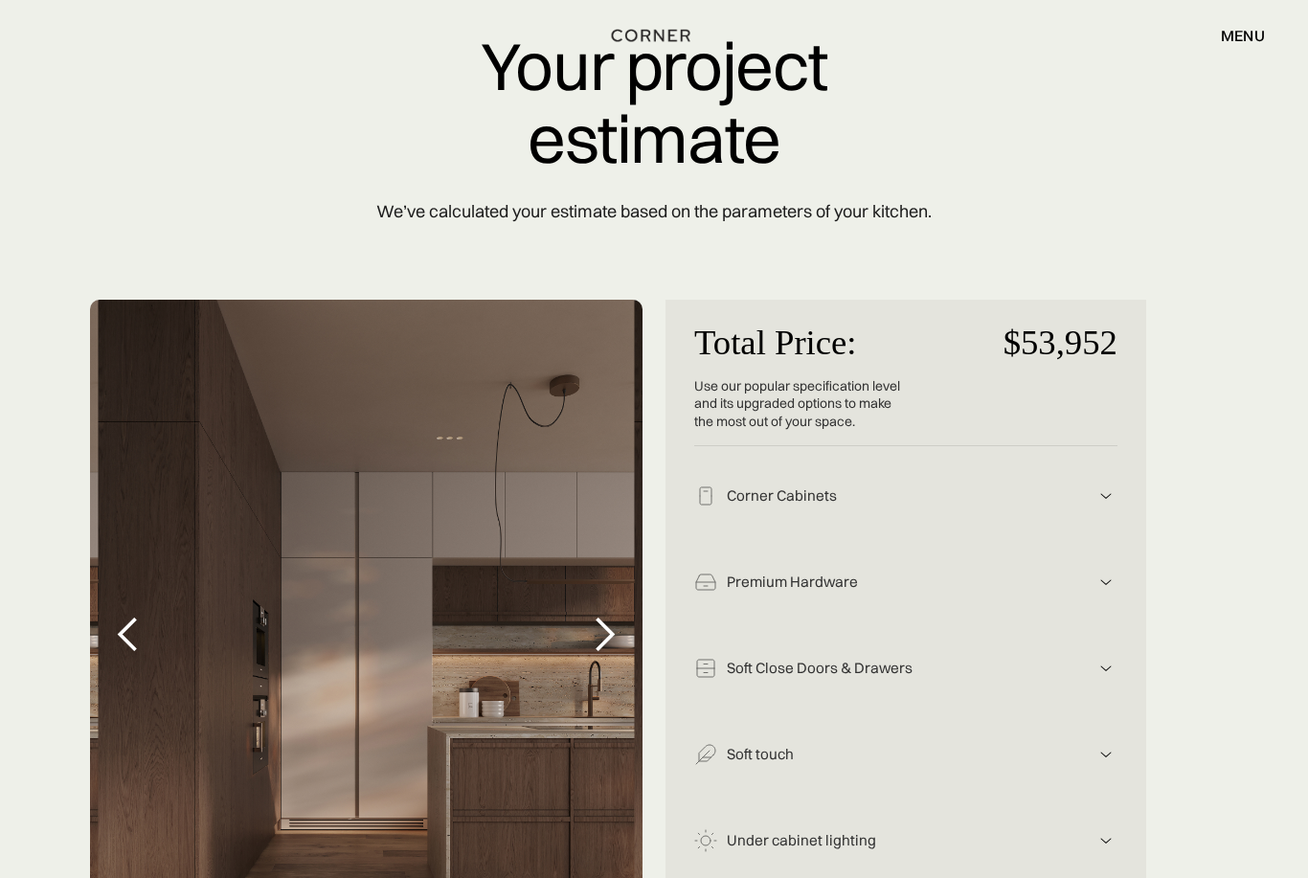
click at [624, 637] on div "next slide" at bounding box center [604, 635] width 77 height 670
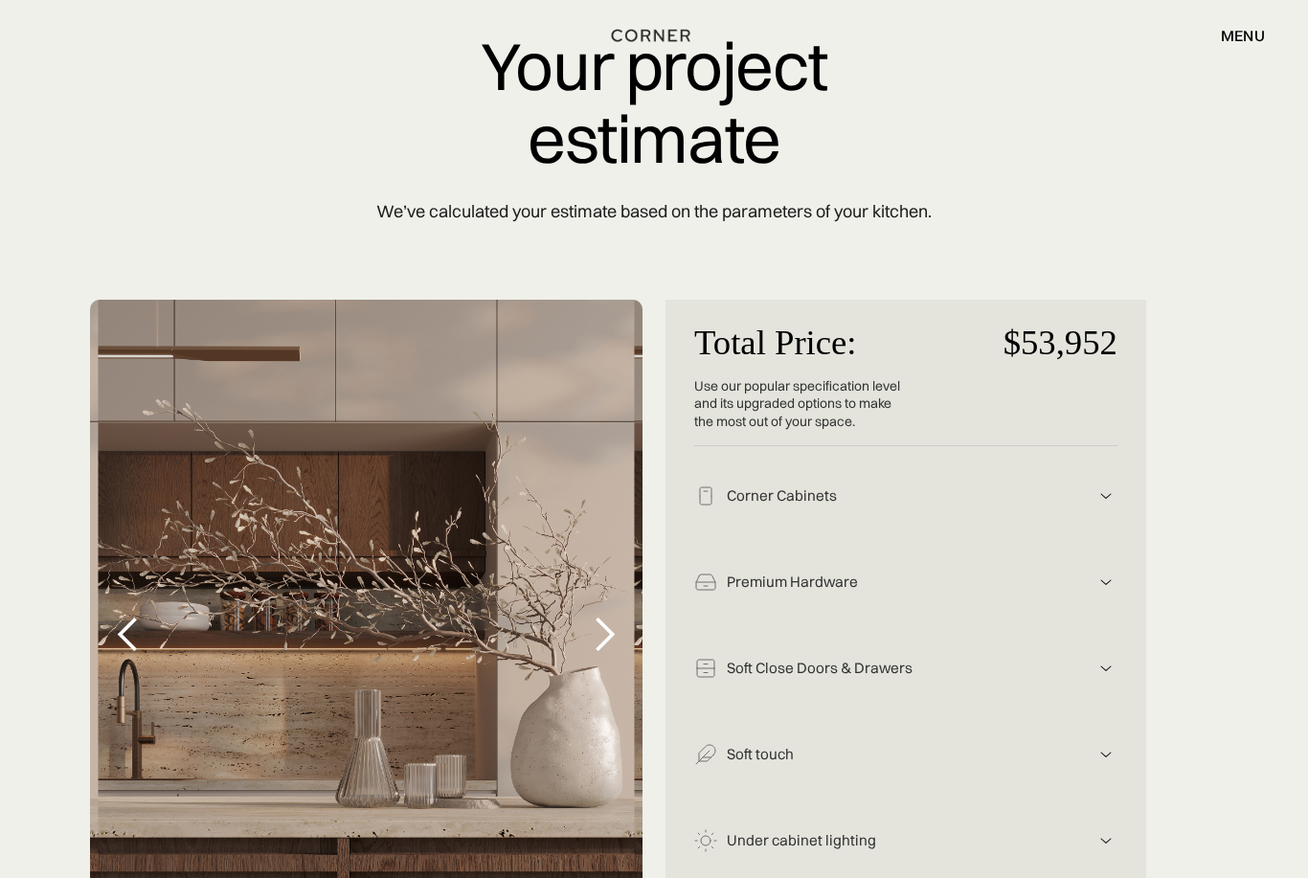
click at [619, 635] on div "next slide" at bounding box center [604, 635] width 38 height 38
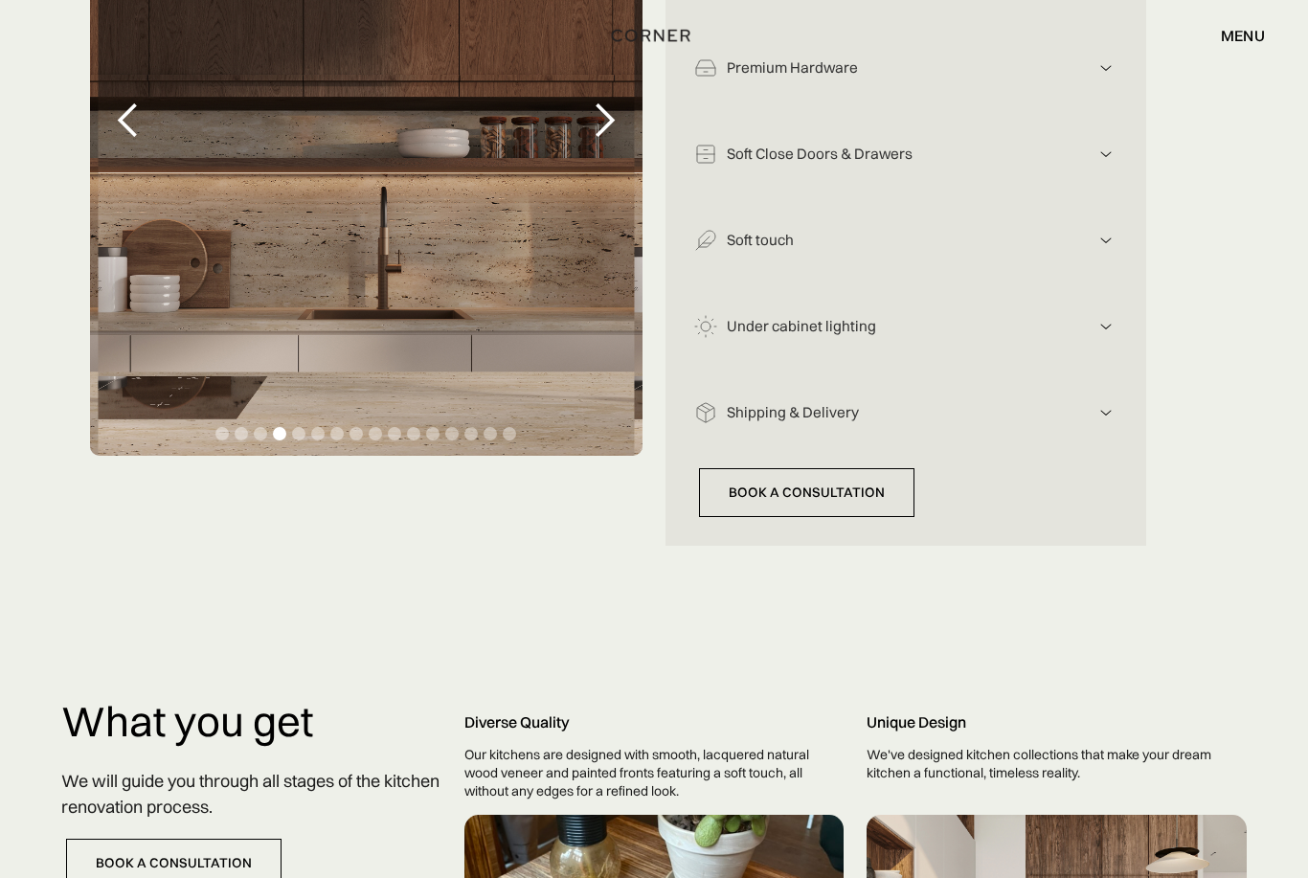
scroll to position [583, 0]
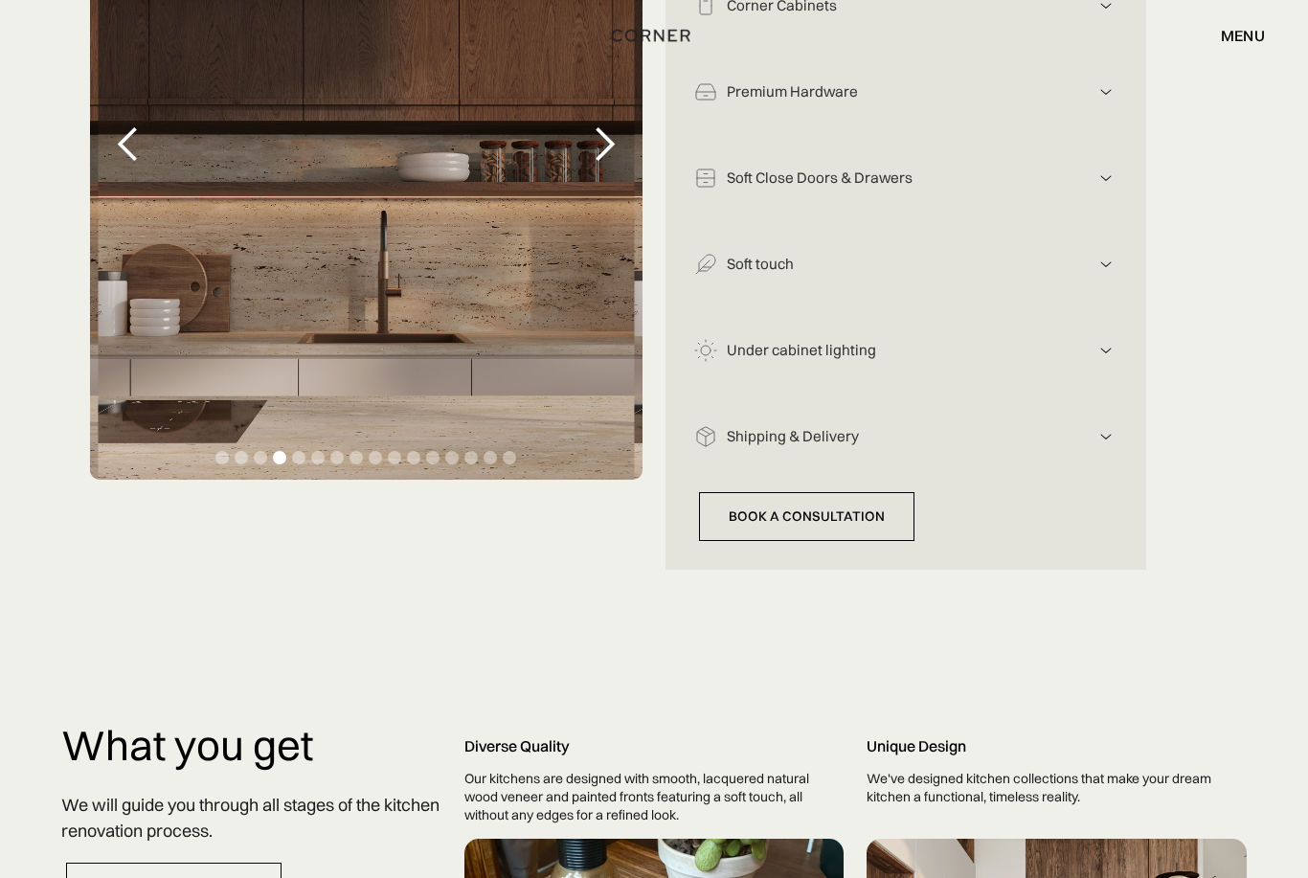
click at [132, 145] on div "previous slide" at bounding box center [128, 144] width 38 height 38
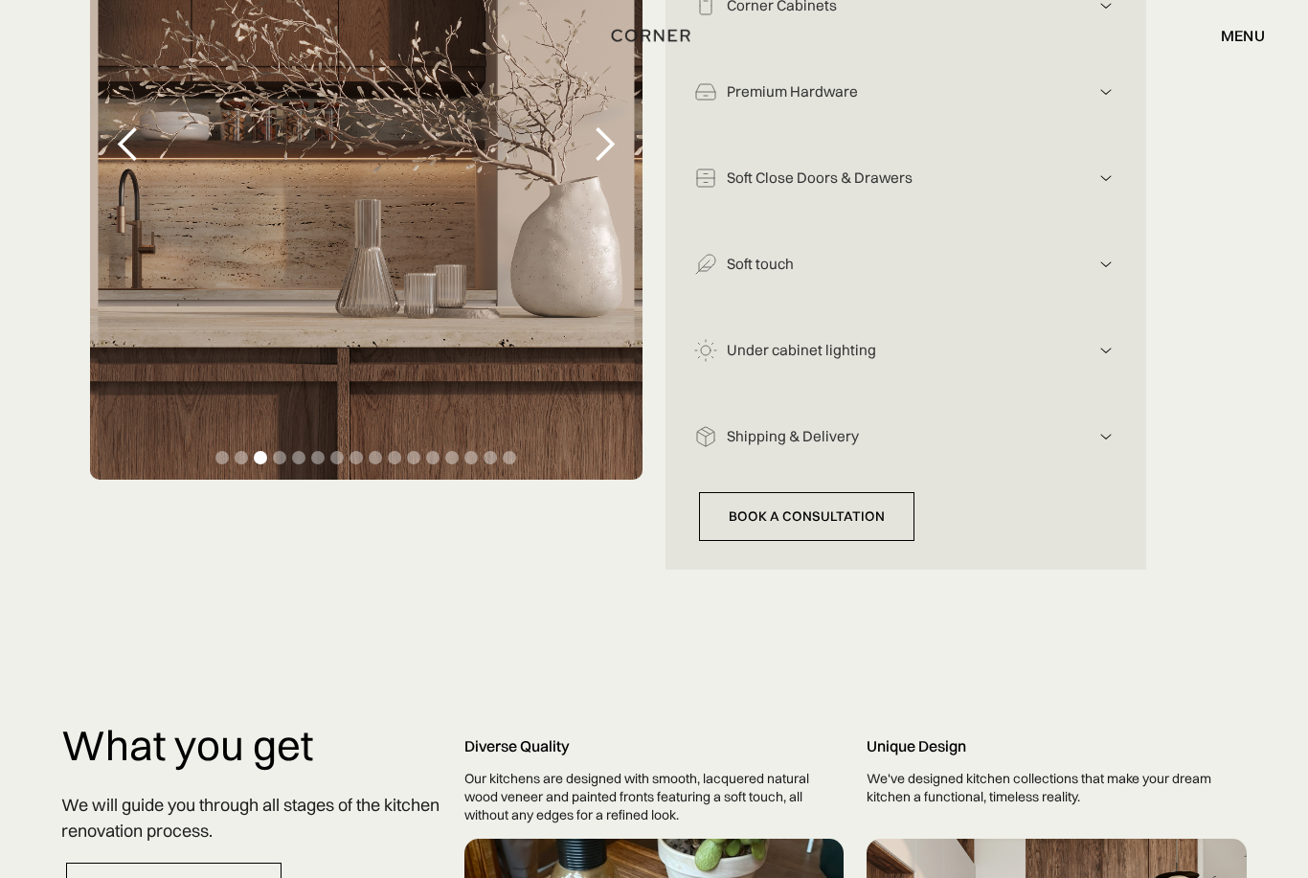
click at [144, 153] on div "previous slide" at bounding box center [128, 144] width 38 height 38
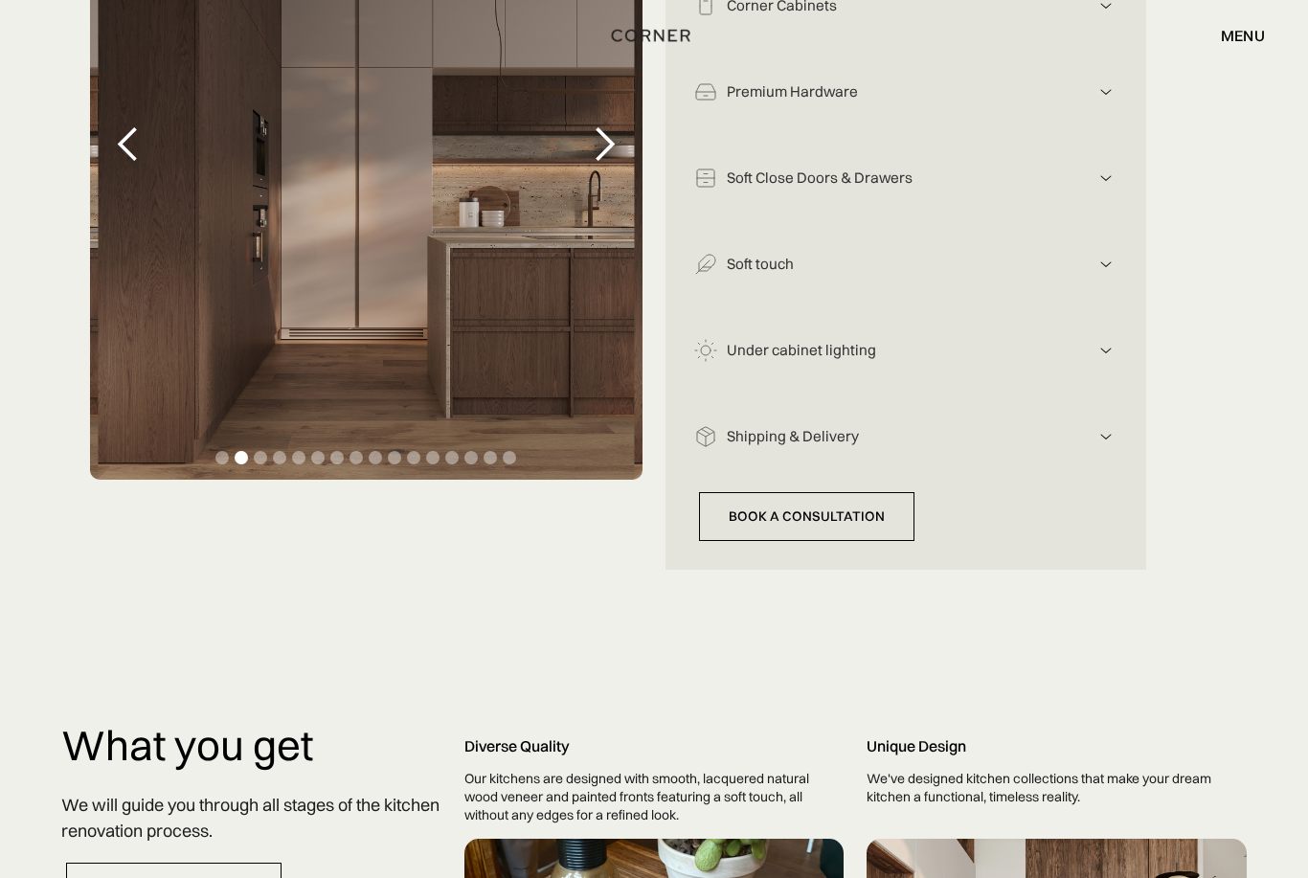
click at [166, 163] on div "previous slide" at bounding box center [128, 144] width 77 height 670
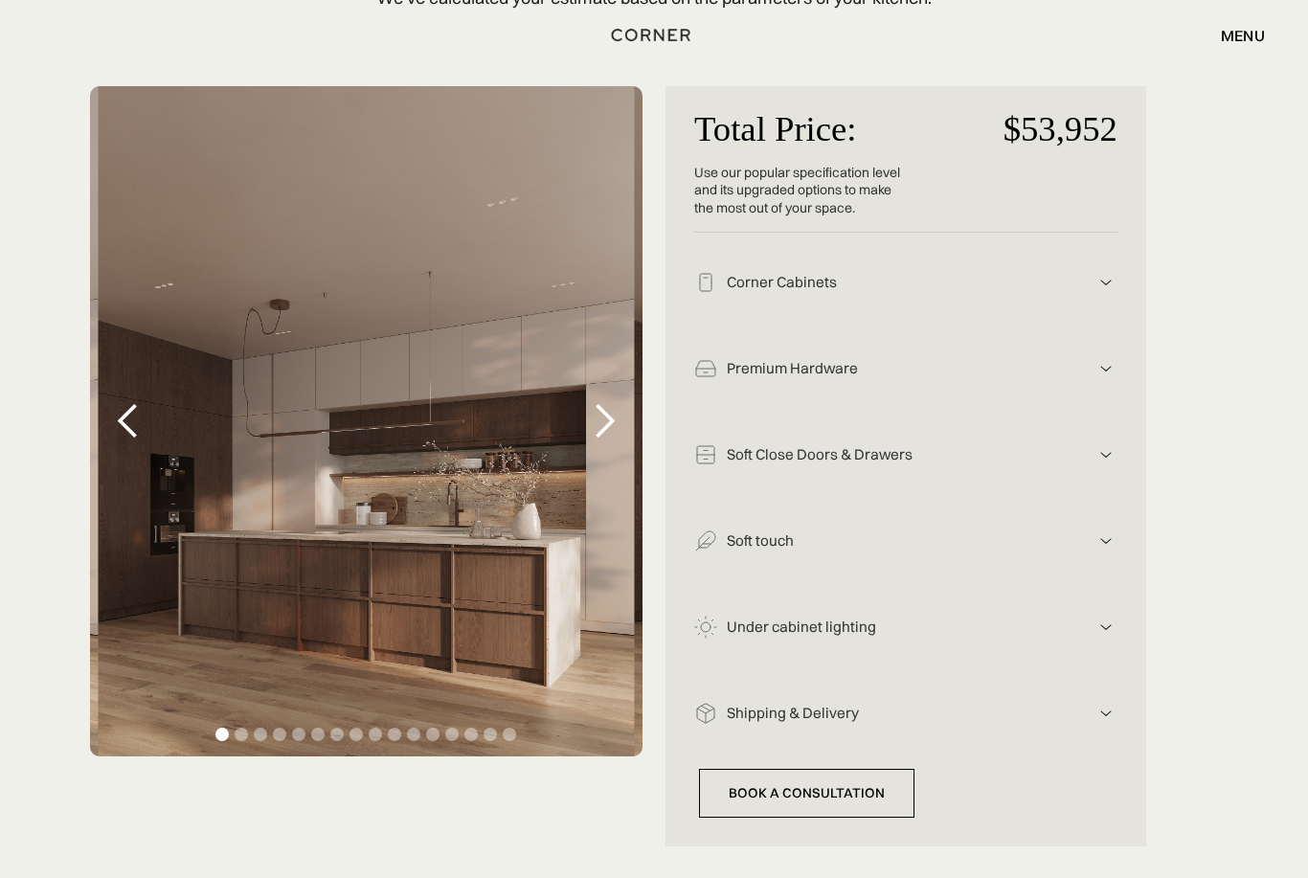
scroll to position [0, 0]
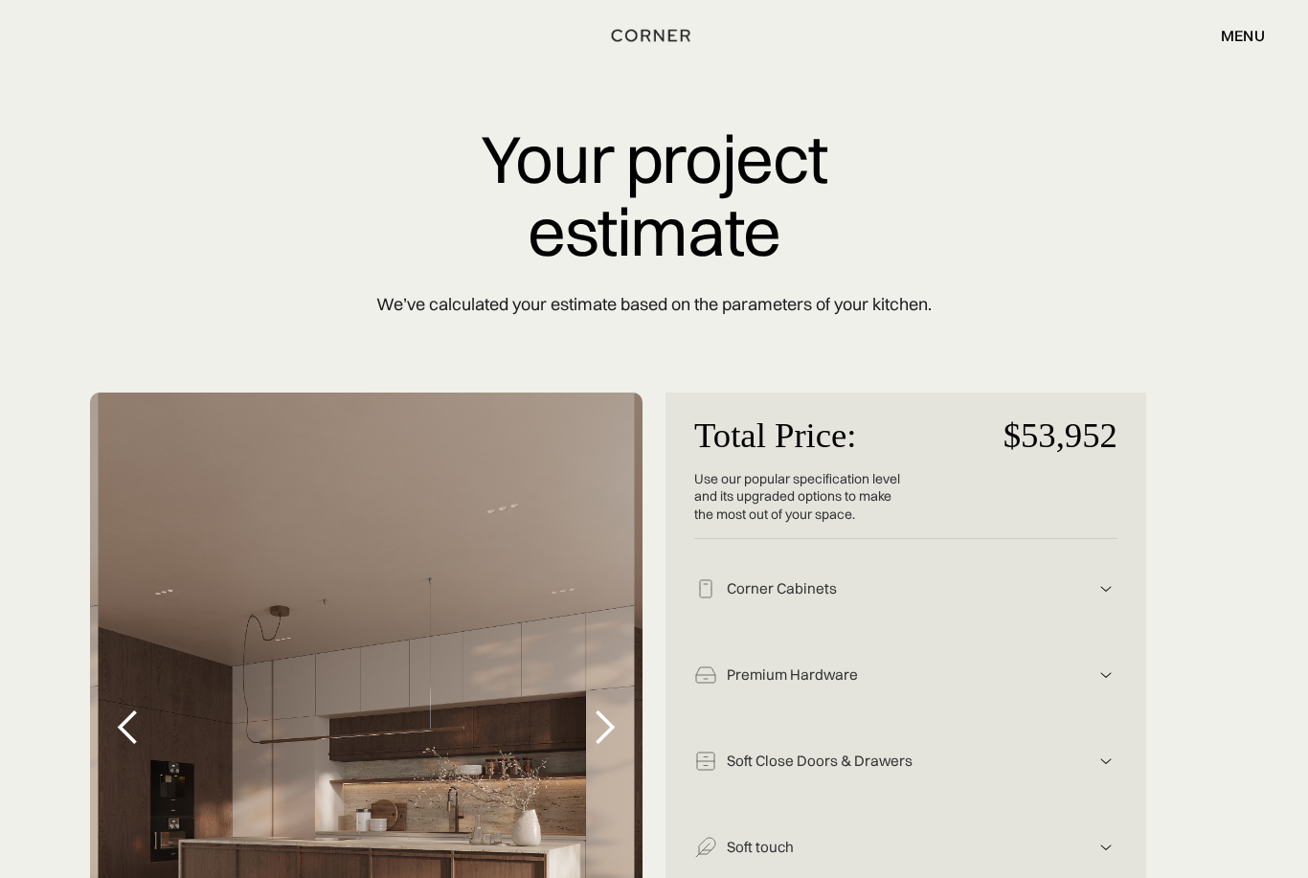
click at [1248, 35] on div "menu" at bounding box center [1243, 35] width 44 height 15
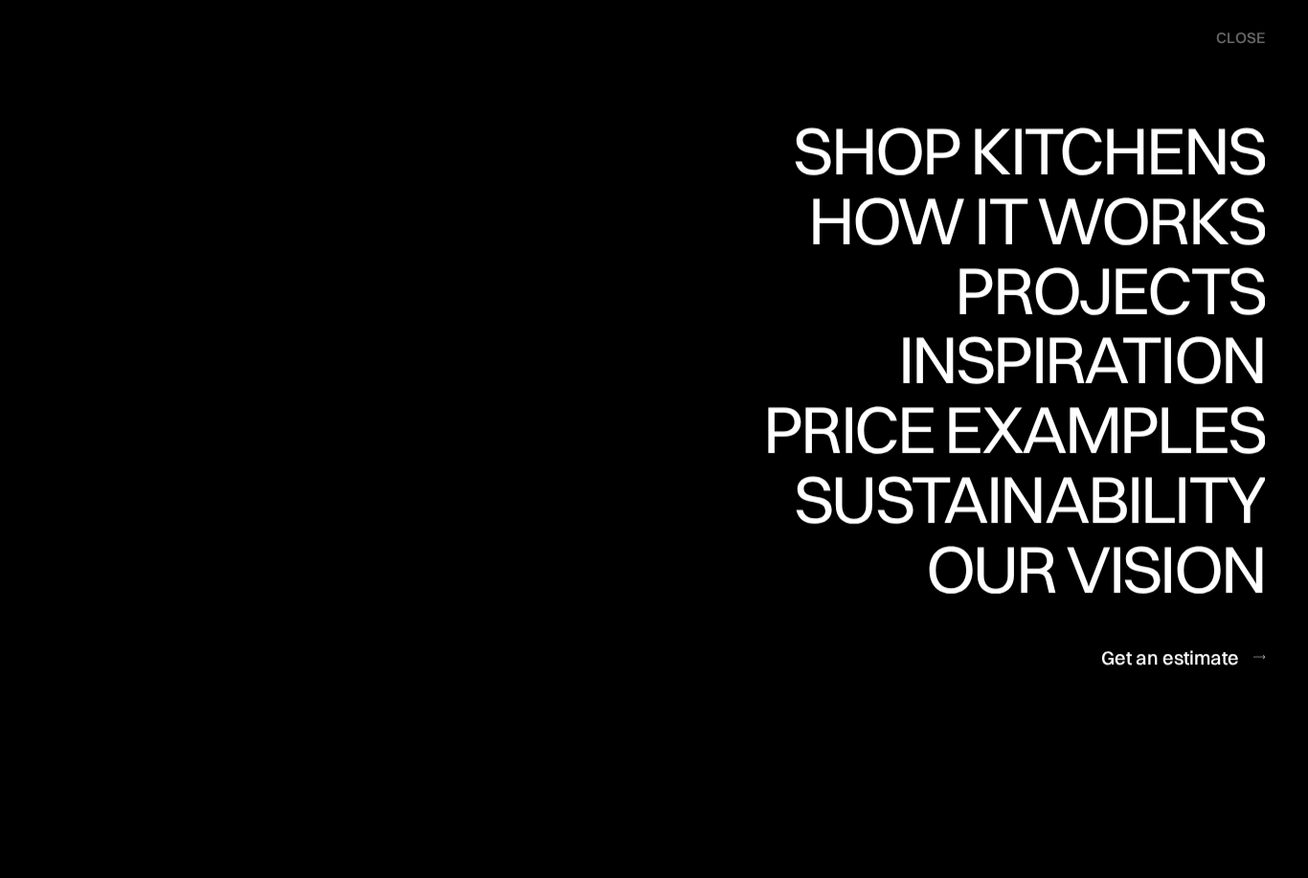
click at [1251, 149] on div "Shop Kitchens" at bounding box center [1024, 150] width 482 height 67
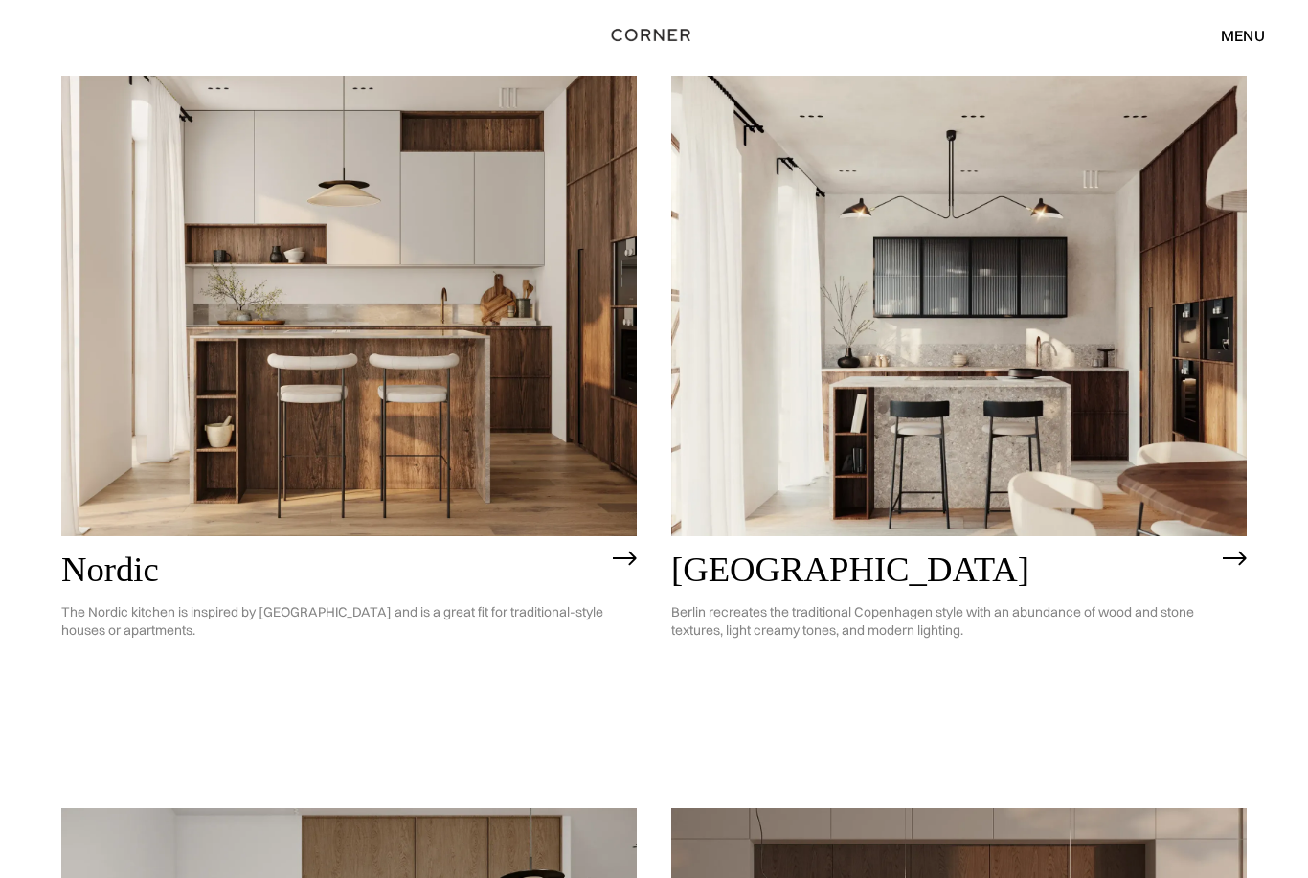
scroll to position [223, 0]
click at [507, 408] on img at bounding box center [348, 306] width 575 height 461
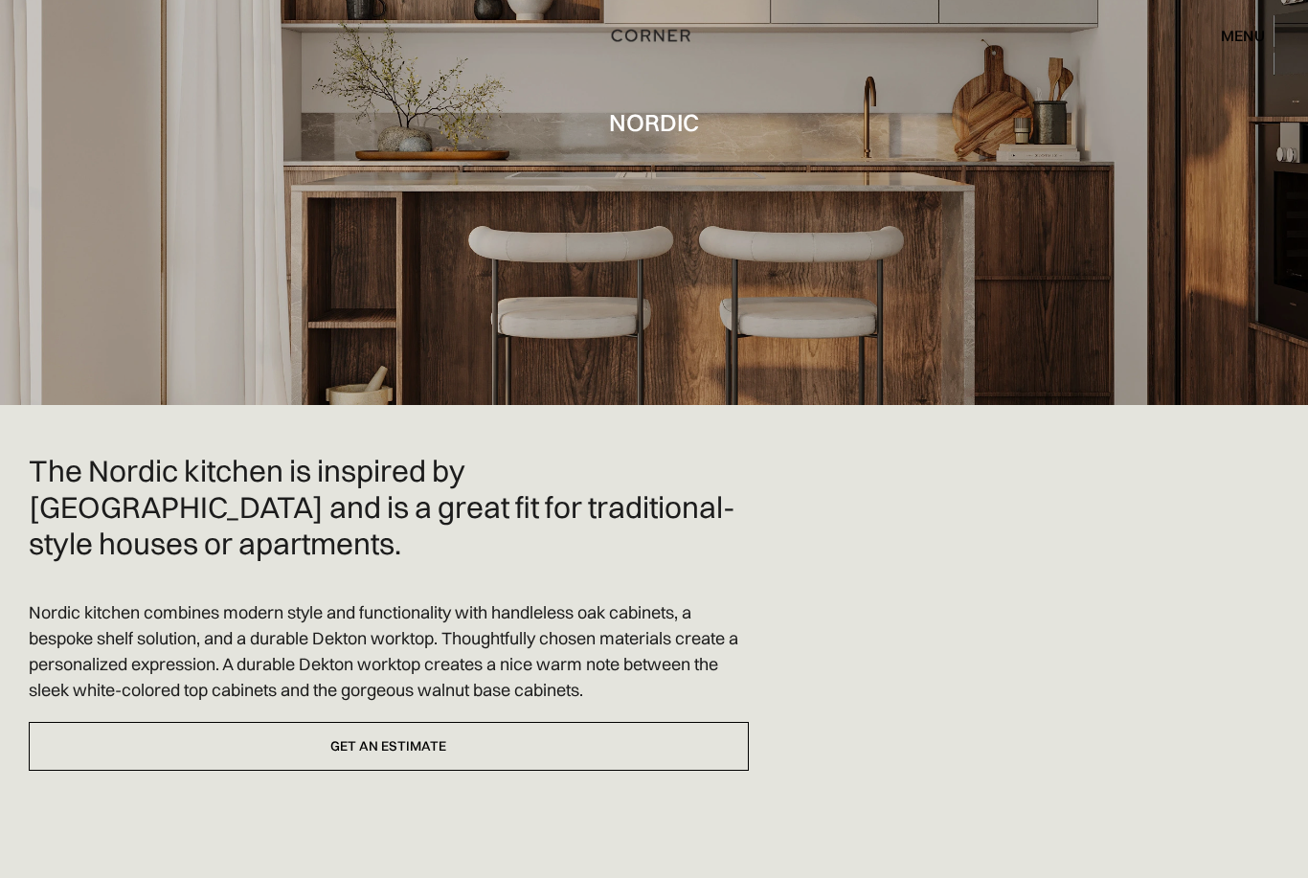
scroll to position [128, 0]
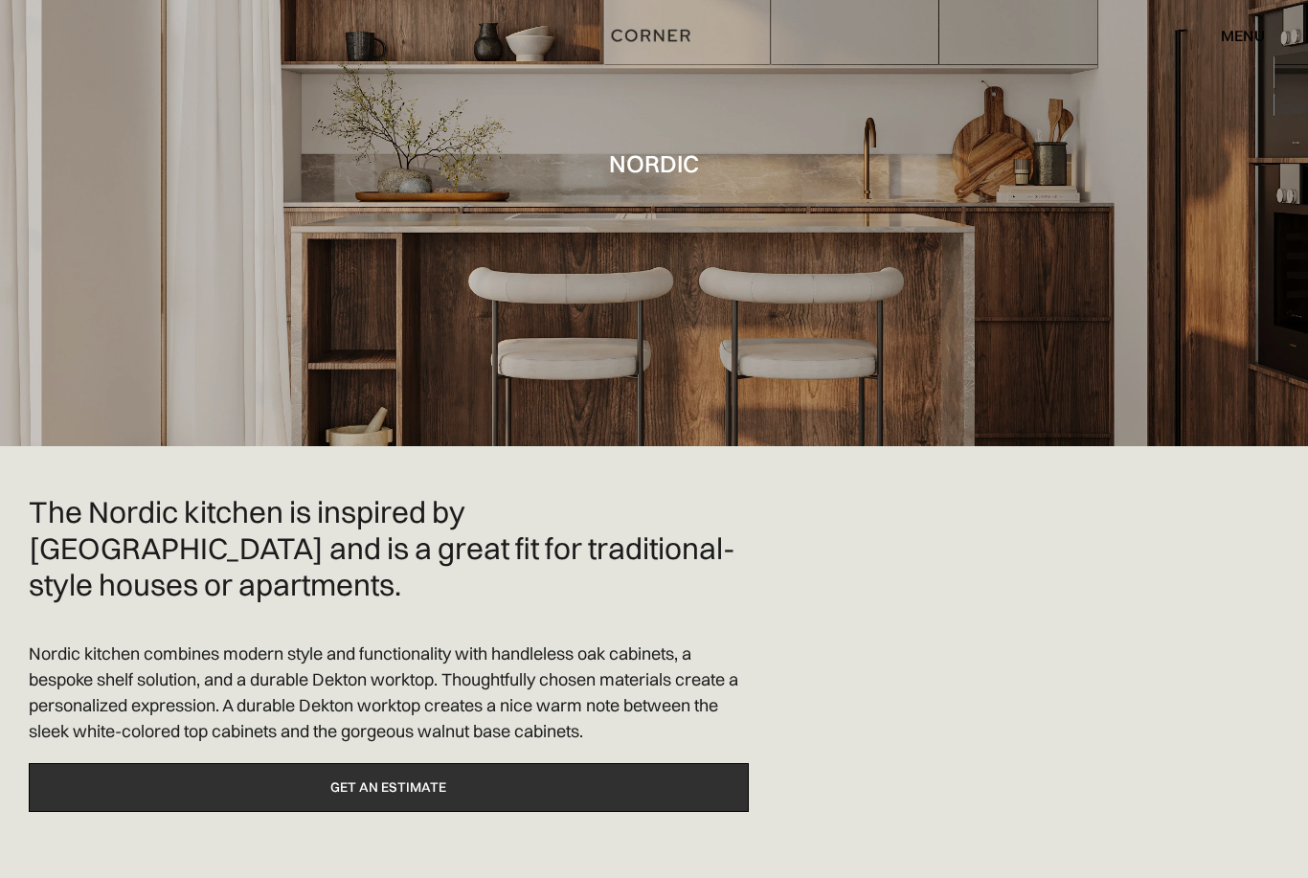
click at [675, 763] on link "Get an estimate" at bounding box center [389, 787] width 720 height 49
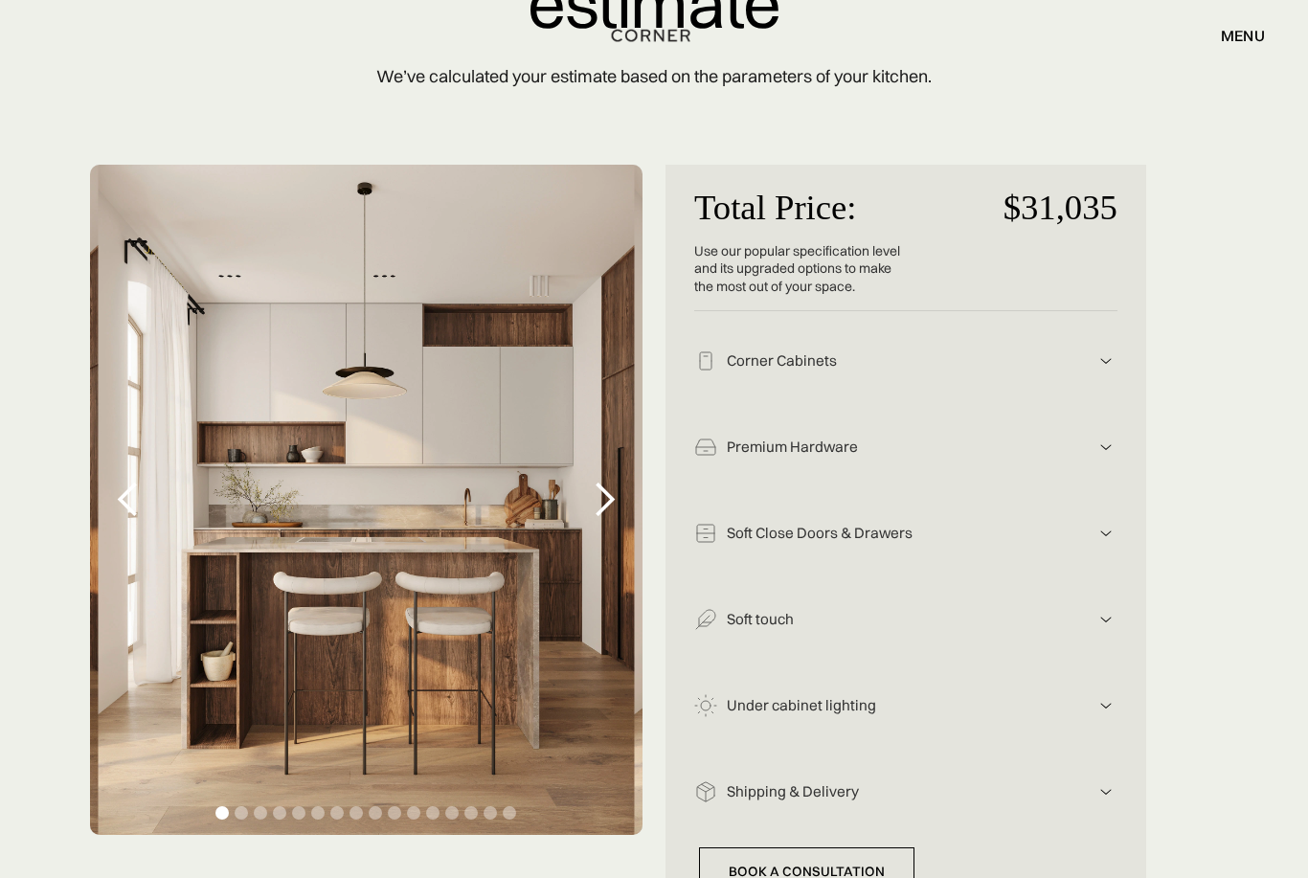
scroll to position [245, 0]
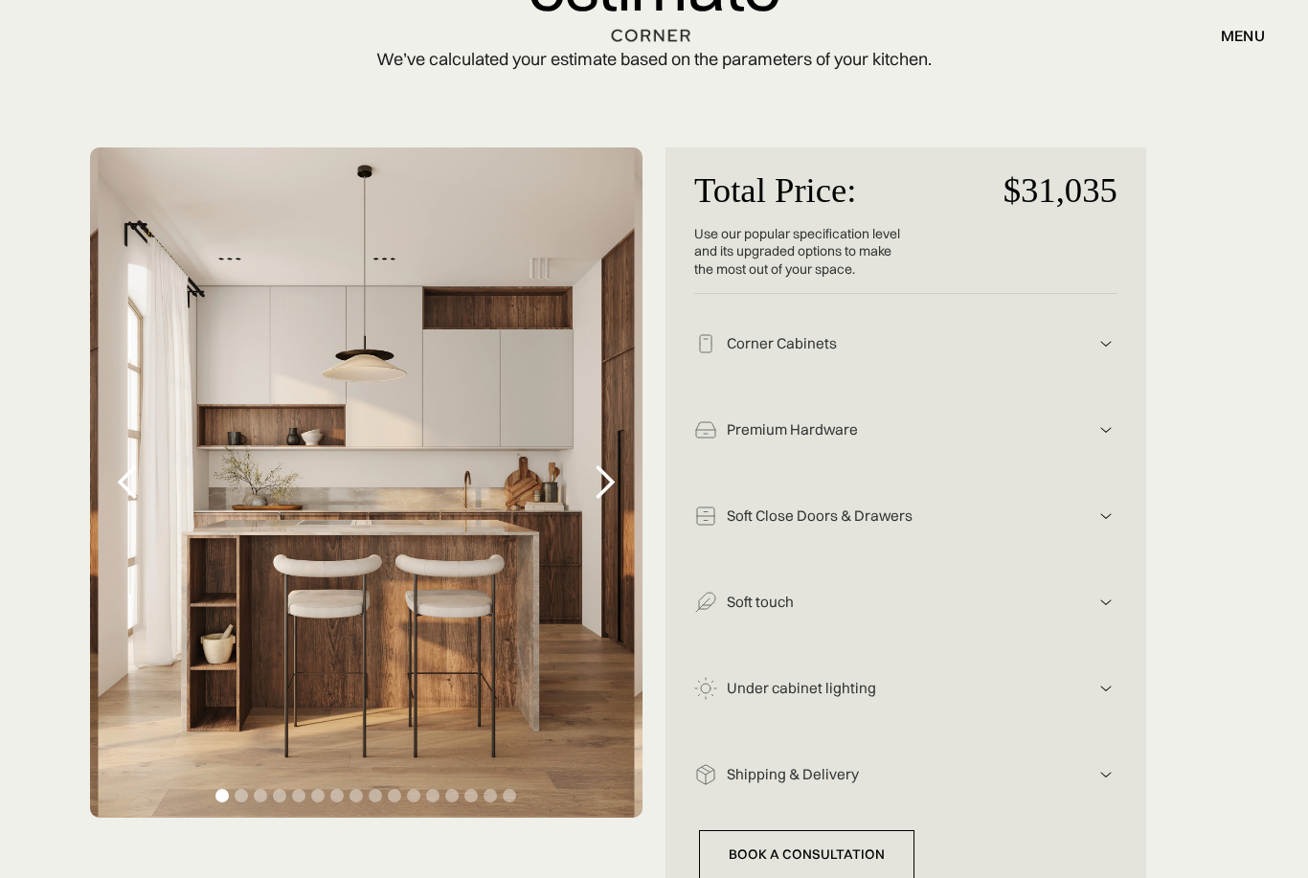
click at [1253, 41] on div "menu" at bounding box center [1243, 35] width 44 height 15
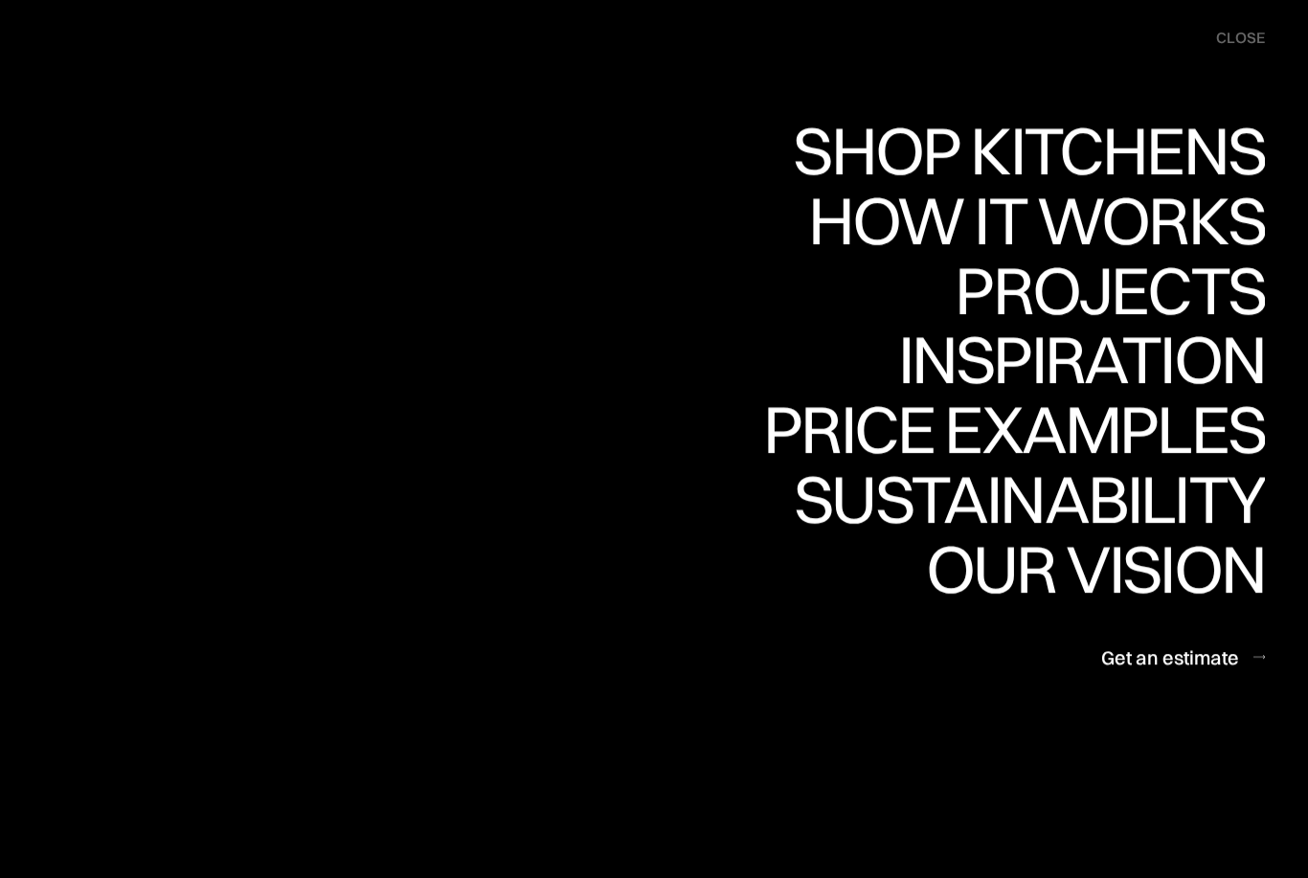
click at [1136, 150] on div "Shop Kitchens" at bounding box center [1024, 150] width 482 height 67
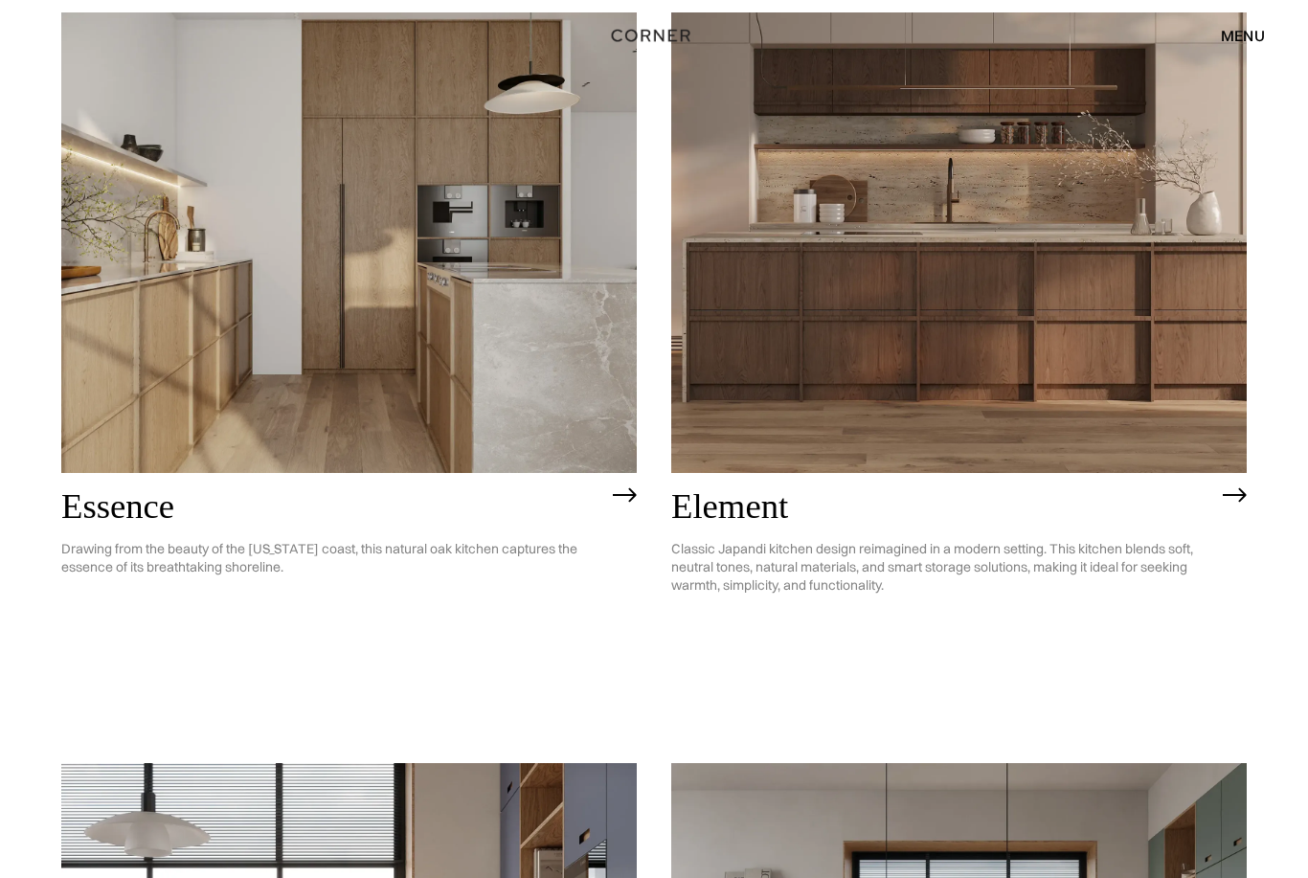
scroll to position [1014, 0]
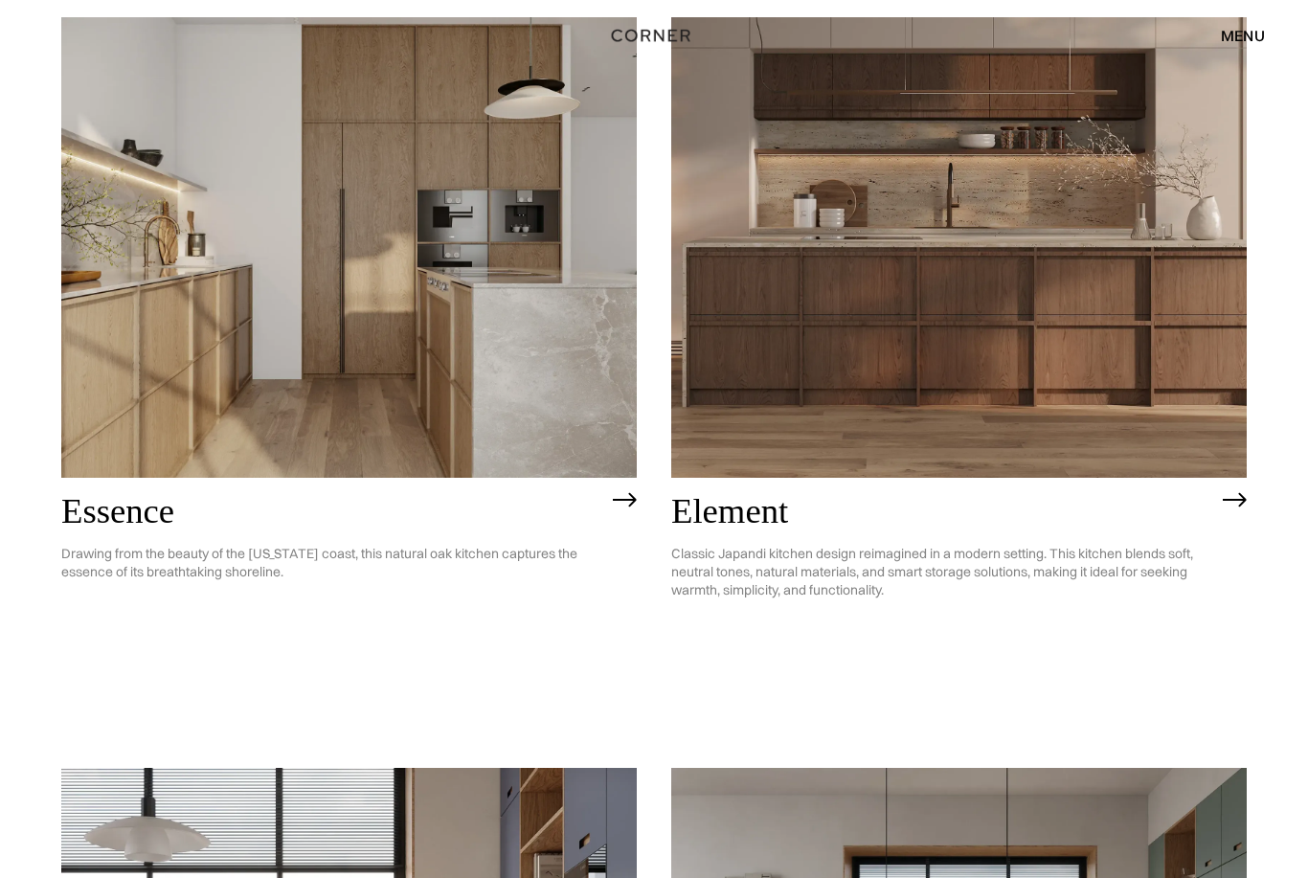
click at [606, 409] on img at bounding box center [348, 247] width 575 height 461
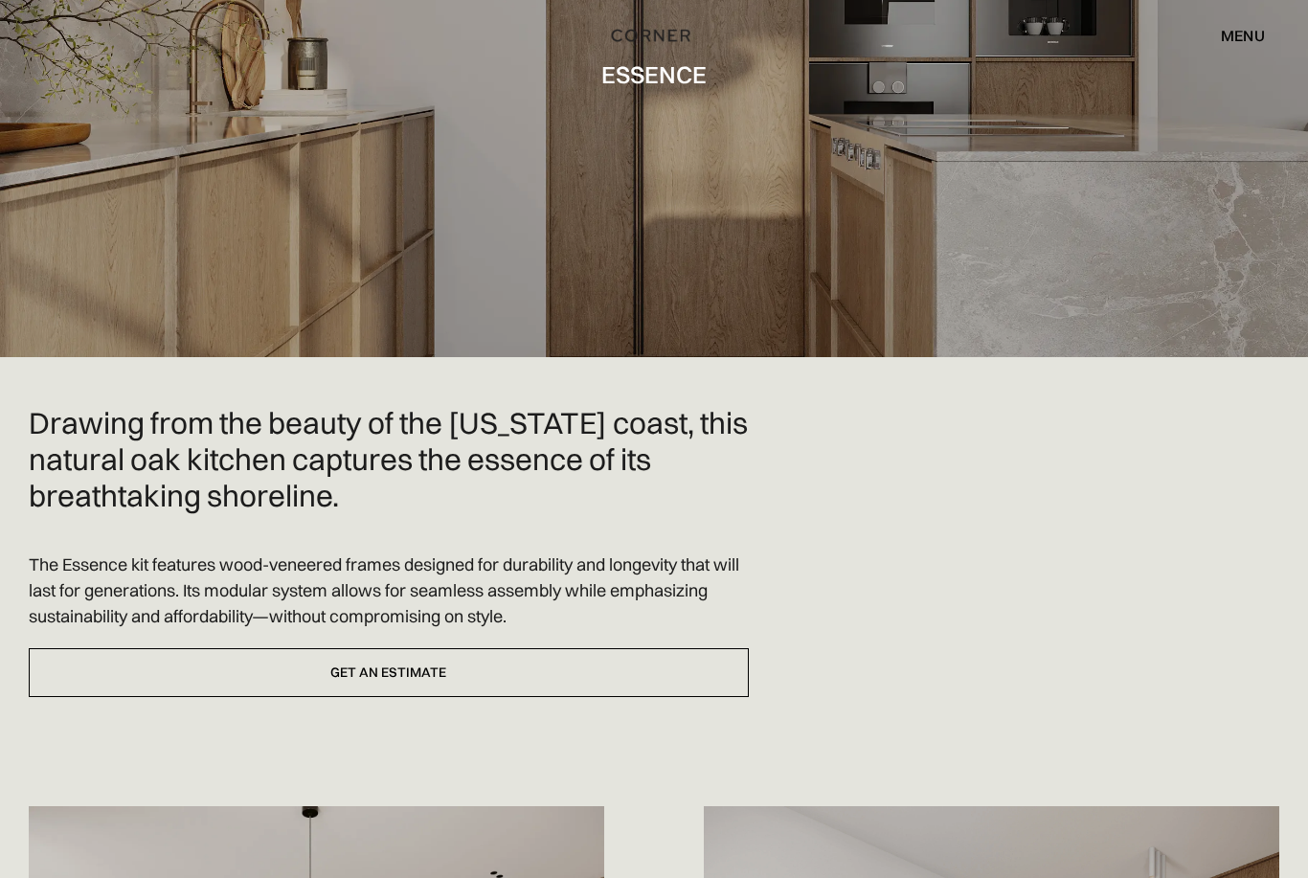
scroll to position [219, 0]
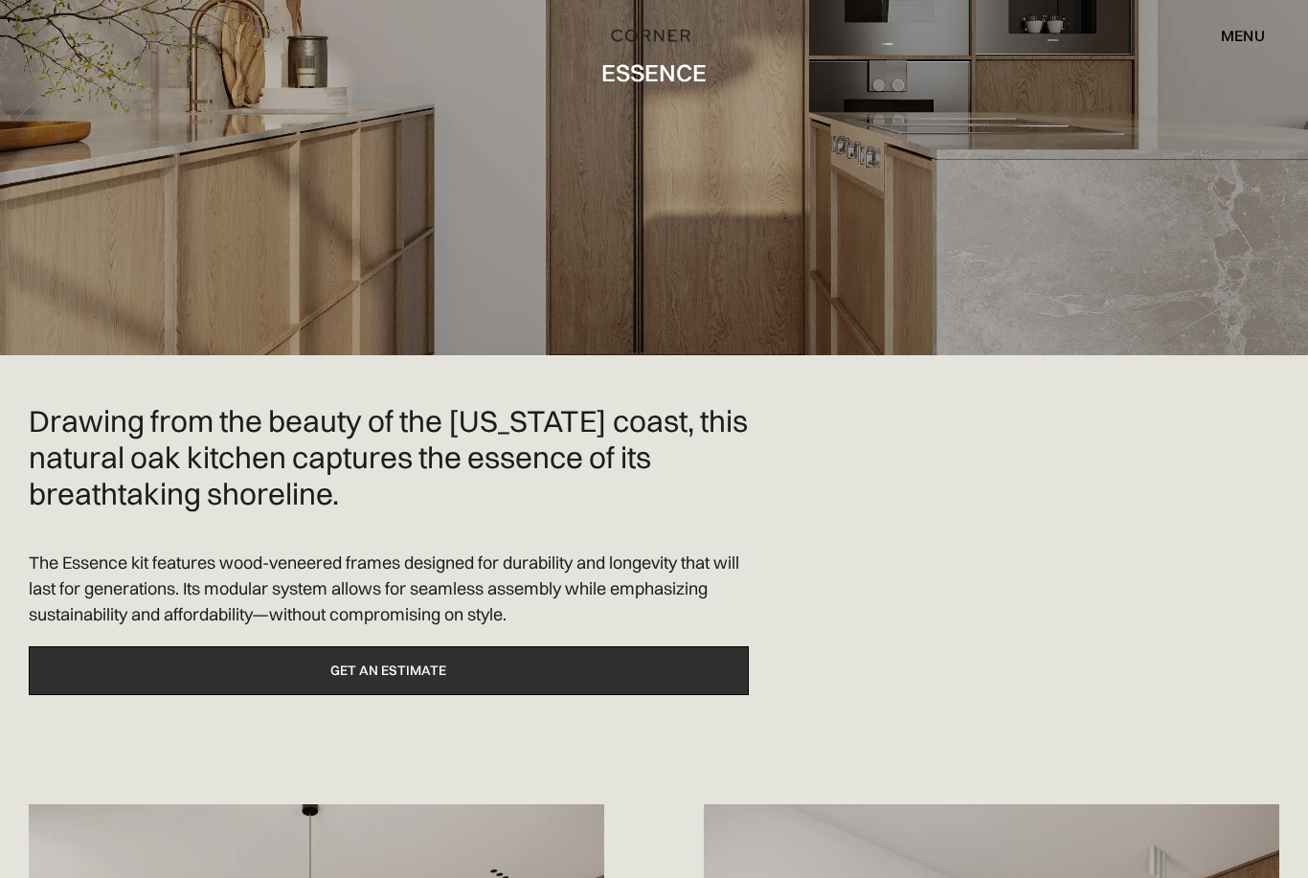
click at [532, 667] on link "Get an estimate" at bounding box center [389, 670] width 720 height 49
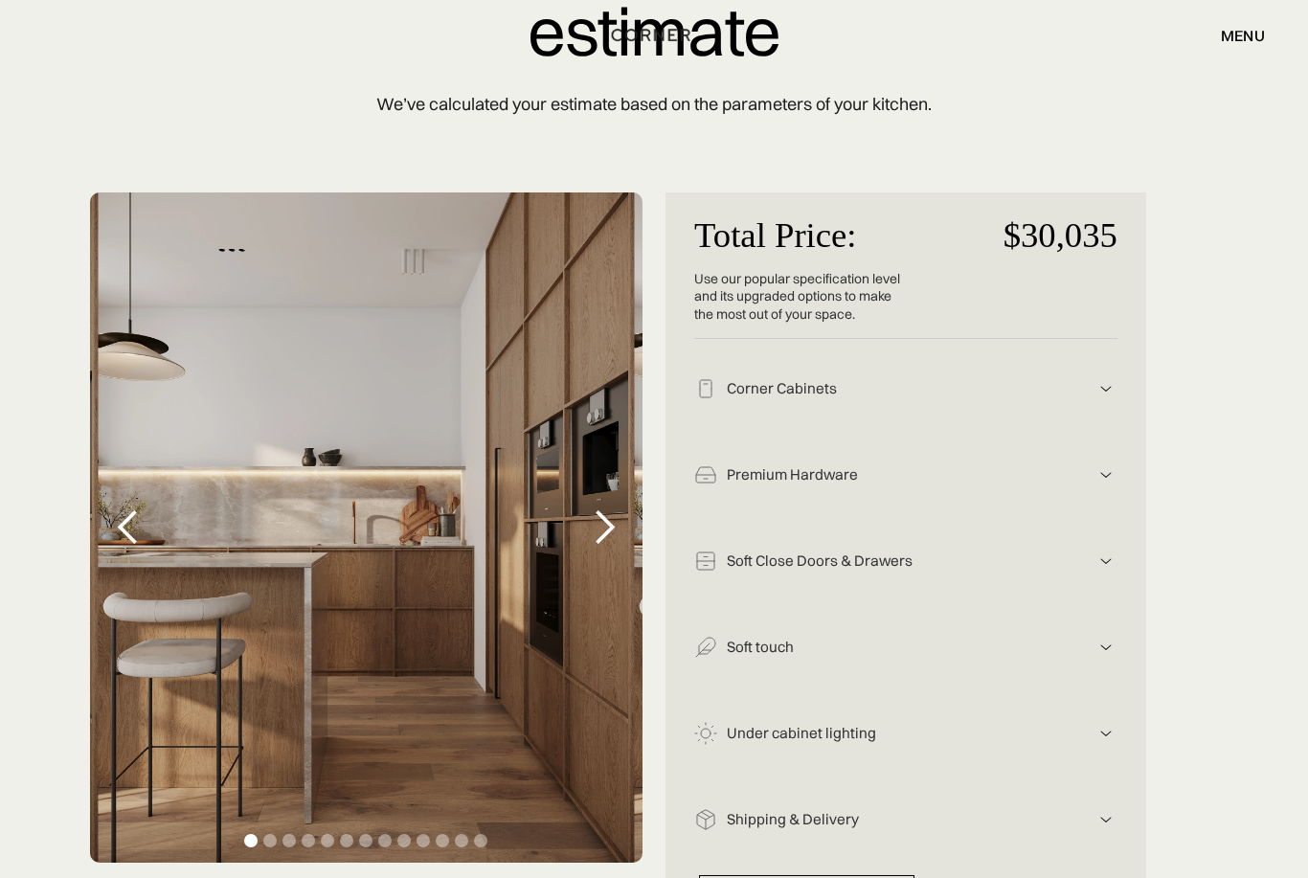
scroll to position [200, 0]
click at [1251, 41] on div "menu" at bounding box center [1243, 35] width 44 height 15
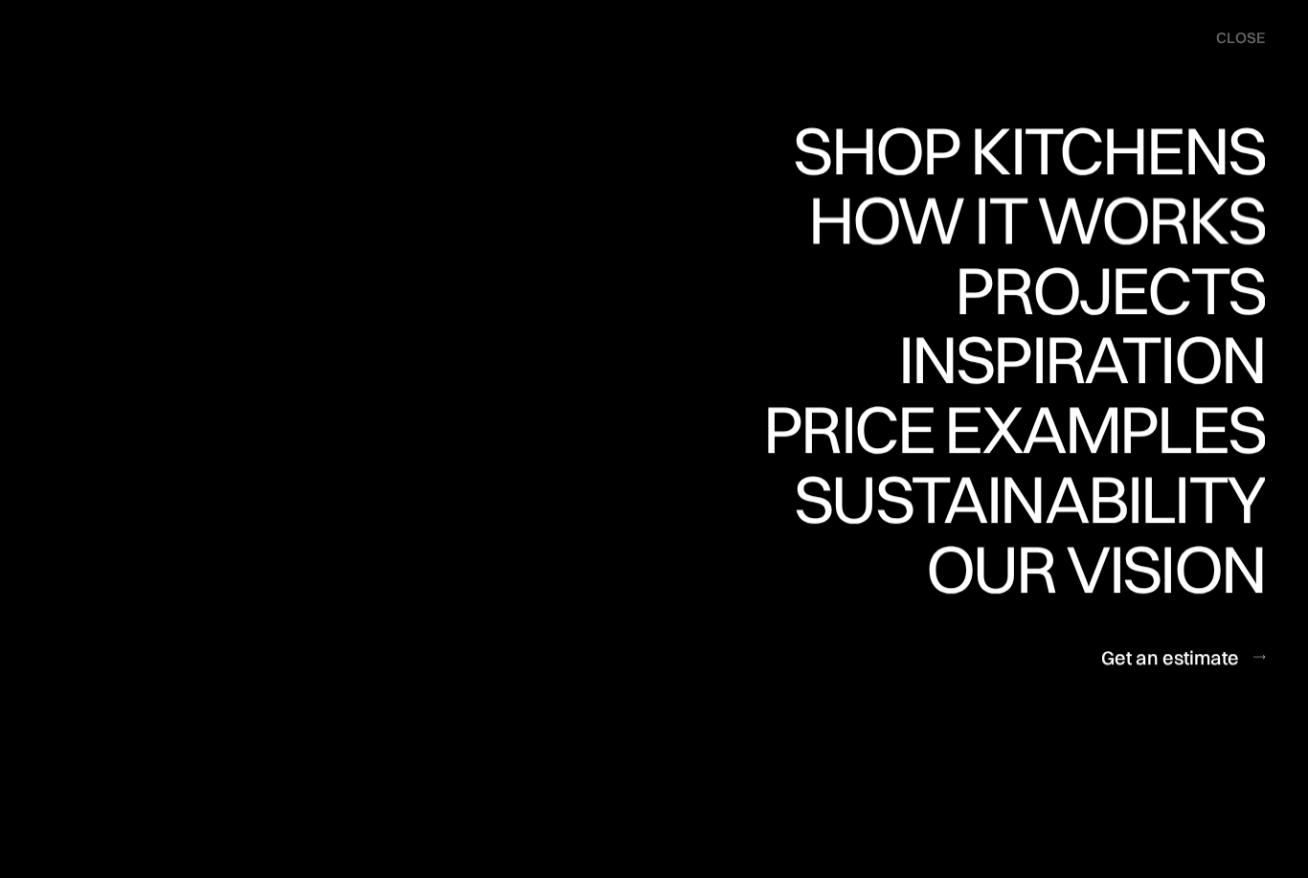
click at [1219, 217] on div "How it works" at bounding box center [1034, 219] width 462 height 67
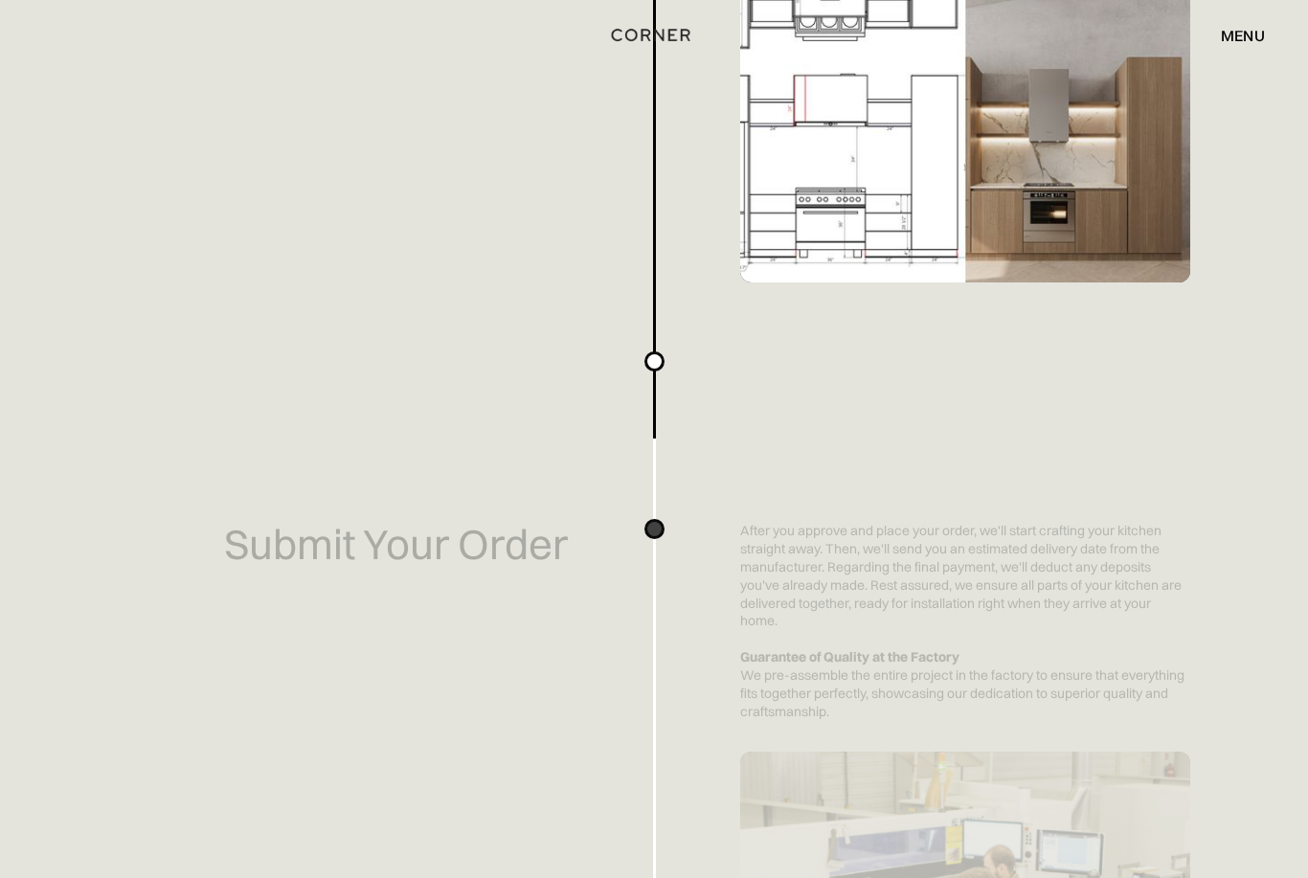
scroll to position [3232, 0]
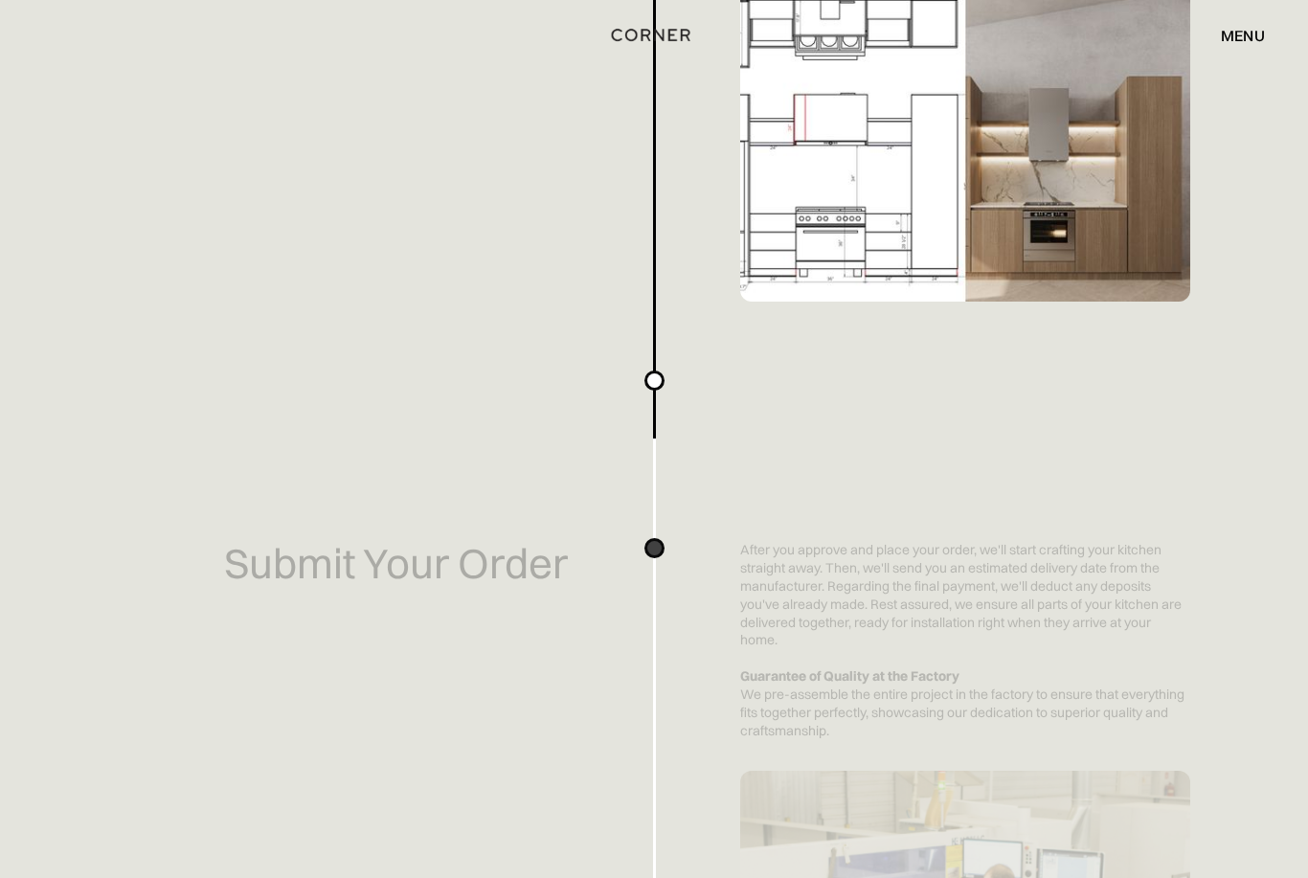
click at [1228, 40] on div "menu" at bounding box center [1243, 35] width 44 height 15
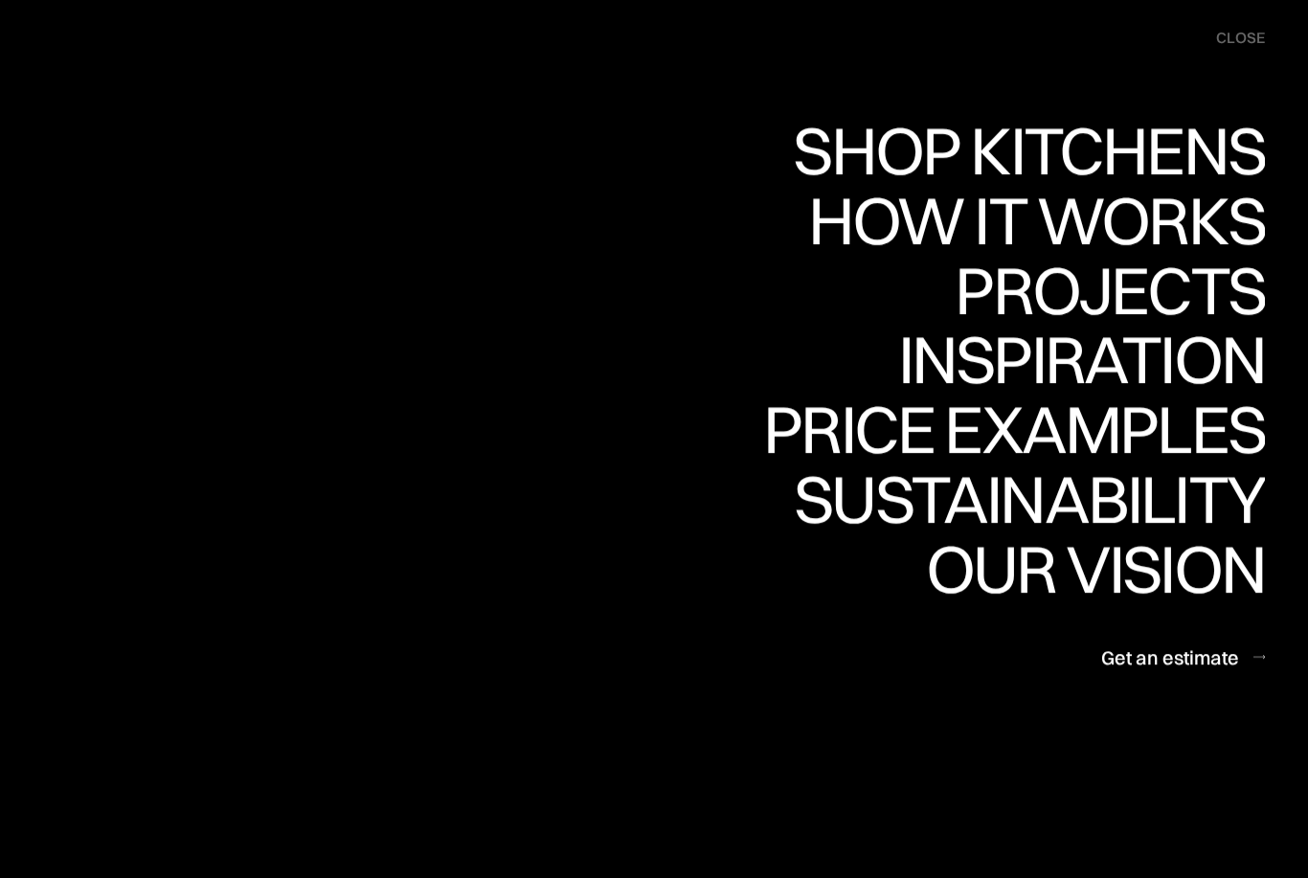
click at [1240, 462] on div "Price examples" at bounding box center [1014, 495] width 502 height 67
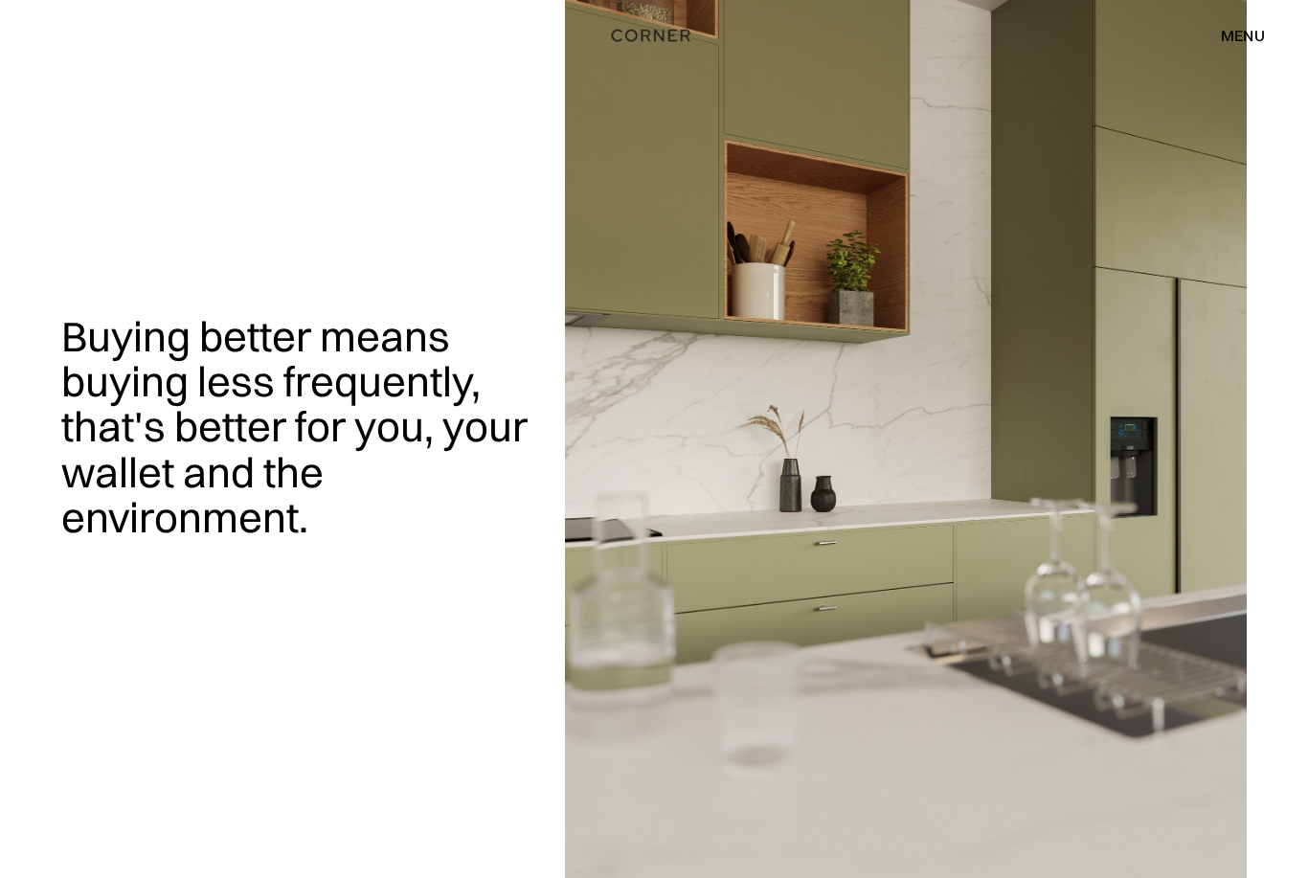
click at [1251, 31] on div "menu" at bounding box center [1243, 35] width 44 height 15
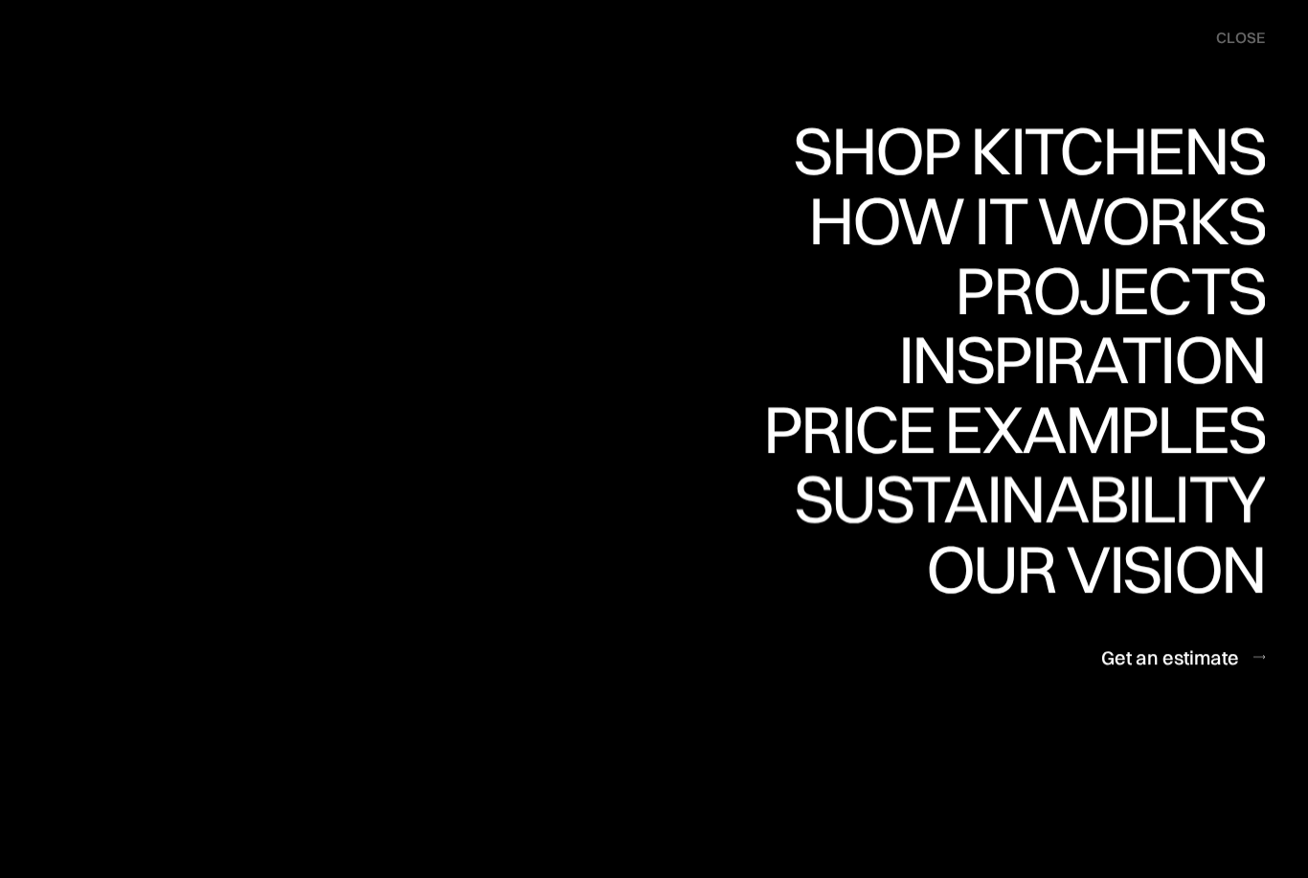
click at [1249, 492] on div "Sustainability" at bounding box center [1020, 498] width 487 height 67
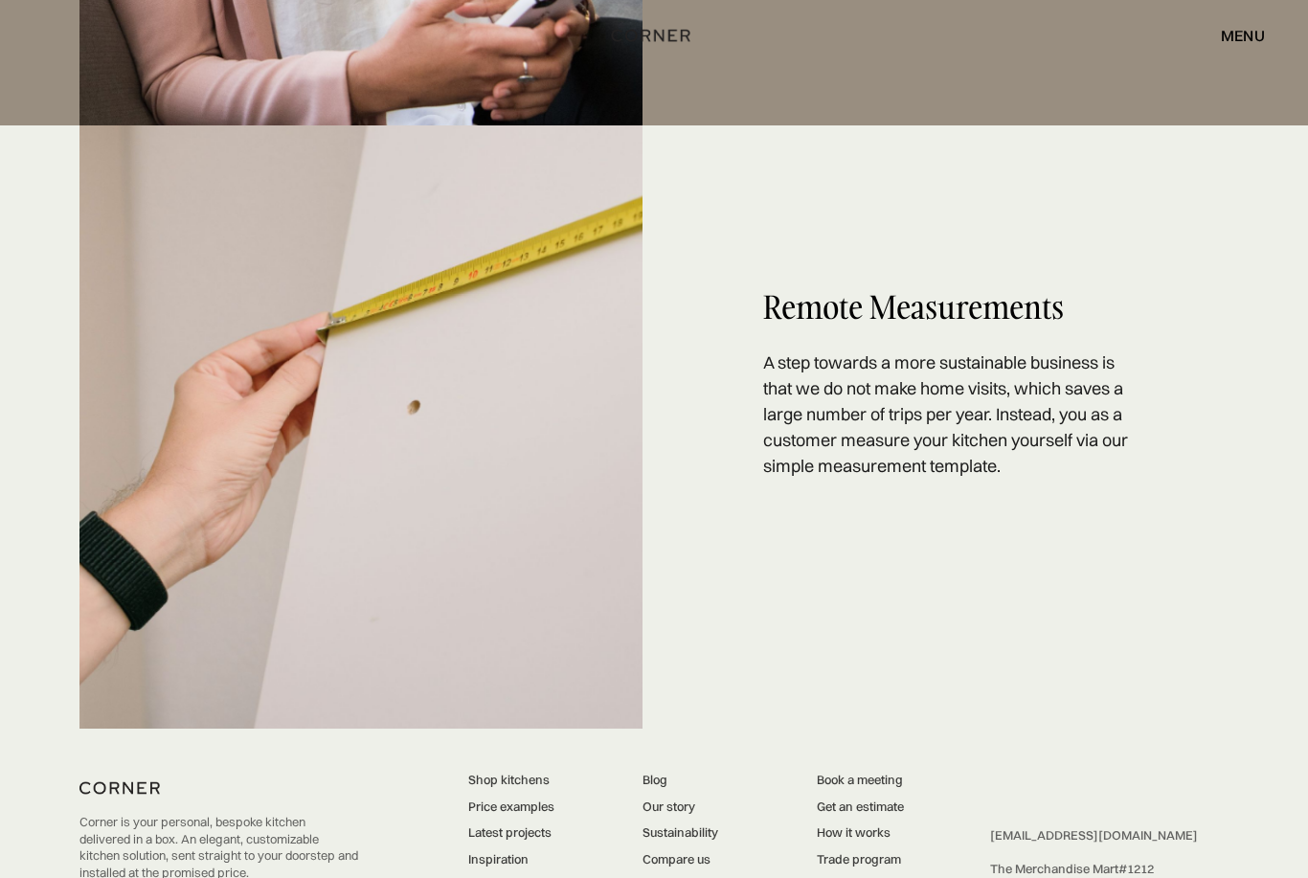
scroll to position [3871, 0]
